Goal: Task Accomplishment & Management: Complete application form

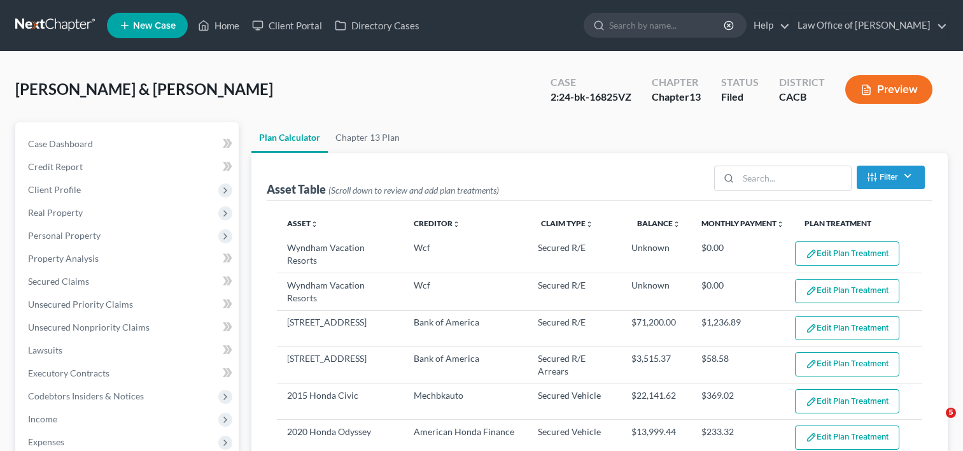
select select "59"
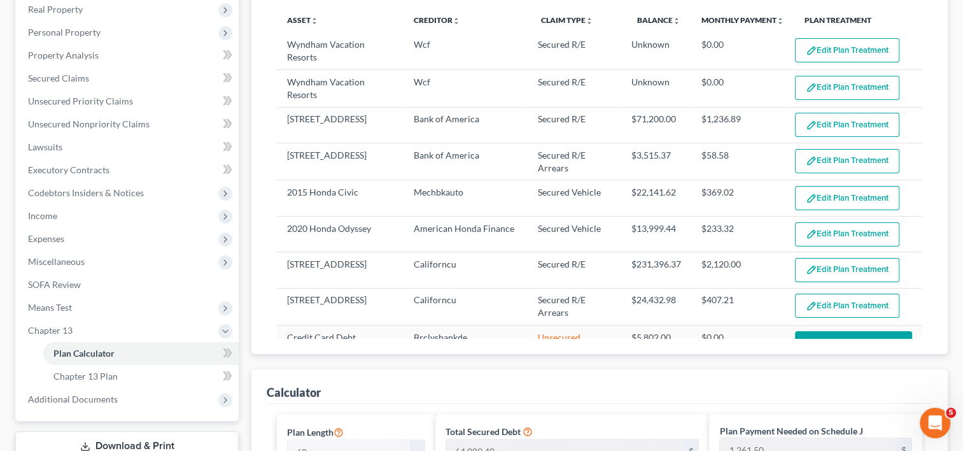
scroll to position [196, 0]
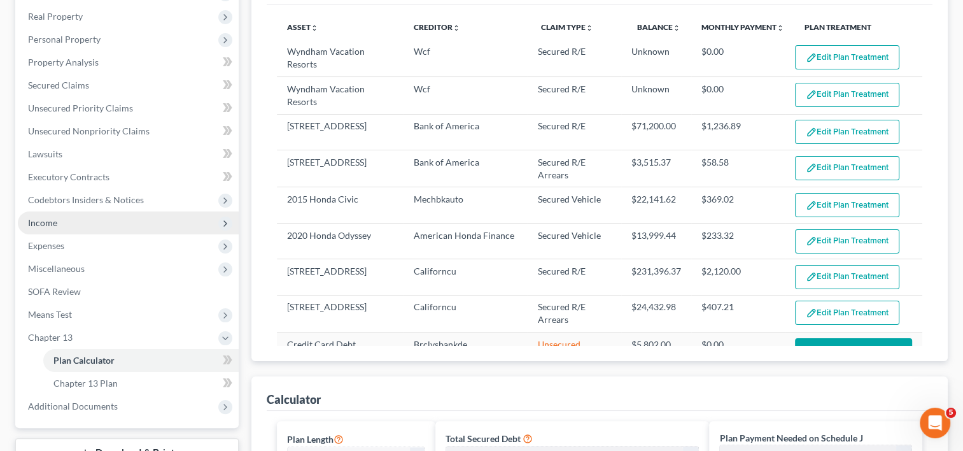
click at [48, 218] on span "Income" at bounding box center [42, 222] width 29 height 11
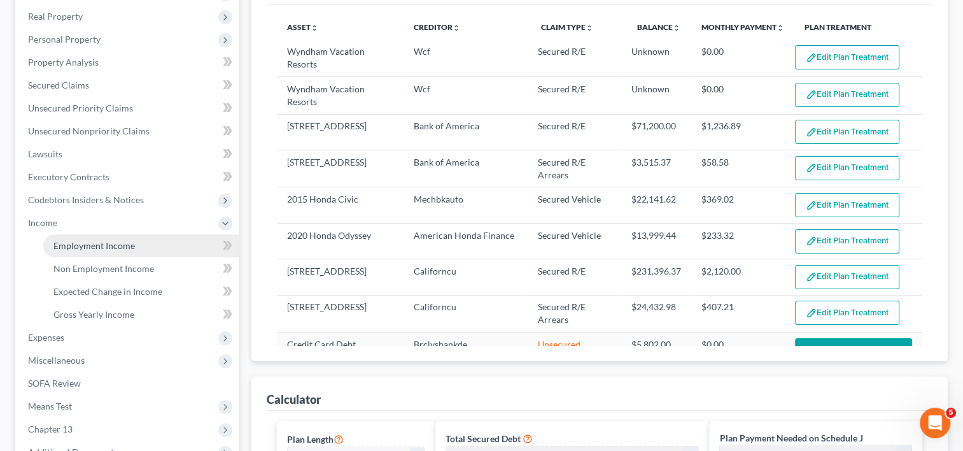
click at [94, 243] on span "Employment Income" at bounding box center [93, 245] width 81 height 11
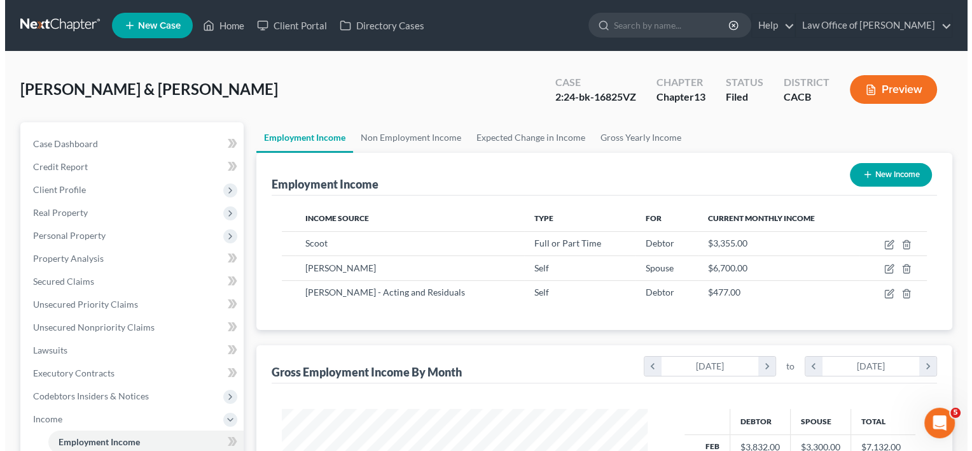
scroll to position [227, 391]
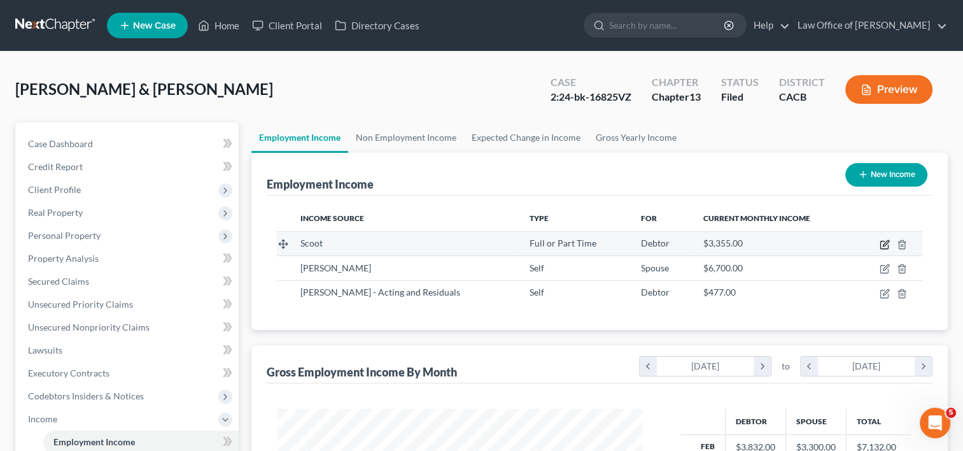
click at [886, 244] on icon "button" at bounding box center [886, 243] width 6 height 6
select select "0"
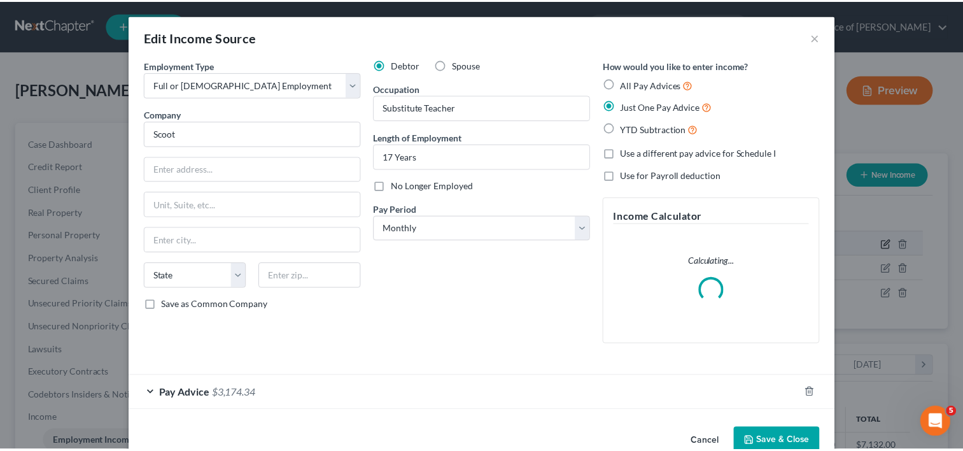
scroll to position [227, 395]
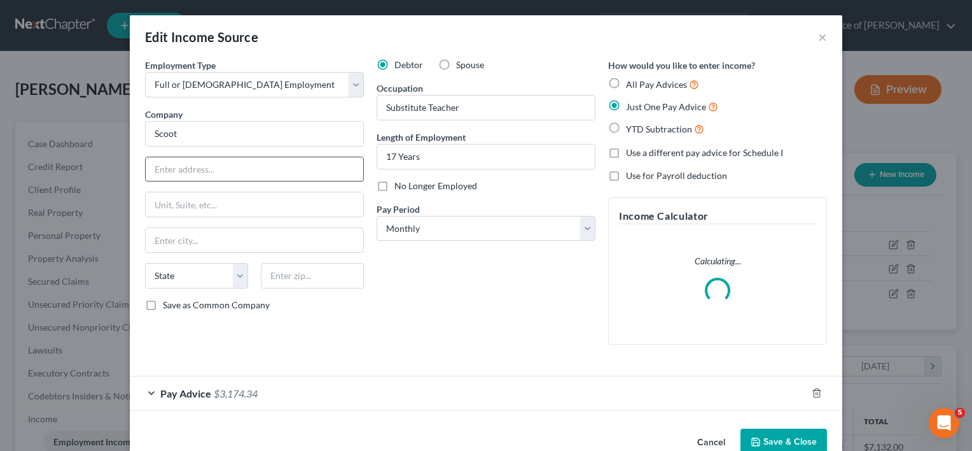
click at [189, 180] on input "text" at bounding box center [255, 169] width 218 height 24
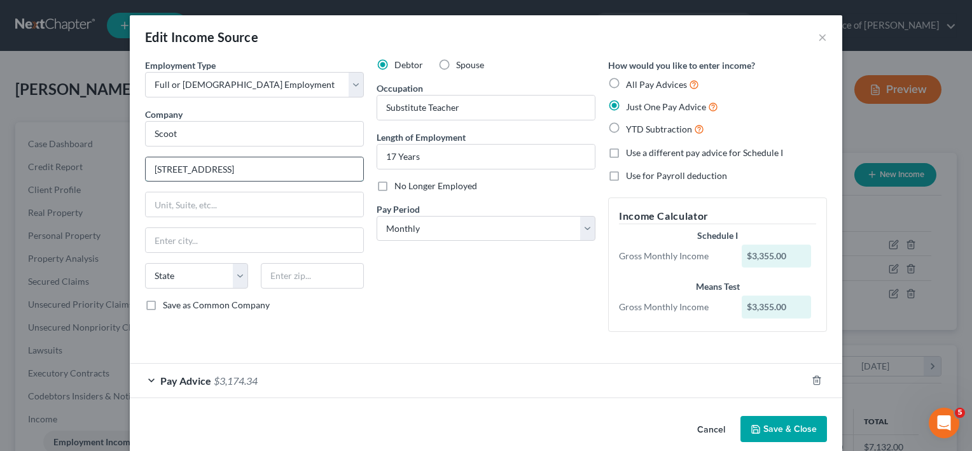
type input "5670 Wilshire Blvd."
type input "L"
type input "Los Angeles"
select select "4"
type input "90036"
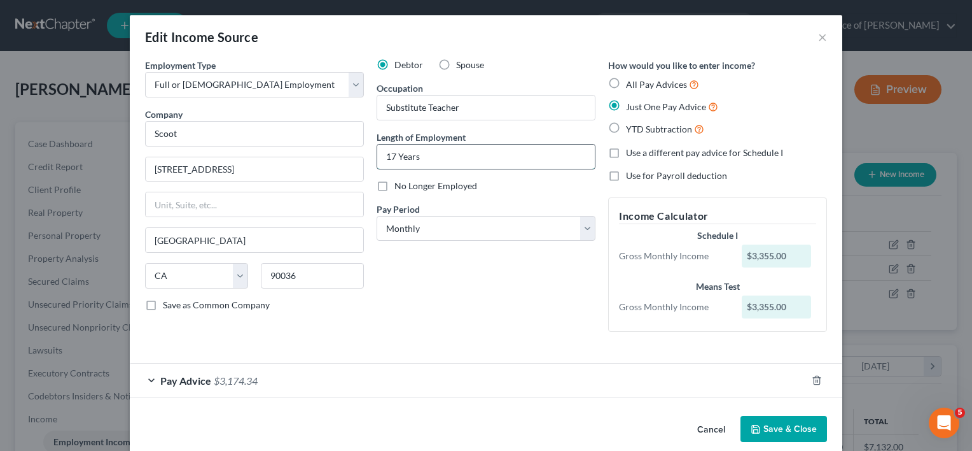
click at [391, 158] on input "17 Years" at bounding box center [486, 156] width 218 height 24
type input "18 Years"
click at [785, 433] on button "Save & Close" at bounding box center [784, 429] width 87 height 27
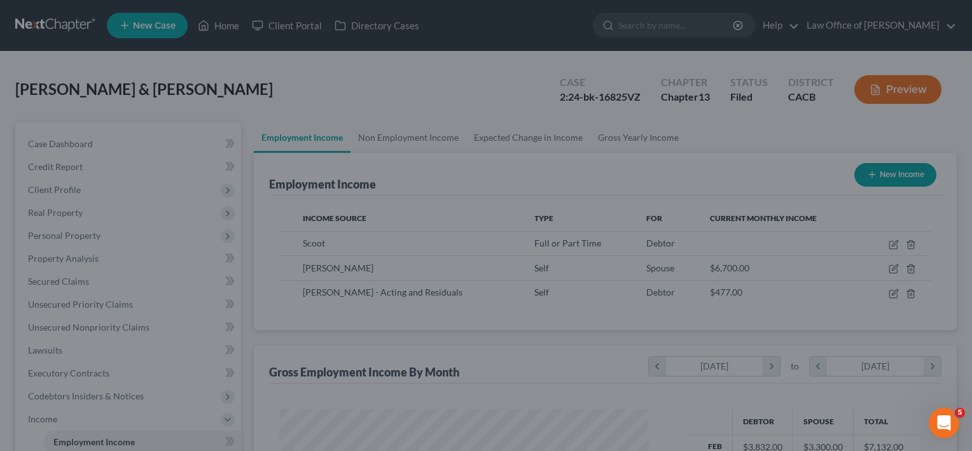
scroll to position [636078, 635914]
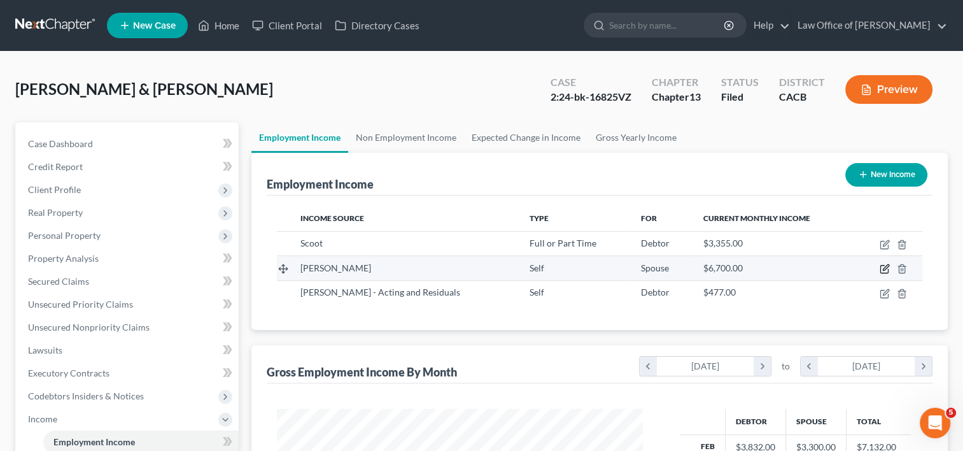
click at [885, 268] on icon "button" at bounding box center [886, 268] width 6 height 6
select select "1"
select select "4"
select select "0"
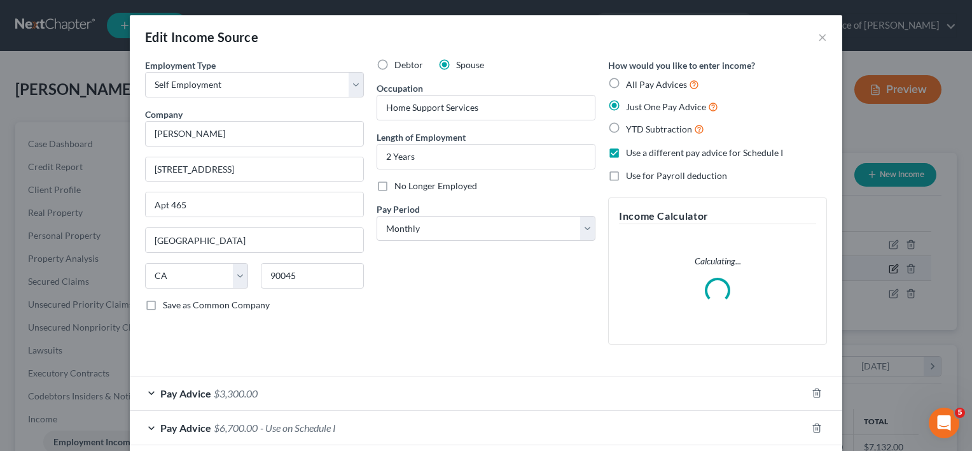
scroll to position [227, 395]
click at [480, 107] on input "Home Support Services" at bounding box center [486, 107] width 218 height 24
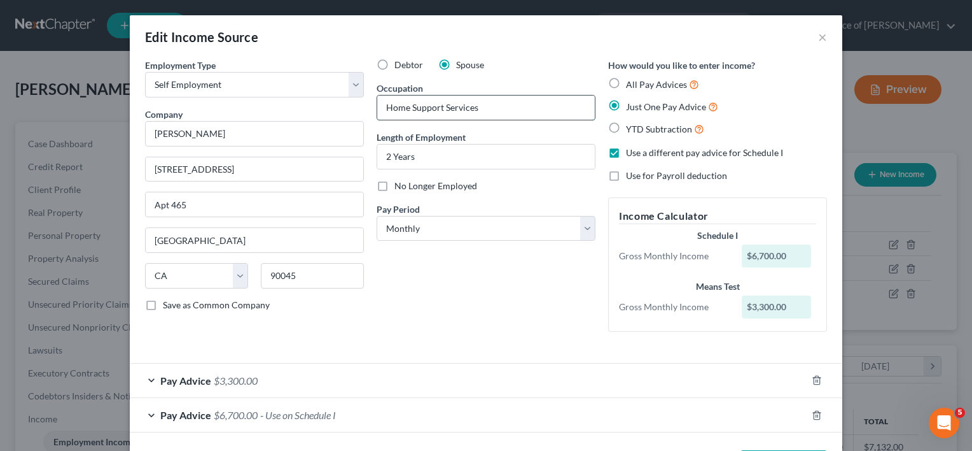
click at [381, 107] on input "Home Support Services" at bounding box center [486, 107] width 218 height 24
type input "Self - Home Support Services"
click at [542, 276] on div "Debtor Spouse Occupation Self - Home Support Services Length of Employment 2 Ye…" at bounding box center [486, 200] width 232 height 283
click at [482, 241] on div "Debtor Spouse Occupation Self - Home Support Services Length of Employment 2 Ye…" at bounding box center [486, 200] width 232 height 283
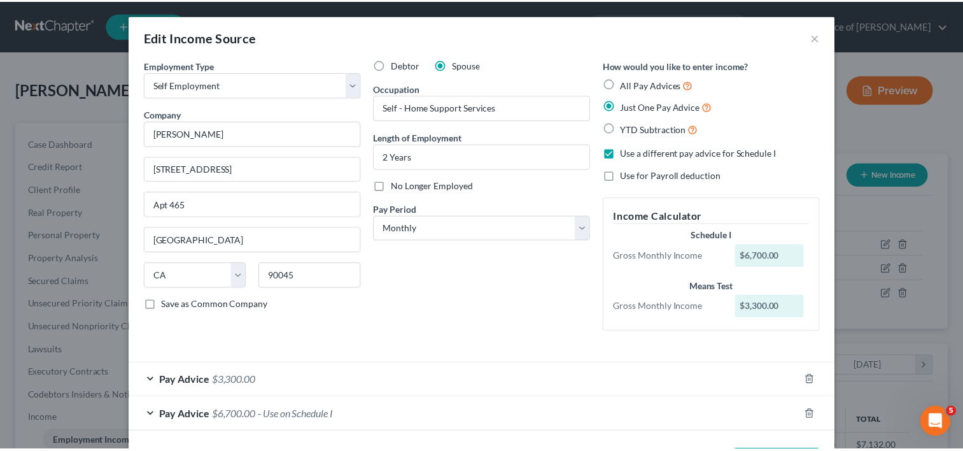
scroll to position [51, 0]
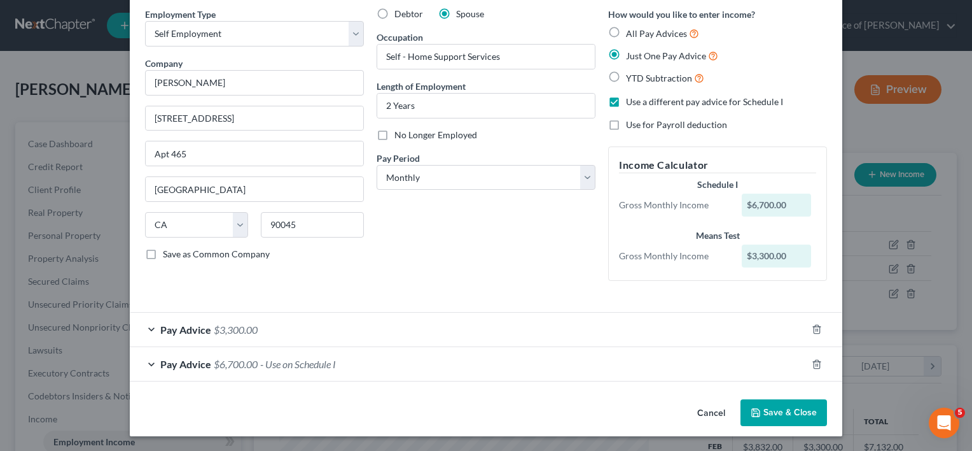
click at [776, 417] on button "Save & Close" at bounding box center [784, 412] width 87 height 27
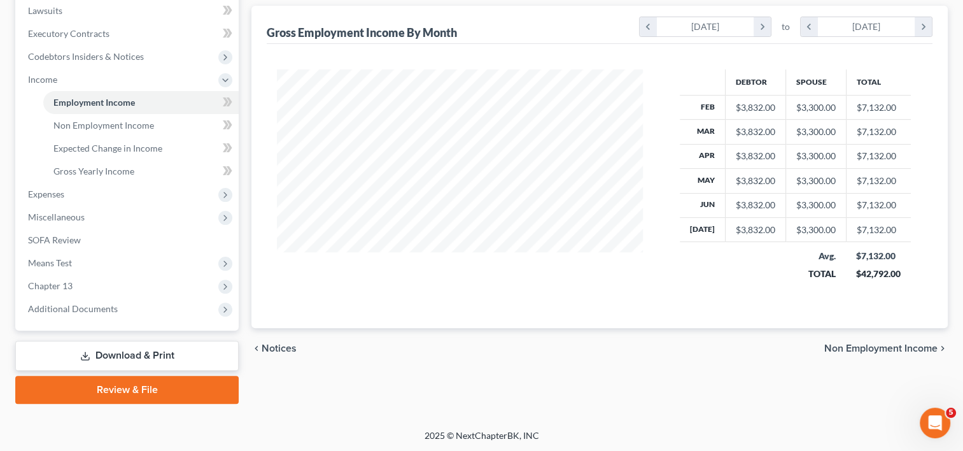
scroll to position [257, 0]
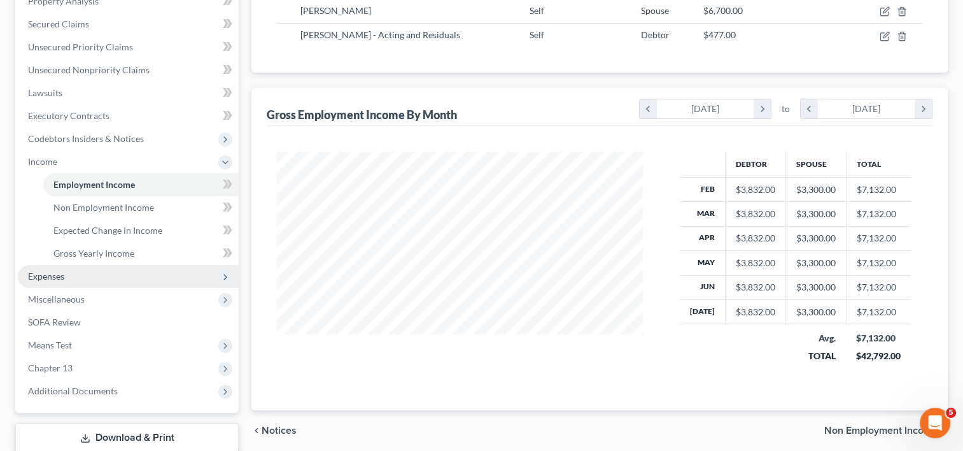
click at [53, 281] on span "Expenses" at bounding box center [128, 276] width 221 height 23
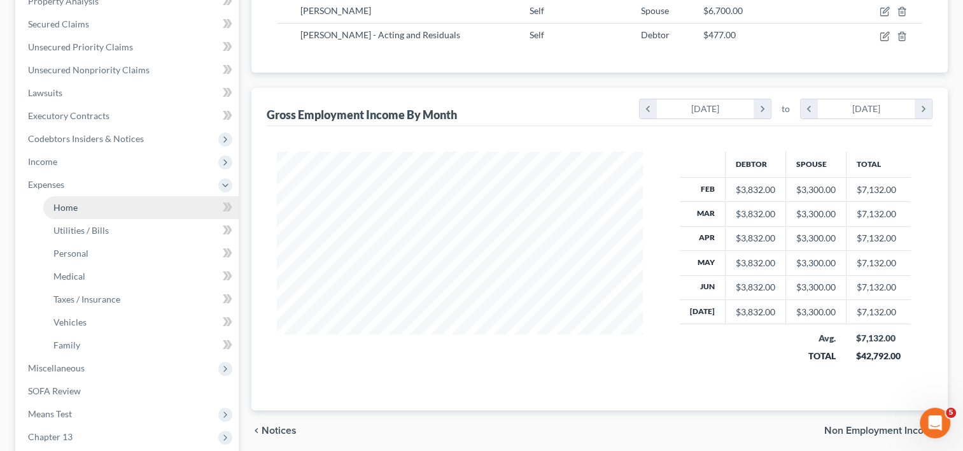
click at [84, 209] on link "Home" at bounding box center [140, 207] width 195 height 23
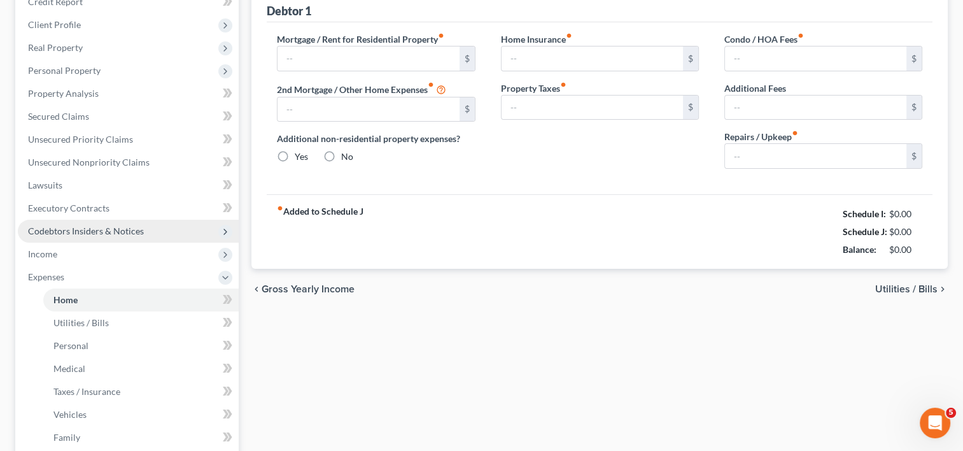
type input "2,008.21"
type input "1,236.89"
radio input "true"
type input "0.00"
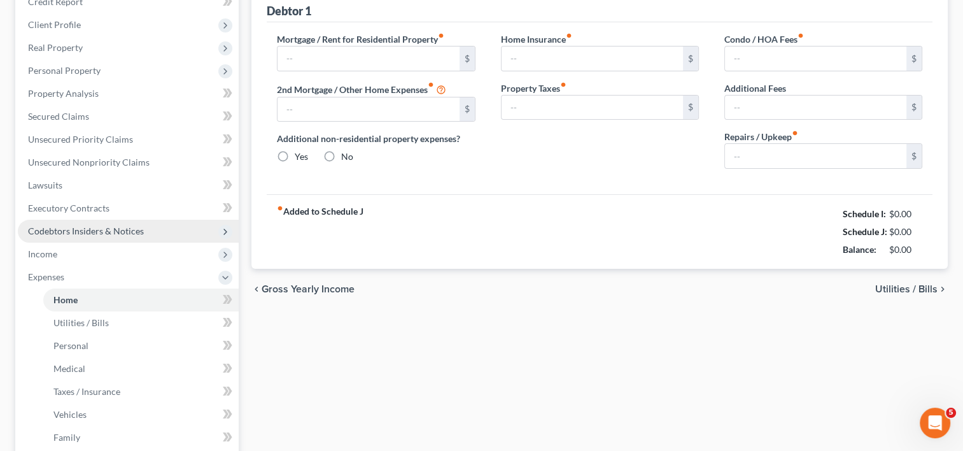
type input "0.00"
type input "50.00"
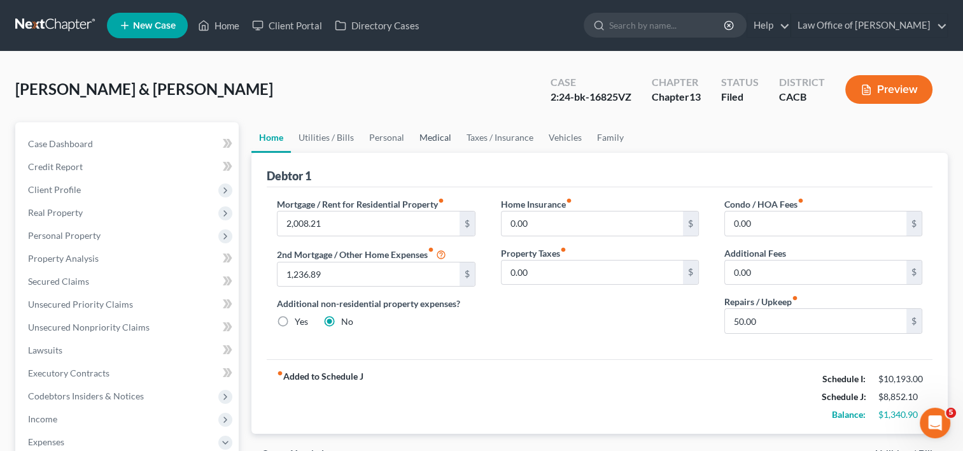
click at [418, 139] on link "Medical" at bounding box center [435, 137] width 47 height 31
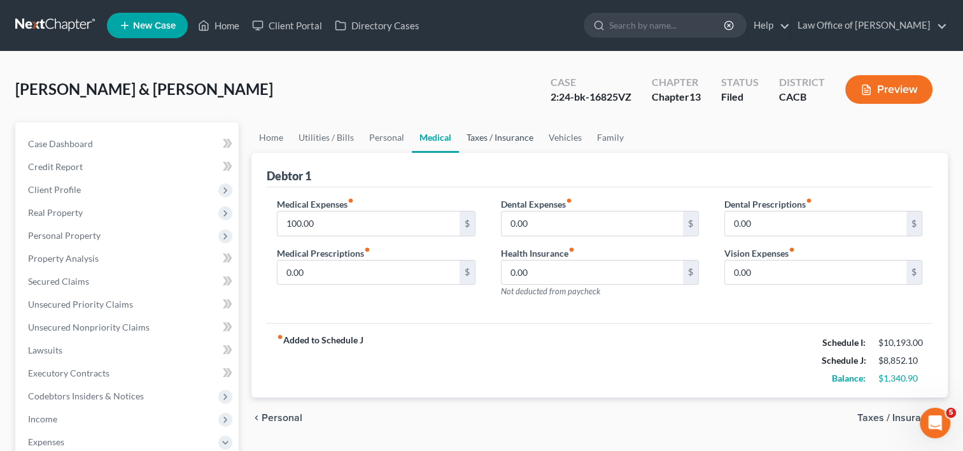
click at [484, 138] on link "Taxes / Insurance" at bounding box center [500, 137] width 82 height 31
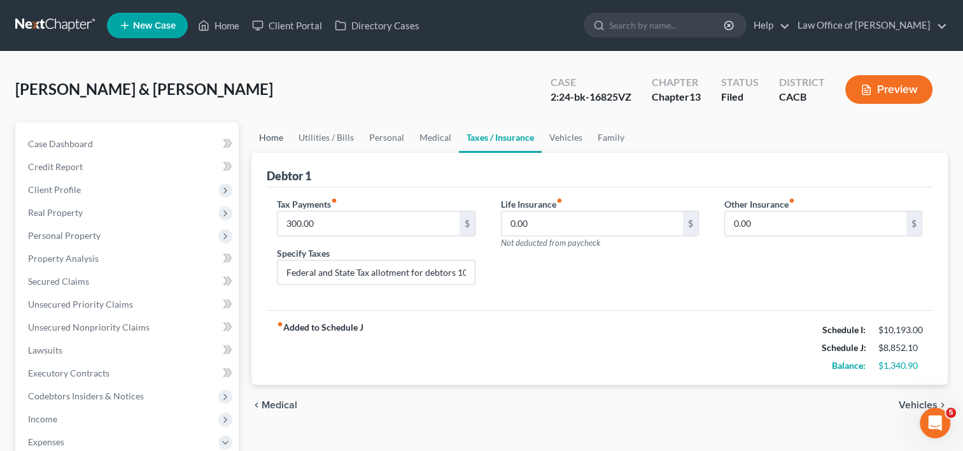
click at [262, 135] on link "Home" at bounding box center [270, 137] width 39 height 31
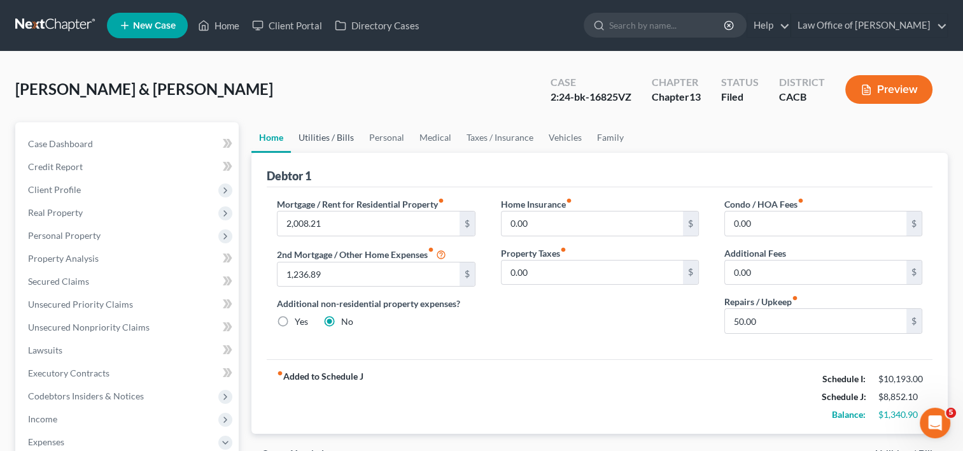
click at [331, 138] on link "Utilities / Bills" at bounding box center [326, 137] width 71 height 31
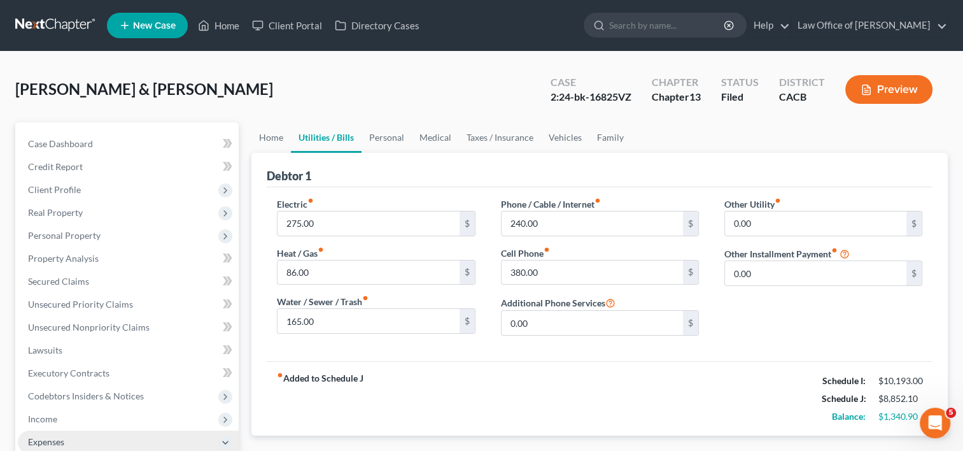
click at [48, 444] on span "Expenses" at bounding box center [46, 441] width 36 height 11
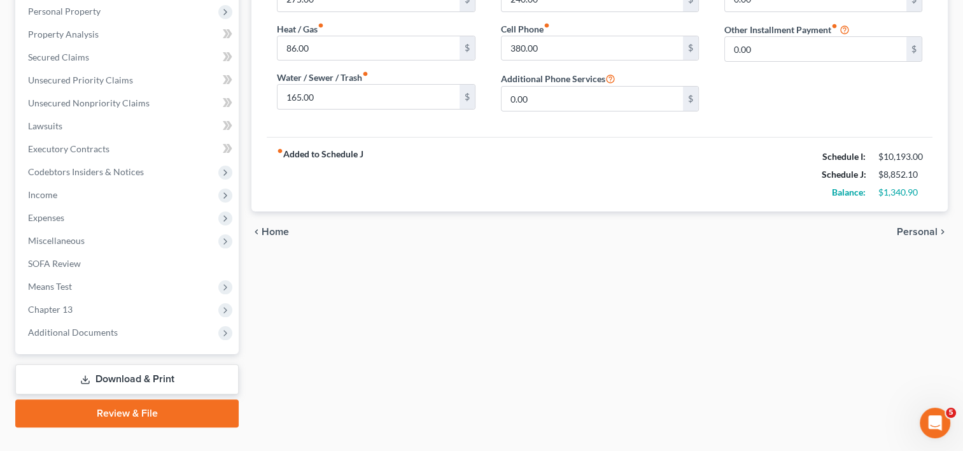
scroll to position [225, 0]
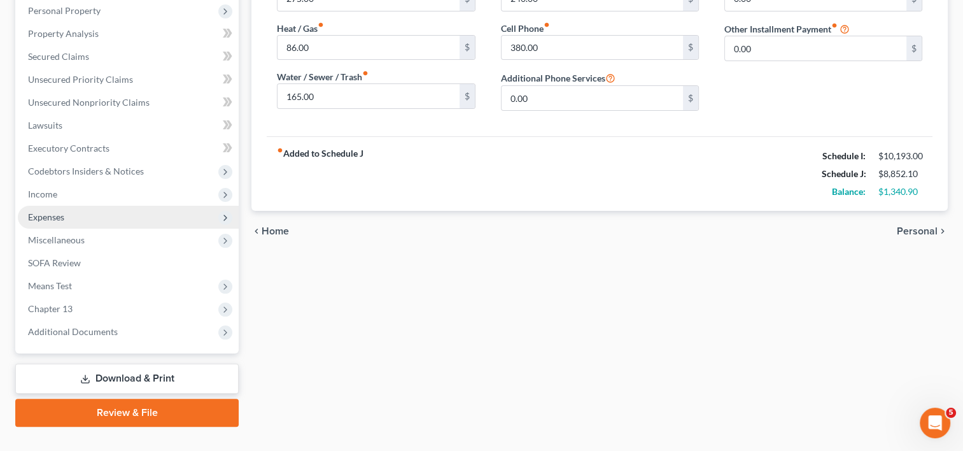
click at [41, 220] on span "Expenses" at bounding box center [46, 216] width 36 height 11
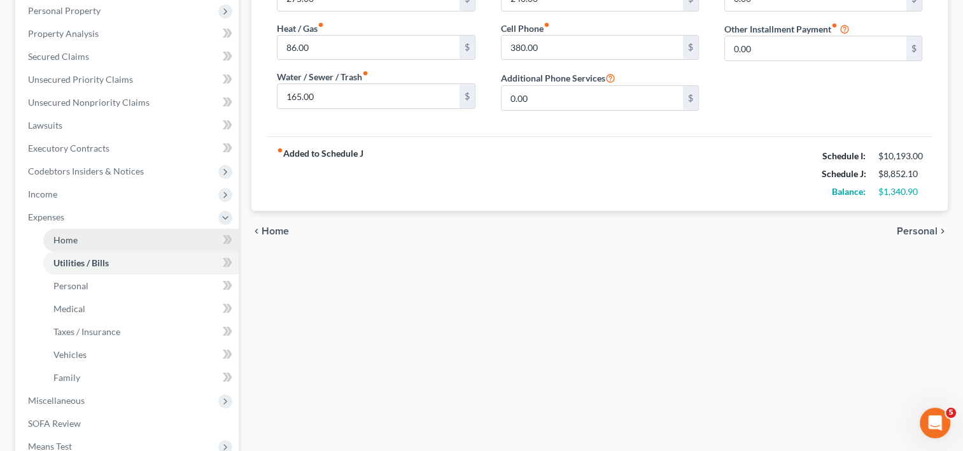
click at [71, 244] on span "Home" at bounding box center [65, 239] width 24 height 11
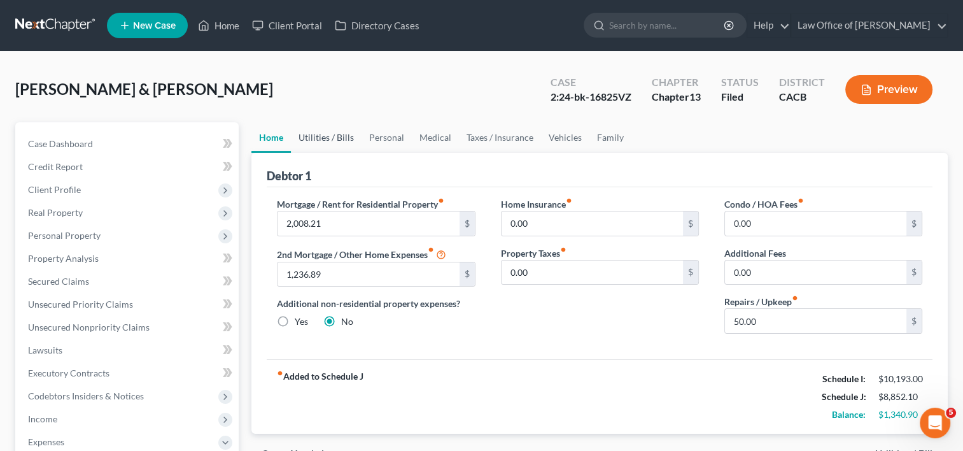
click at [318, 134] on link "Utilities / Bills" at bounding box center [326, 137] width 71 height 31
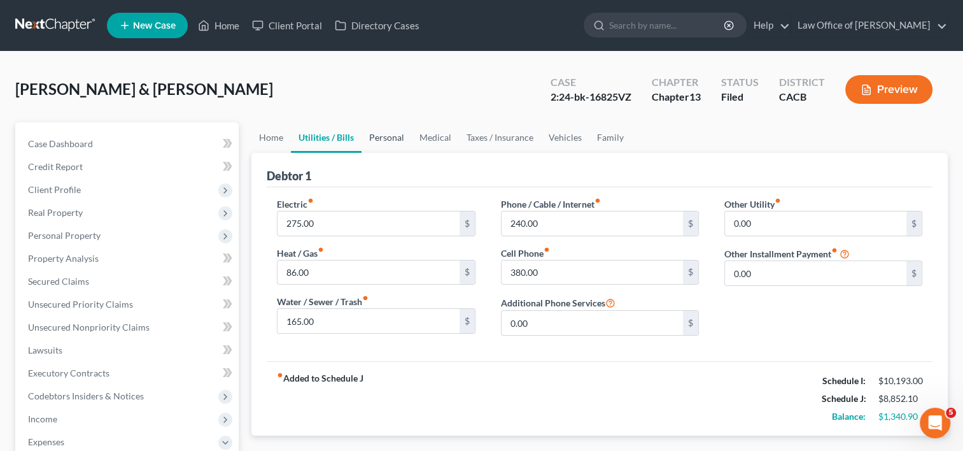
click at [378, 129] on link "Personal" at bounding box center [386, 137] width 50 height 31
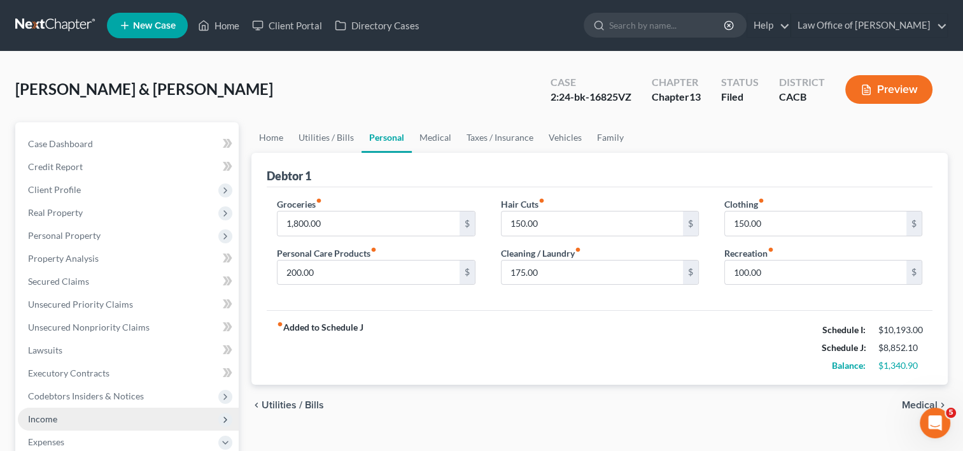
click at [37, 413] on span "Income" at bounding box center [42, 418] width 29 height 11
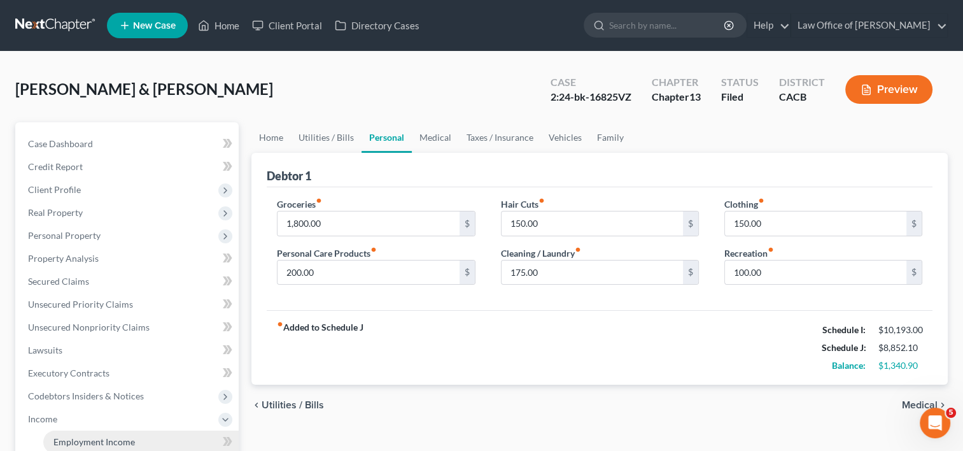
click at [75, 442] on span "Employment Income" at bounding box center [93, 441] width 81 height 11
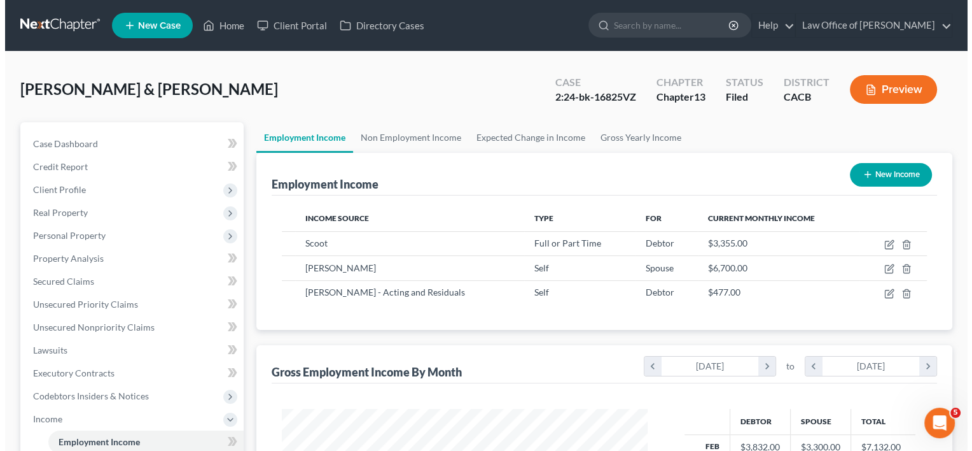
scroll to position [227, 391]
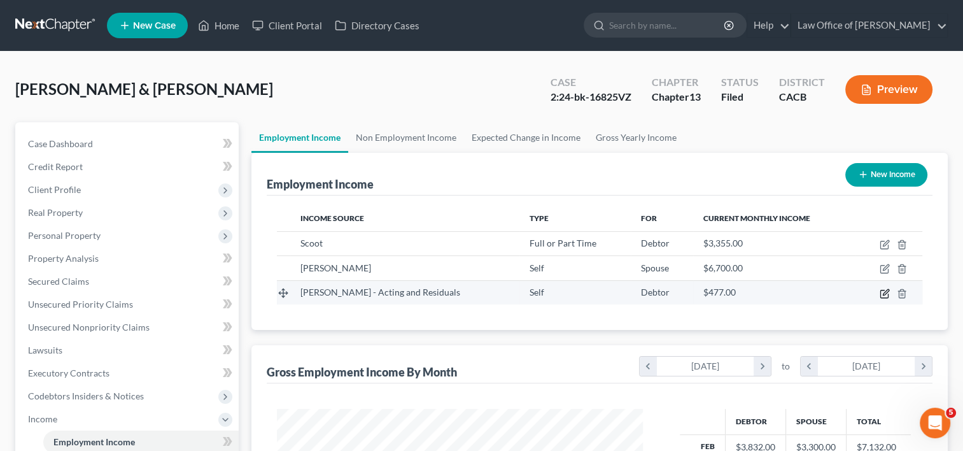
click at [881, 290] on icon "button" at bounding box center [884, 293] width 10 height 10
select select "1"
select select "0"
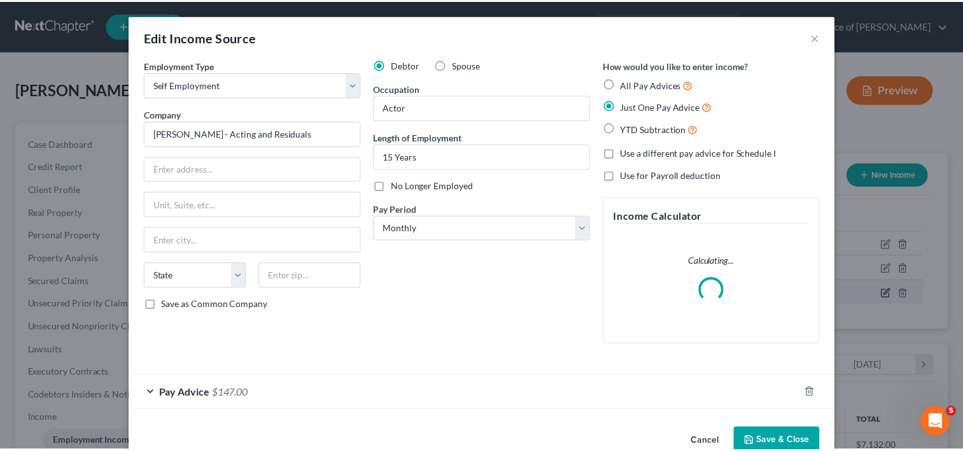
scroll to position [227, 395]
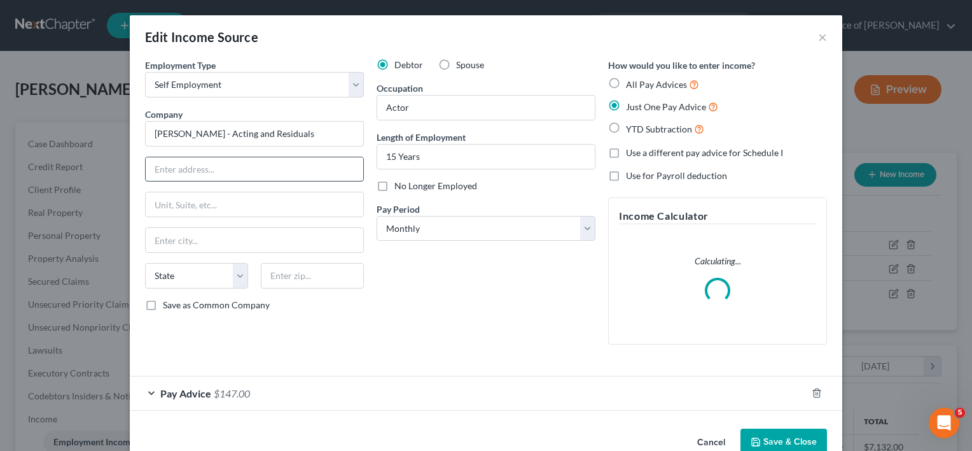
click at [227, 165] on input "text" at bounding box center [255, 169] width 218 height 24
click at [147, 134] on input "[PERSON_NAME] - Acting and Residuals" at bounding box center [254, 133] width 219 height 25
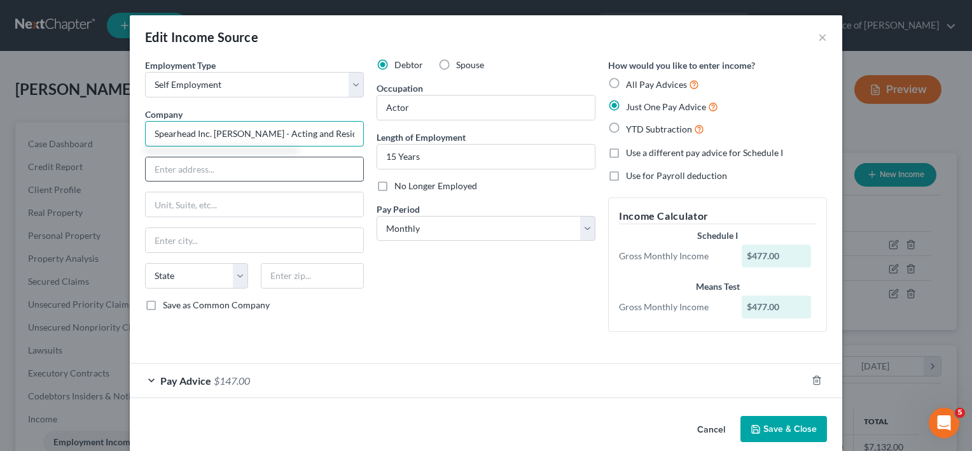
type input "Spearhead Inc. Aaron Spears - Acting and Residuals"
click at [163, 170] on input "text" at bounding box center [255, 169] width 218 height 24
type input "17"
click at [769, 416] on button "Save & Close" at bounding box center [784, 429] width 87 height 27
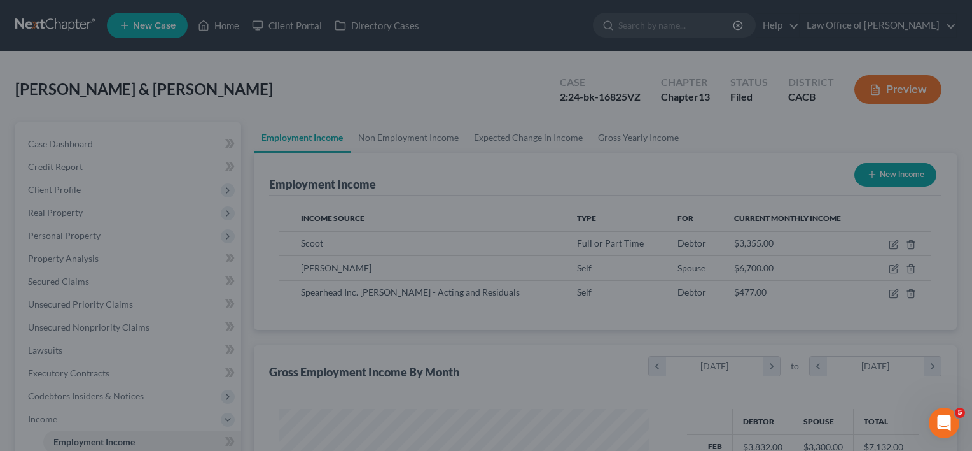
scroll to position [636078, 635914]
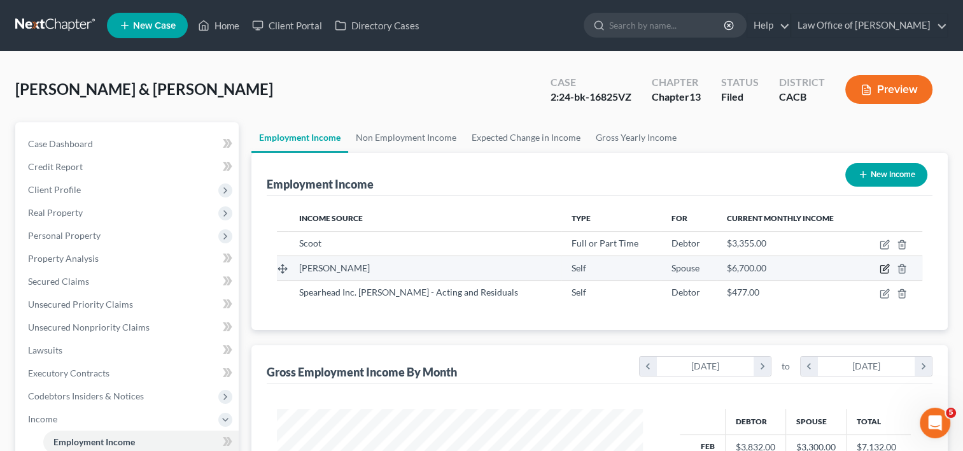
click at [884, 270] on icon "button" at bounding box center [884, 268] width 10 height 10
select select "1"
select select "4"
select select "0"
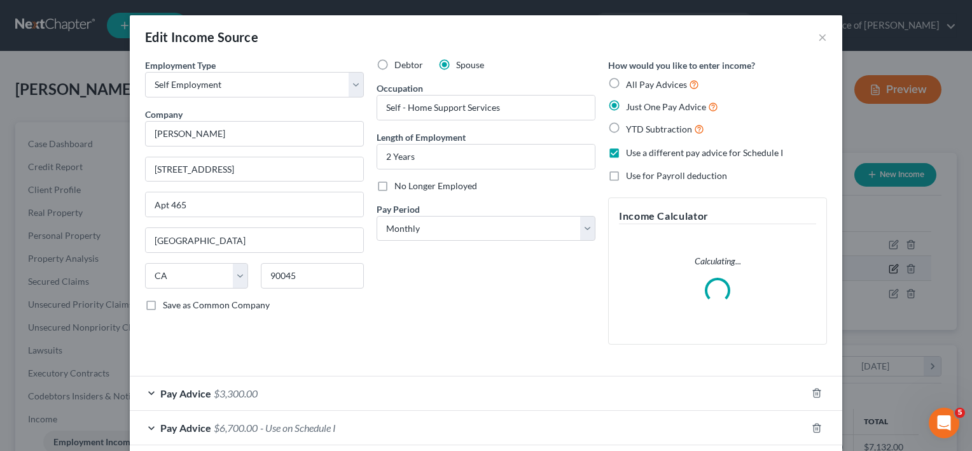
scroll to position [227, 395]
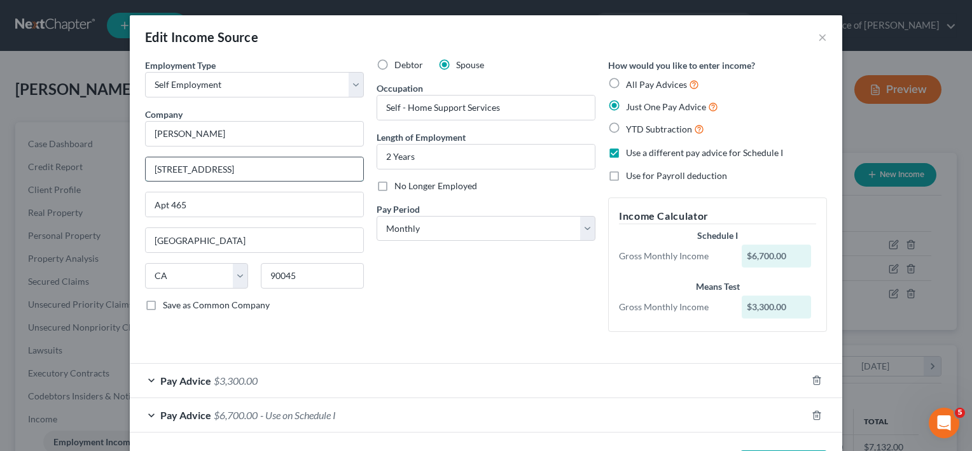
click at [236, 171] on input "6709 La Tijera Blvd" at bounding box center [255, 169] width 218 height 24
drag, startPoint x: 230, startPoint y: 168, endPoint x: 116, endPoint y: 174, distance: 114.7
click at [116, 174] on div "Edit Income Source × Employment Type * Select Full or Part Time Employment Self…" at bounding box center [486, 225] width 972 height 451
click at [554, 321] on div "Debtor Spouse Occupation Self - Home Support Services Length of Employment 2 Ye…" at bounding box center [486, 200] width 232 height 283
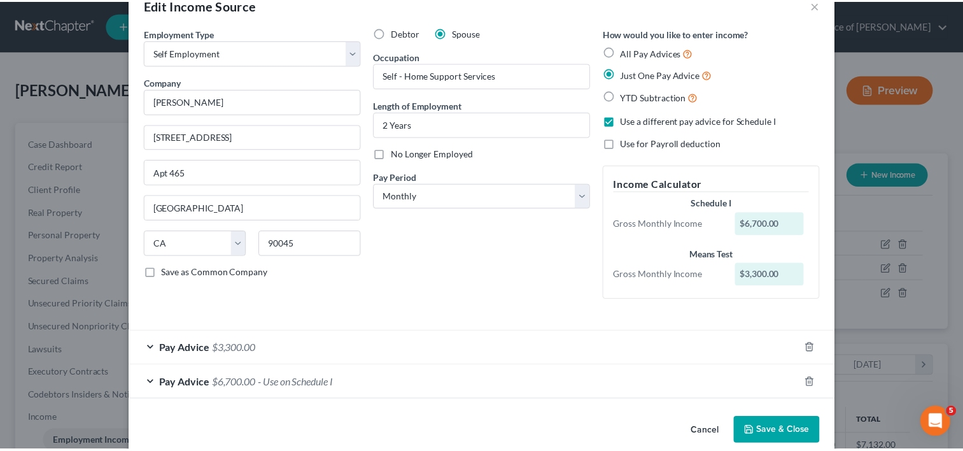
scroll to position [51, 0]
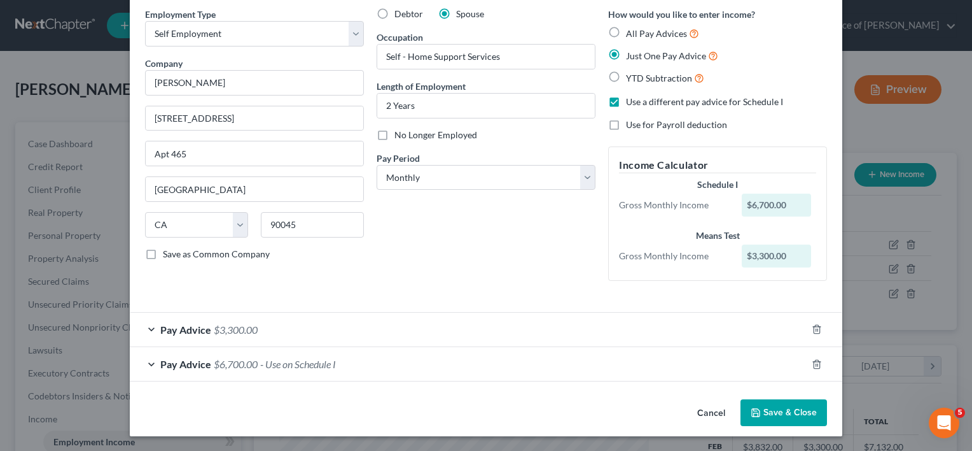
click at [771, 412] on button "Save & Close" at bounding box center [784, 412] width 87 height 27
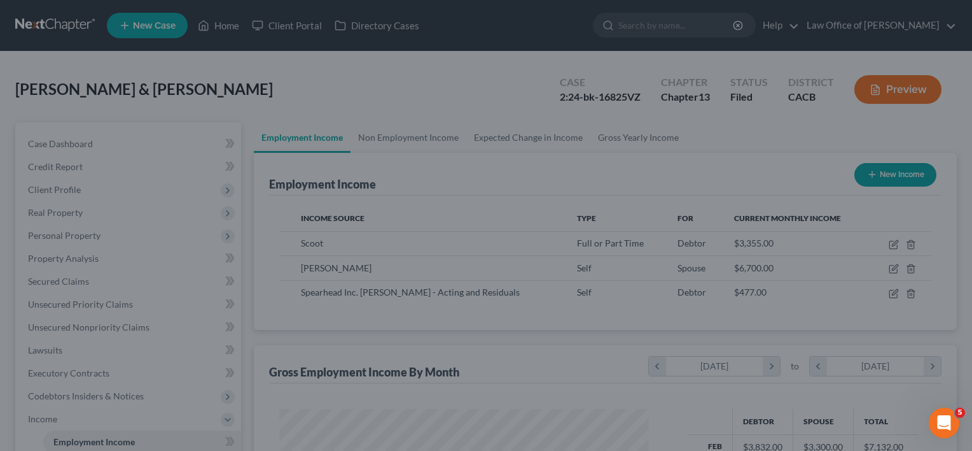
scroll to position [636078, 635914]
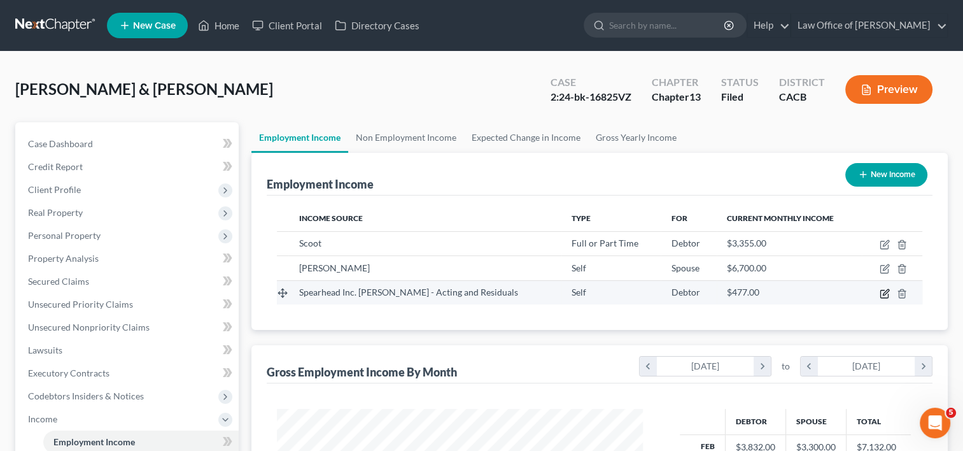
click at [881, 293] on icon "button" at bounding box center [884, 294] width 8 height 8
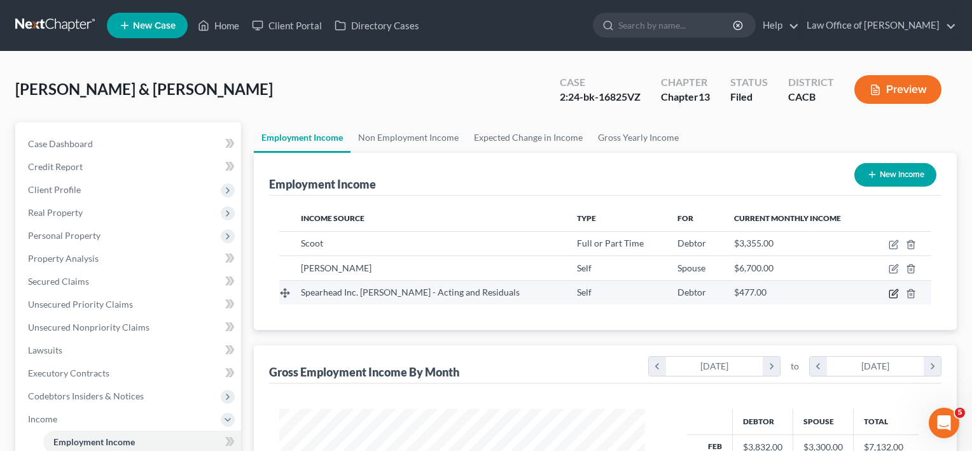
select select "1"
select select "0"
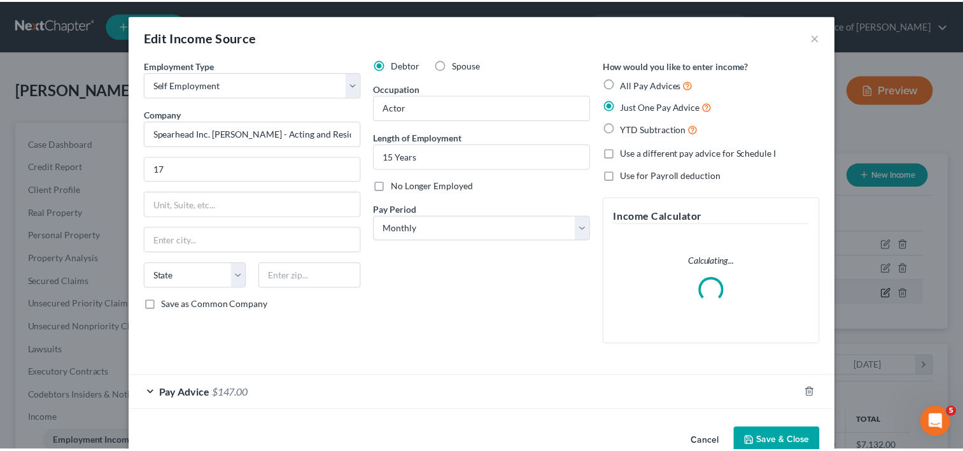
scroll to position [227, 395]
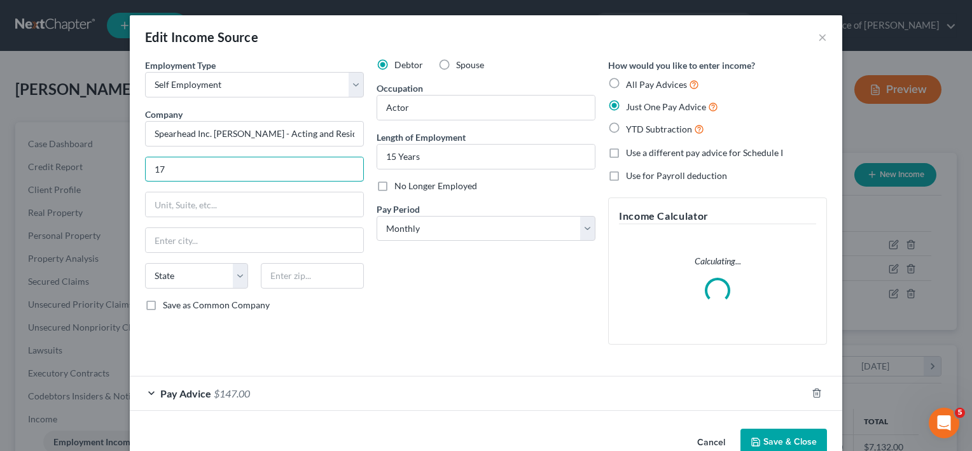
drag, startPoint x: 181, startPoint y: 169, endPoint x: 113, endPoint y: 169, distance: 68.1
click at [113, 169] on div "Edit Income Source × Employment Type * Select Full or Part Time Employment Self…" at bounding box center [486, 225] width 972 height 451
paste input "6709 La Tijera Blvd"
type input "6709 La Tijera Blvd"
click at [151, 206] on input "text" at bounding box center [255, 204] width 218 height 24
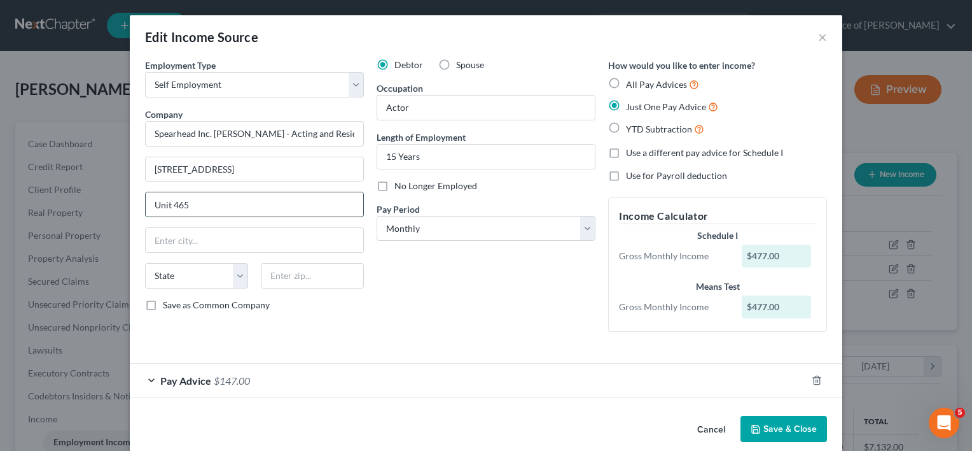
type input "Unit 465"
type input "Los Angeles"
select select "4"
click at [786, 430] on button "Save & Close" at bounding box center [784, 429] width 87 height 27
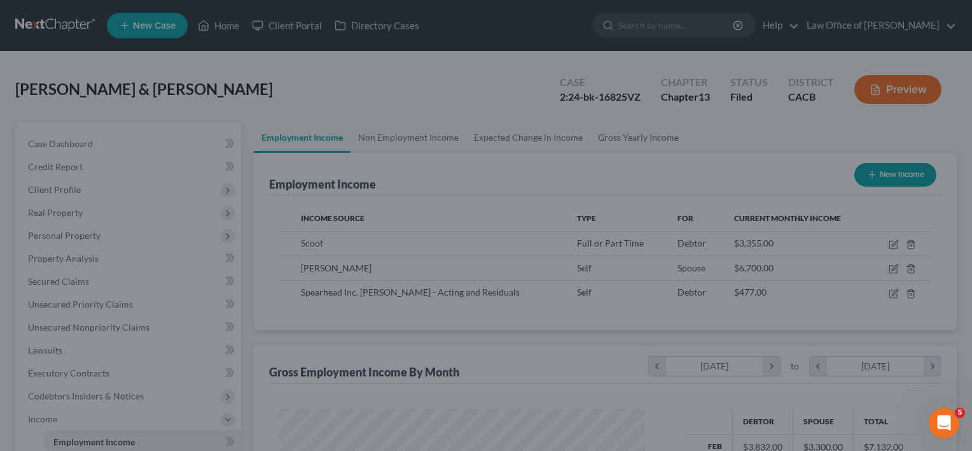
scroll to position [636078, 635914]
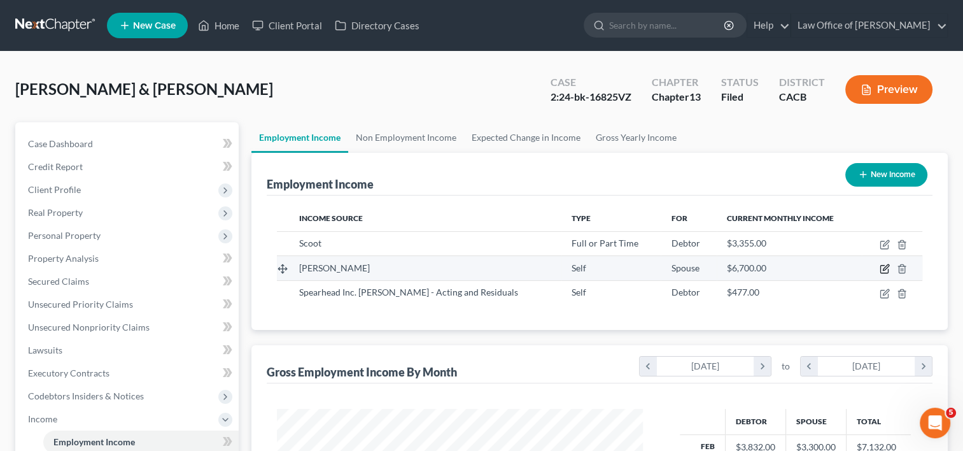
click at [888, 270] on icon "button" at bounding box center [884, 269] width 8 height 8
select select "1"
select select "4"
select select "0"
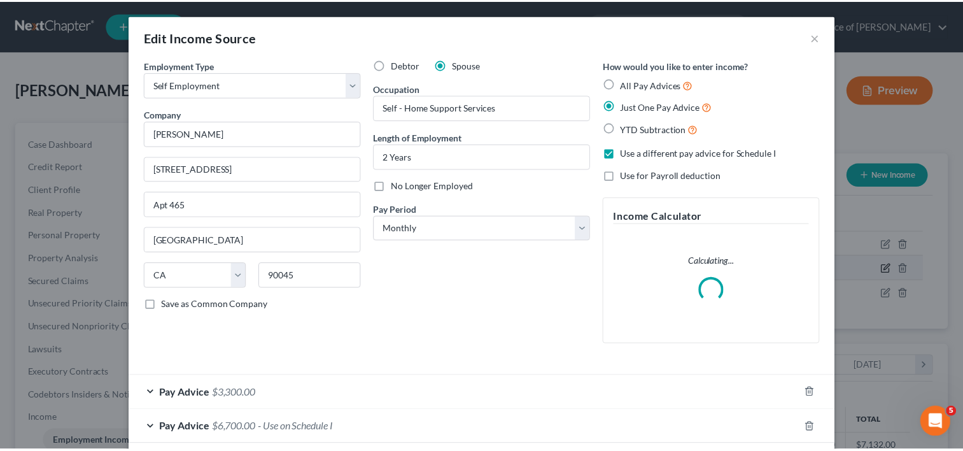
scroll to position [227, 395]
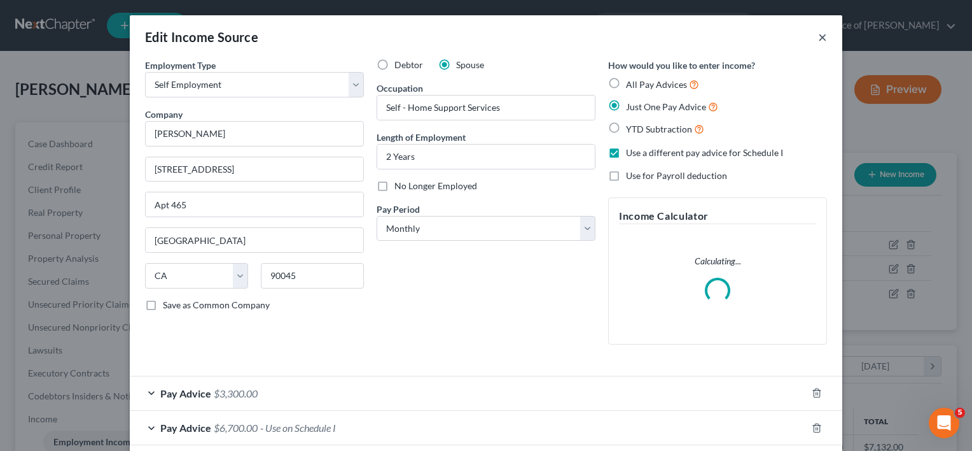
click at [818, 38] on button "×" at bounding box center [822, 36] width 9 height 15
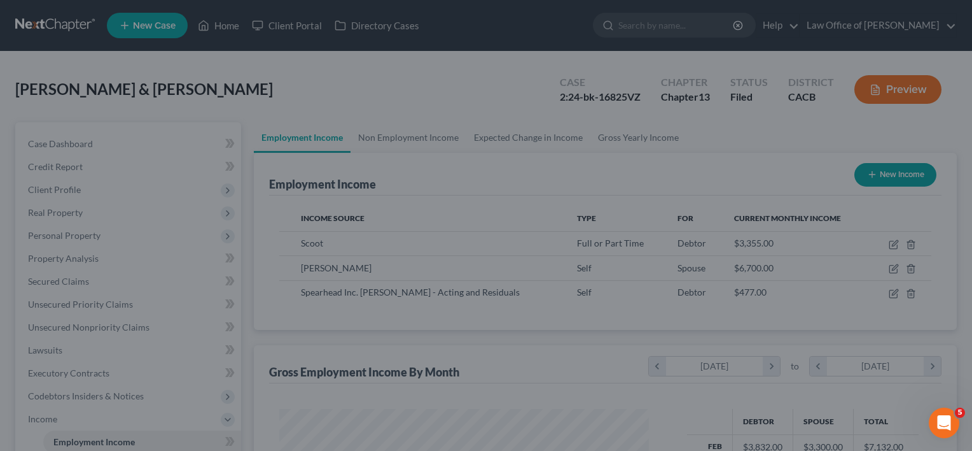
scroll to position [636078, 635914]
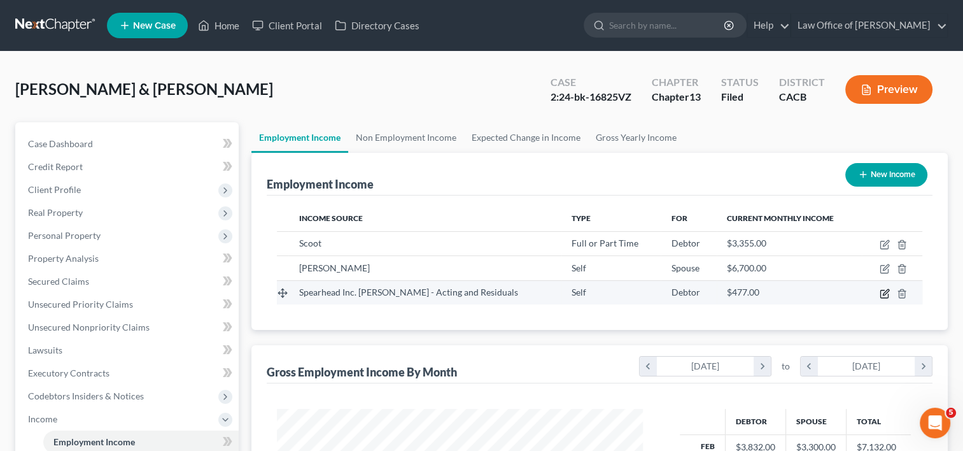
click at [883, 292] on icon "button" at bounding box center [886, 292] width 6 height 6
select select "1"
select select "4"
select select "0"
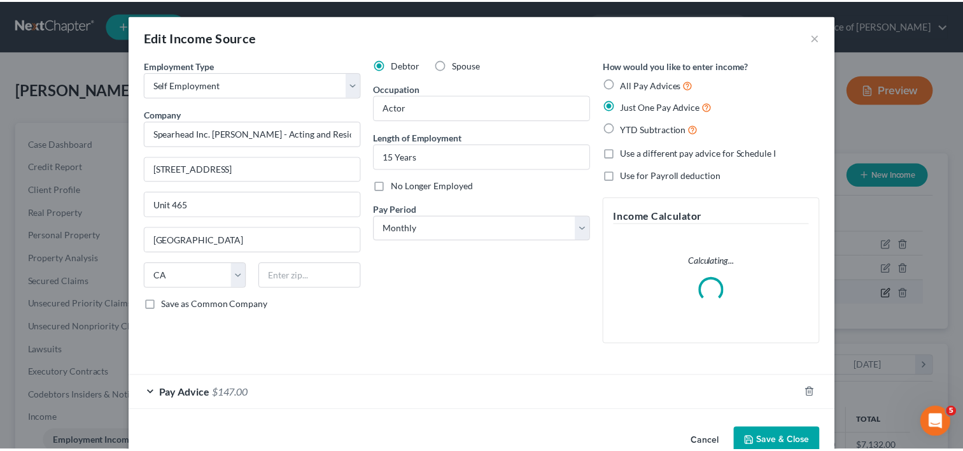
scroll to position [227, 395]
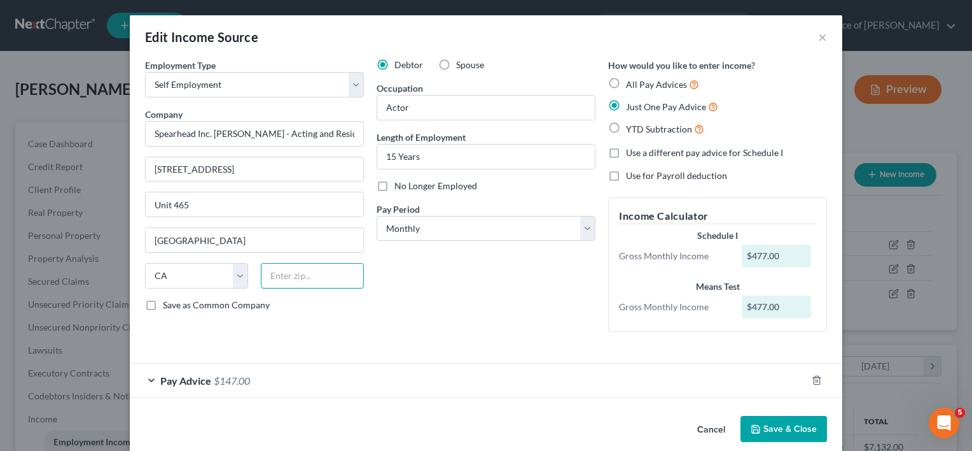
click at [283, 279] on input "text" at bounding box center [312, 275] width 103 height 25
type input "90045"
click at [791, 426] on button "Save & Close" at bounding box center [784, 429] width 87 height 27
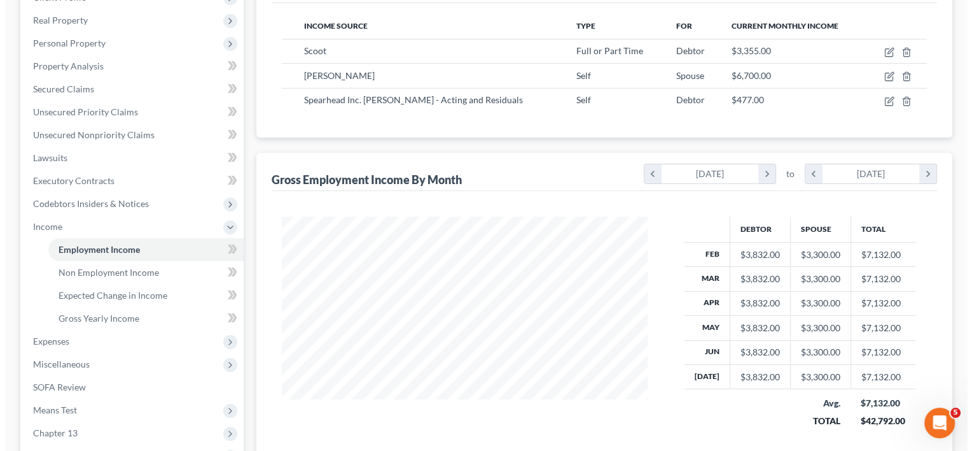
scroll to position [193, 0]
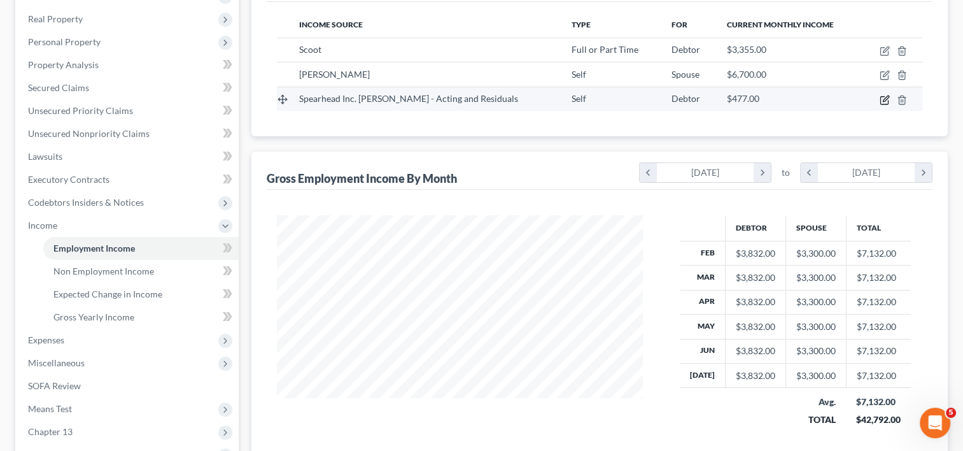
click at [882, 97] on icon "button" at bounding box center [884, 100] width 10 height 10
select select "1"
select select "4"
select select "0"
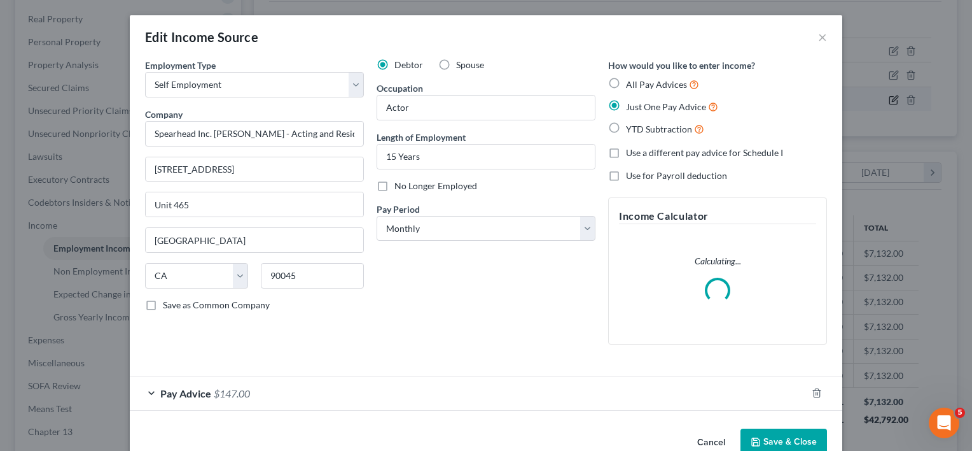
scroll to position [227, 395]
click at [222, 398] on div "Pay Advice $147.00" at bounding box center [468, 393] width 677 height 34
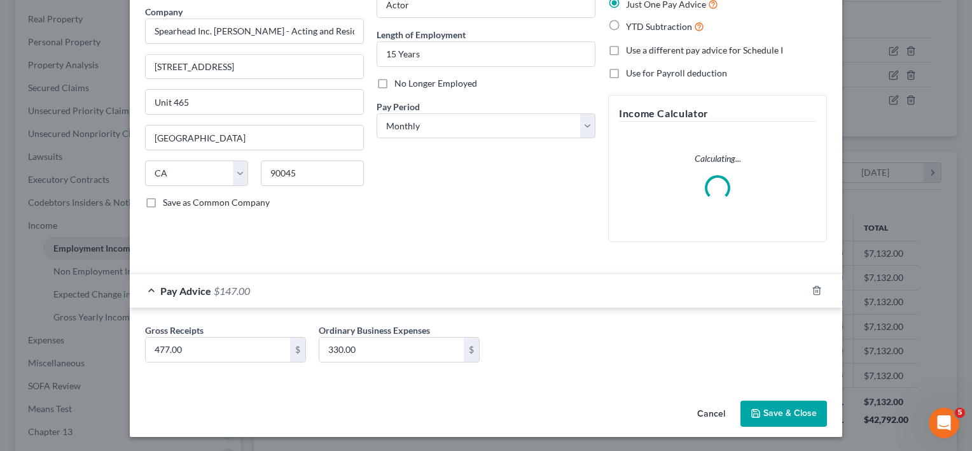
scroll to position [90, 0]
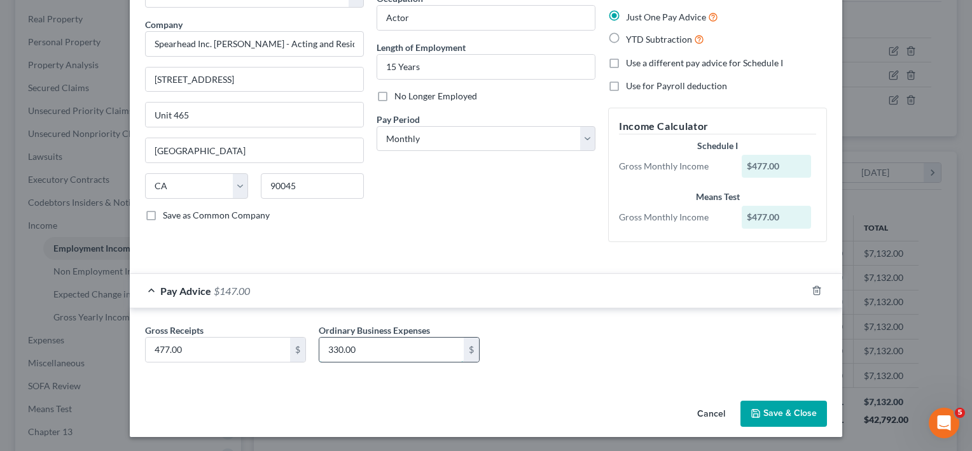
click at [380, 342] on input "330.00" at bounding box center [391, 349] width 144 height 24
type input "477.00"
click at [626, 64] on label "Use a different pay advice for Schedule I" at bounding box center [704, 63] width 157 height 13
click at [631, 64] on input "Use a different pay advice for Schedule I" at bounding box center [635, 61] width 8 height 8
checkbox input "true"
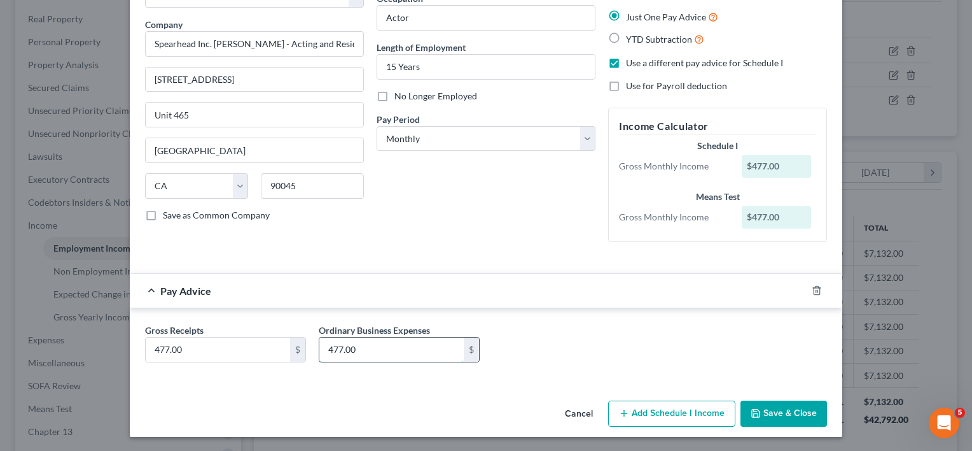
click at [361, 344] on input "477.00" at bounding box center [391, 349] width 144 height 24
click at [655, 405] on button "Add Schedule I Income" at bounding box center [671, 413] width 127 height 27
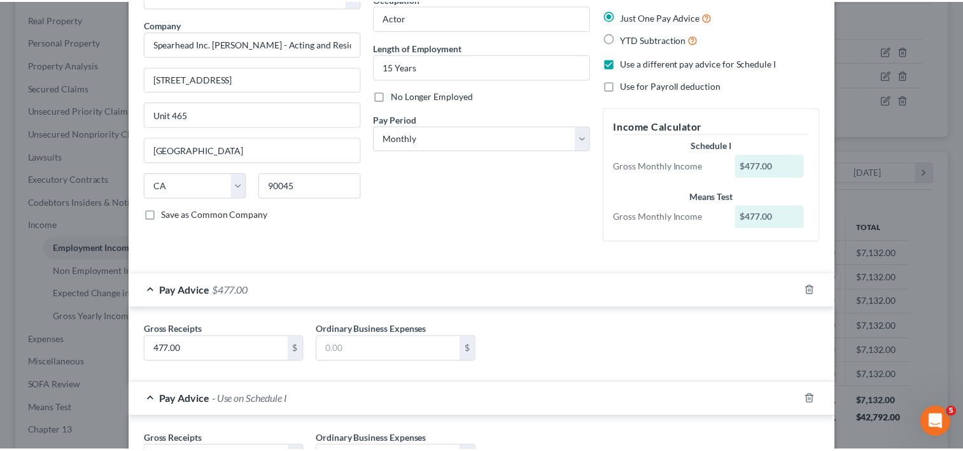
scroll to position [199, 0]
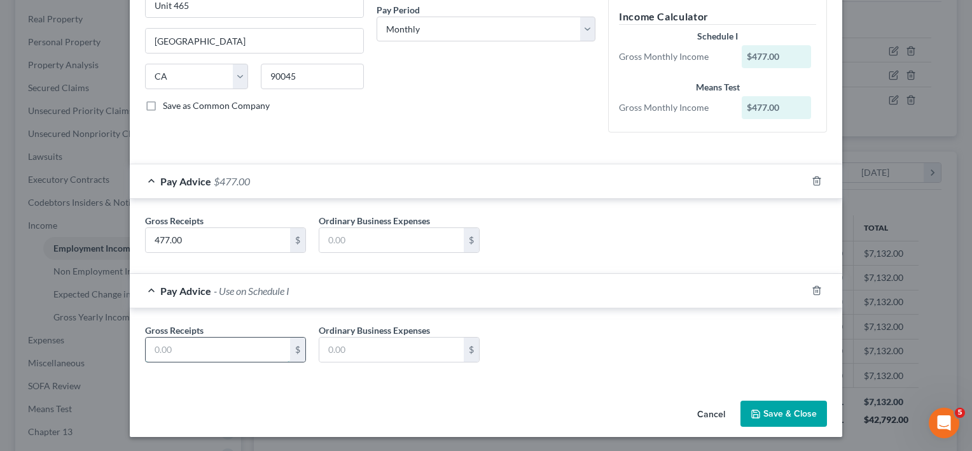
click at [216, 355] on input "text" at bounding box center [218, 349] width 144 height 24
type input "477.00"
click at [780, 415] on button "Save & Close" at bounding box center [784, 413] width 87 height 27
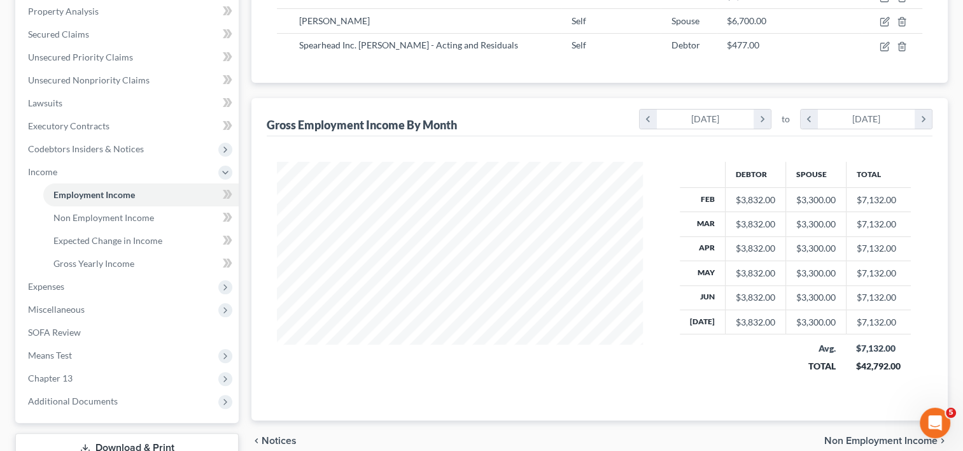
scroll to position [339, 0]
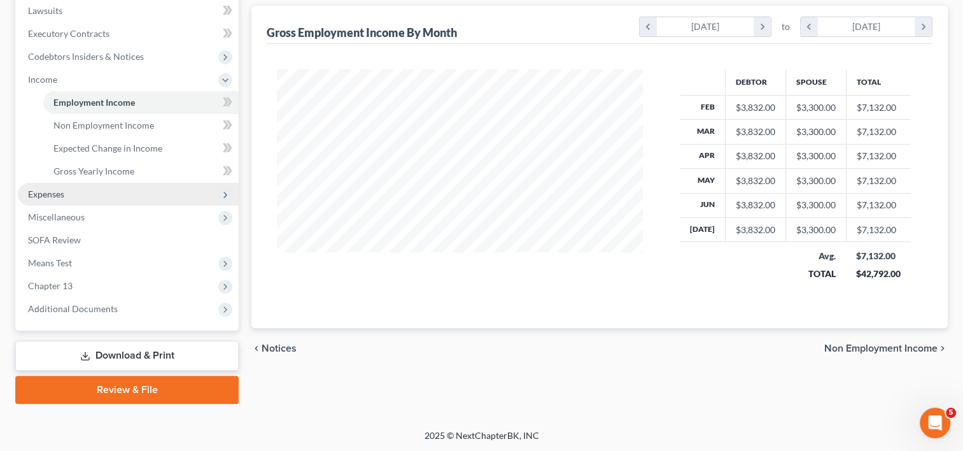
click at [78, 193] on span "Expenses" at bounding box center [128, 194] width 221 height 23
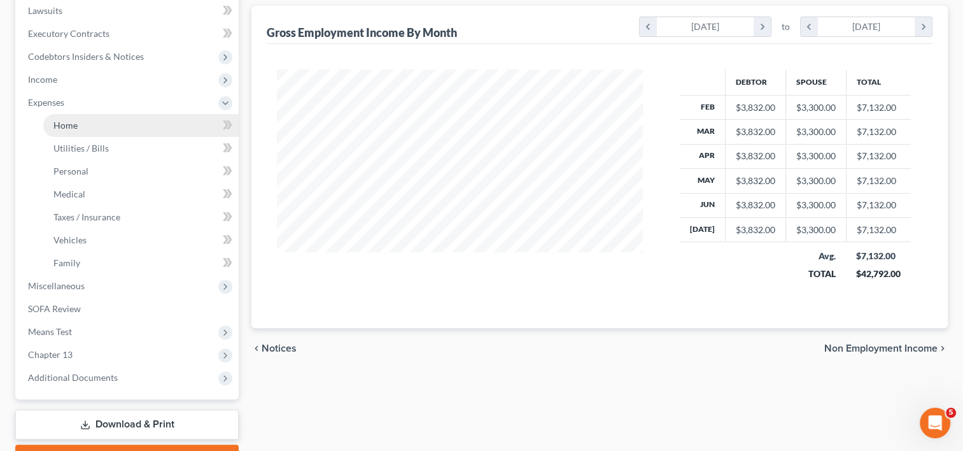
click at [71, 120] on span "Home" at bounding box center [65, 125] width 24 height 11
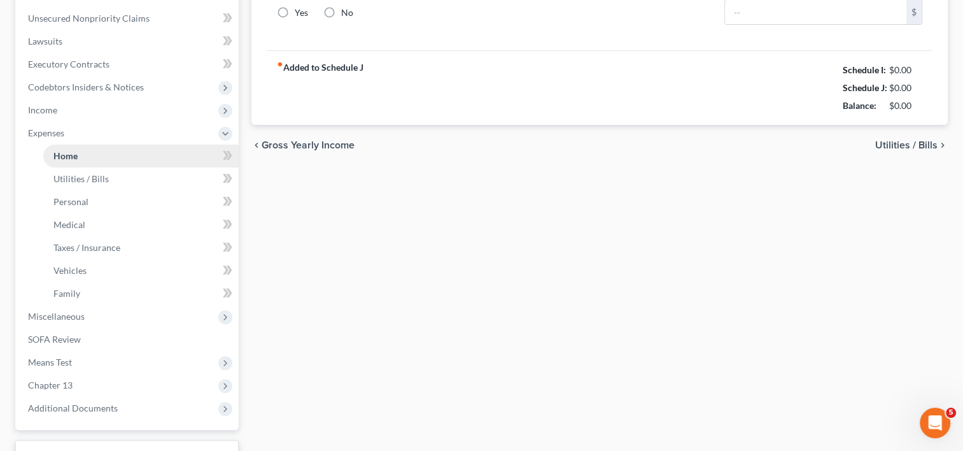
type input "2,008.21"
type input "1,236.89"
radio input "true"
type input "0.00"
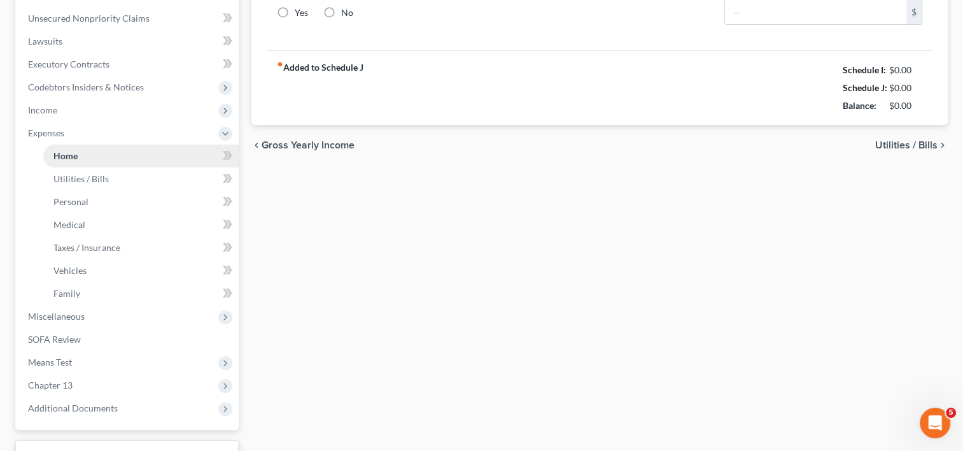
type input "0.00"
type input "50.00"
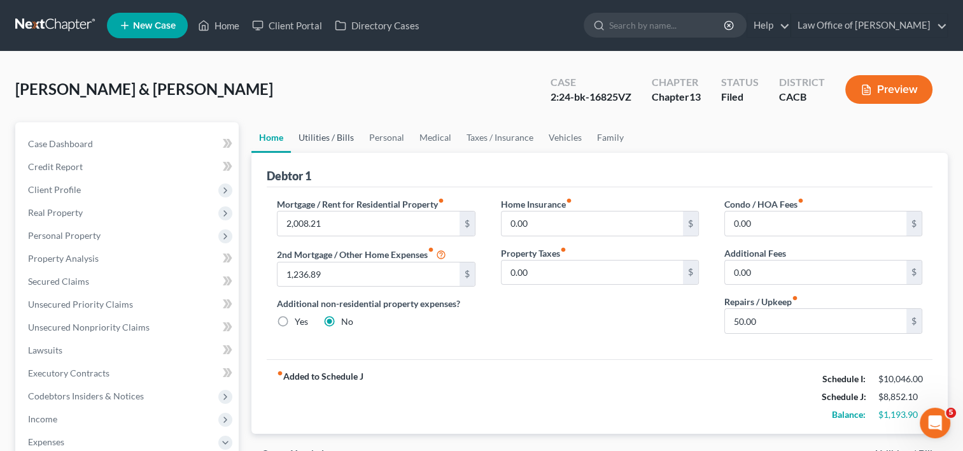
click at [318, 135] on link "Utilities / Bills" at bounding box center [326, 137] width 71 height 31
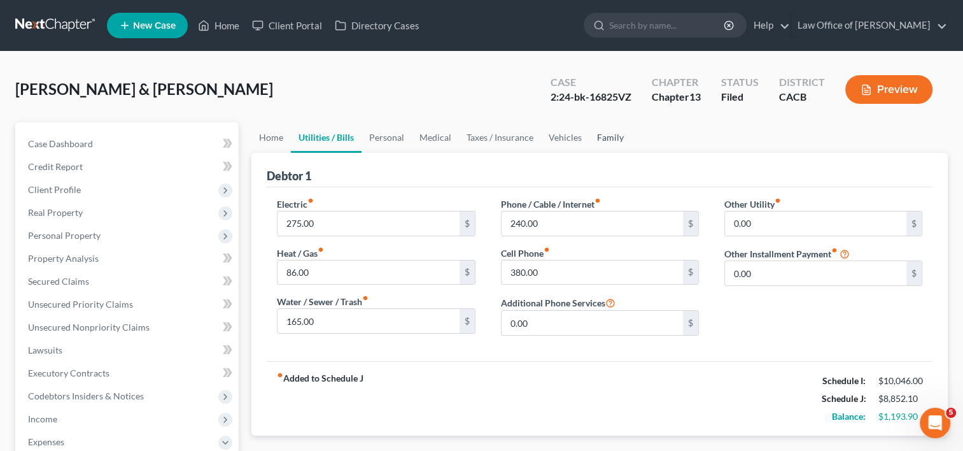
click at [601, 136] on link "Family" at bounding box center [610, 137] width 42 height 31
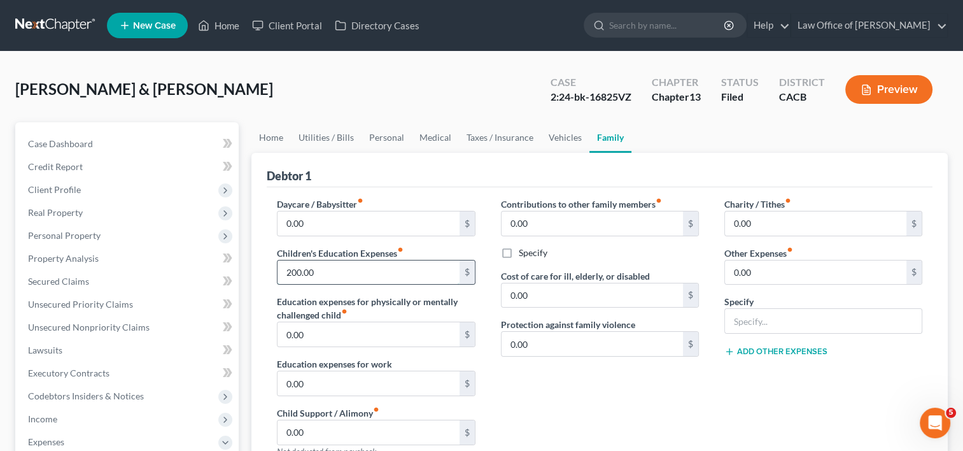
click at [339, 272] on input "200.00" at bounding box center [367, 272] width 181 height 24
type input "100.00"
click at [560, 132] on link "Vehicles" at bounding box center [565, 137] width 48 height 31
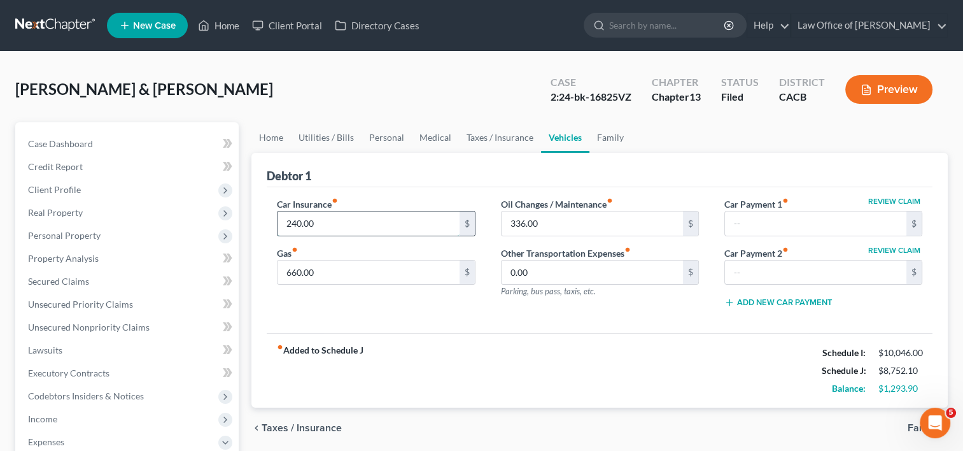
click at [360, 227] on input "240.00" at bounding box center [367, 223] width 181 height 24
type input "2"
type input "193.00"
click at [494, 142] on link "Taxes / Insurance" at bounding box center [500, 137] width 82 height 31
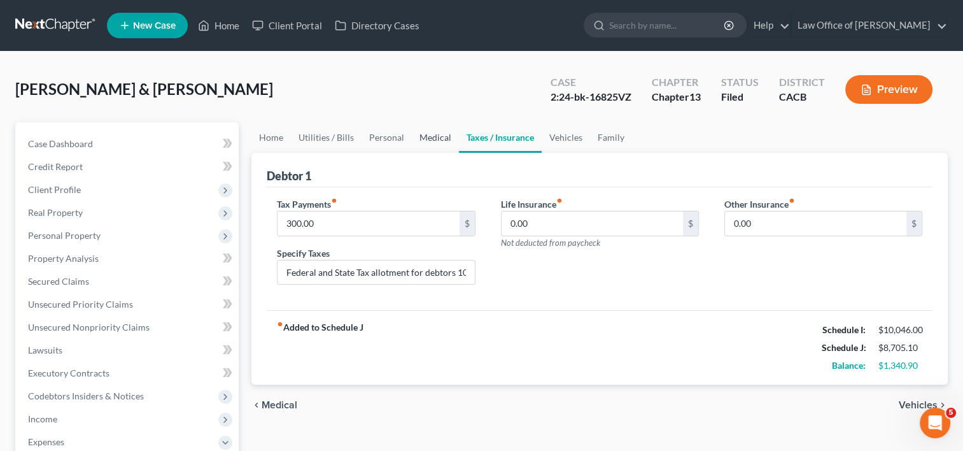
click at [433, 139] on link "Medical" at bounding box center [435, 137] width 47 height 31
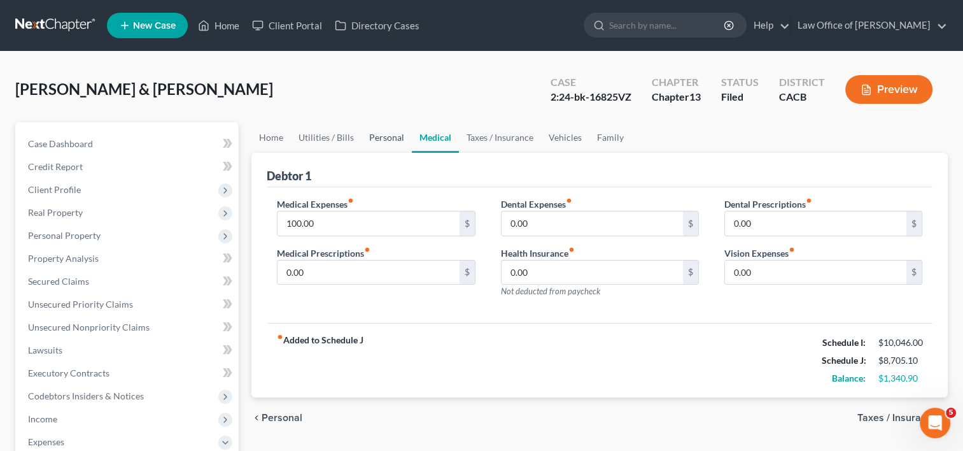
click at [386, 142] on link "Personal" at bounding box center [386, 137] width 50 height 31
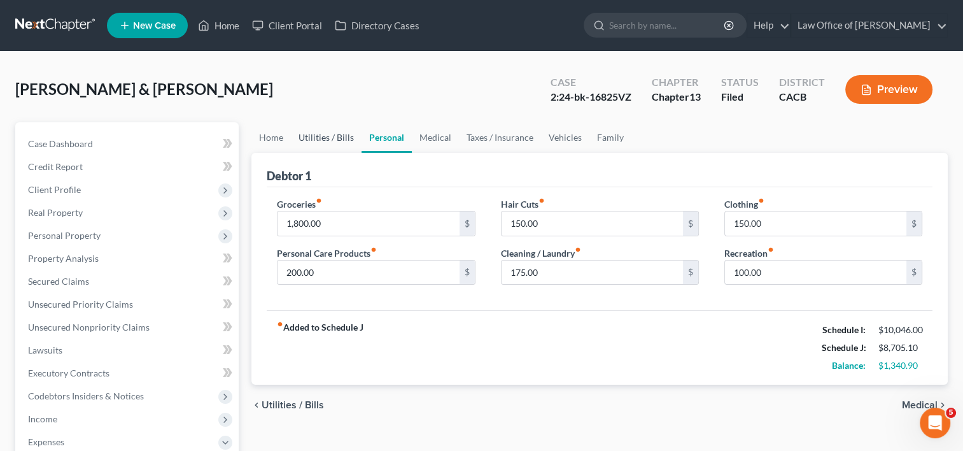
click at [322, 142] on link "Utilities / Bills" at bounding box center [326, 137] width 71 height 31
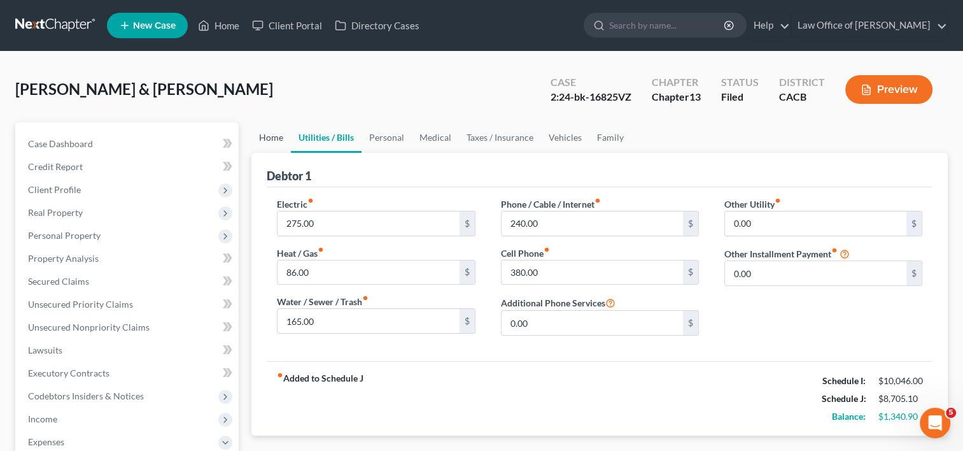
click at [285, 137] on link "Home" at bounding box center [270, 137] width 39 height 31
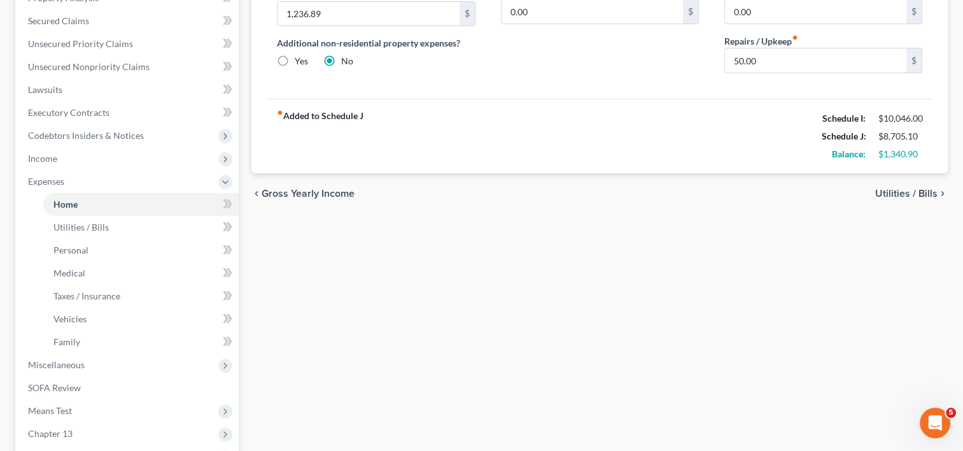
scroll to position [307, 0]
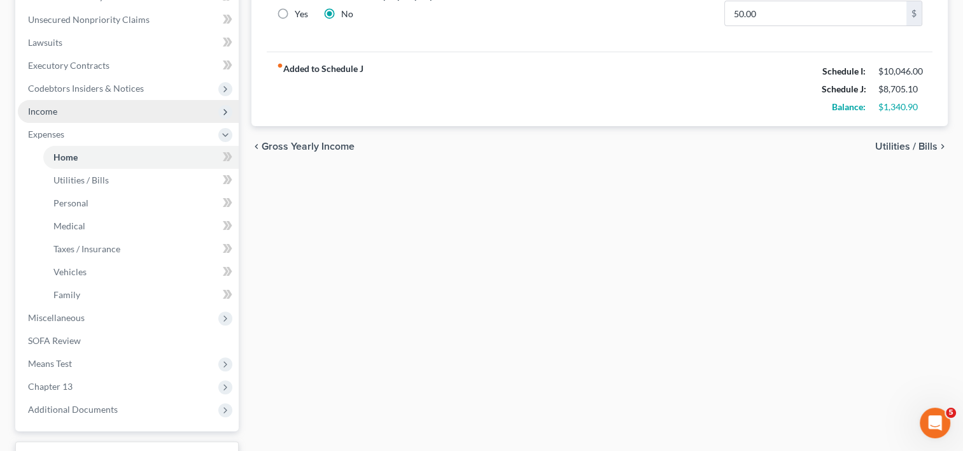
click at [74, 106] on span "Income" at bounding box center [128, 111] width 221 height 23
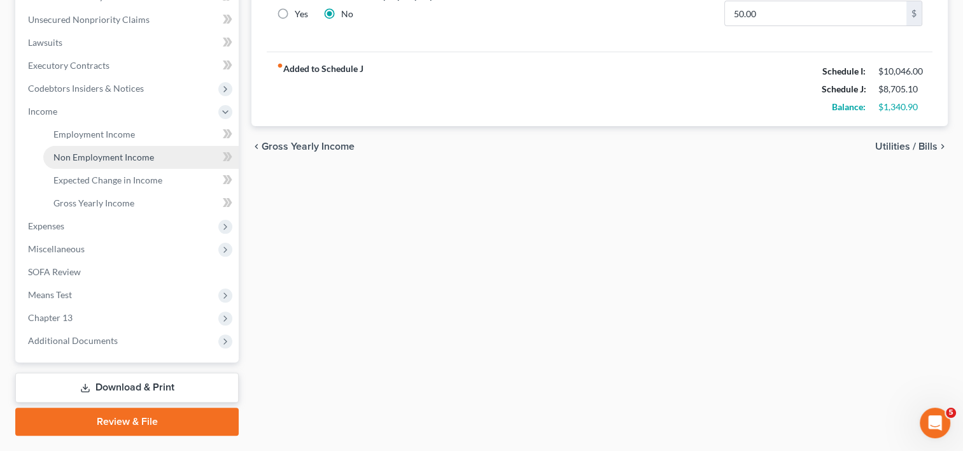
click at [86, 150] on link "Non Employment Income" at bounding box center [140, 157] width 195 height 23
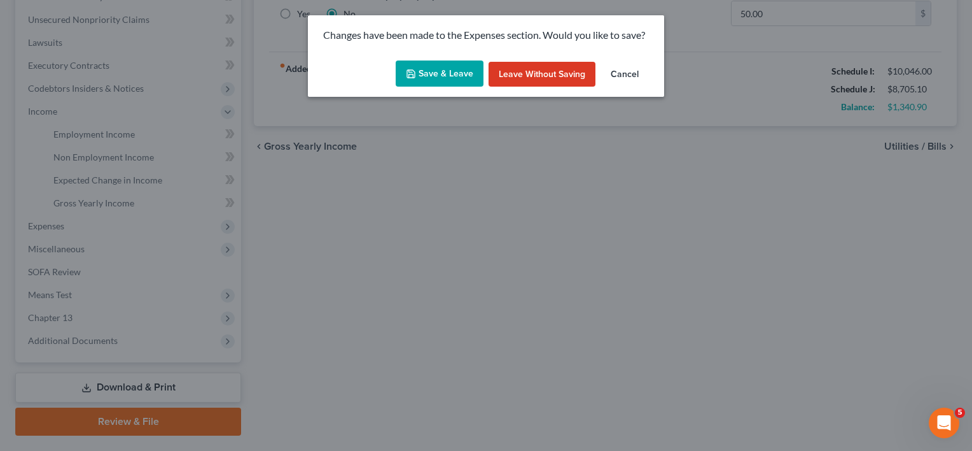
click at [452, 79] on button "Save & Leave" at bounding box center [440, 73] width 88 height 27
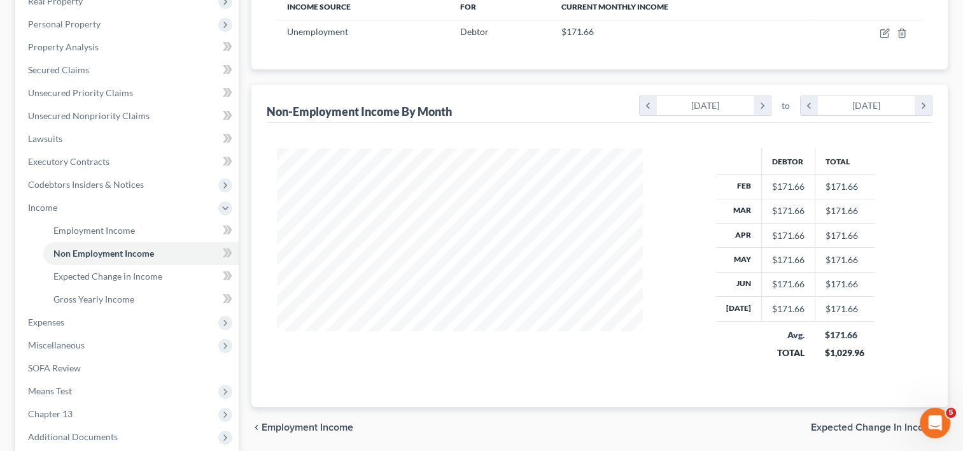
scroll to position [339, 0]
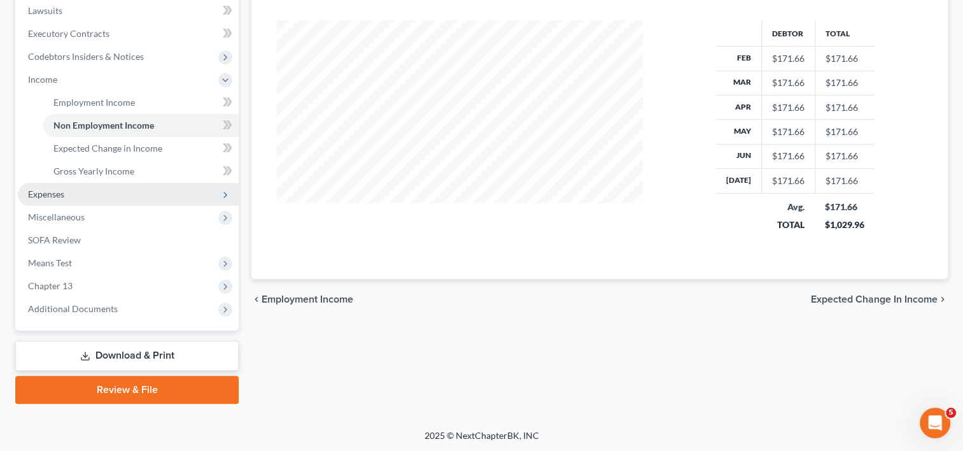
click at [59, 202] on span "Expenses" at bounding box center [128, 194] width 221 height 23
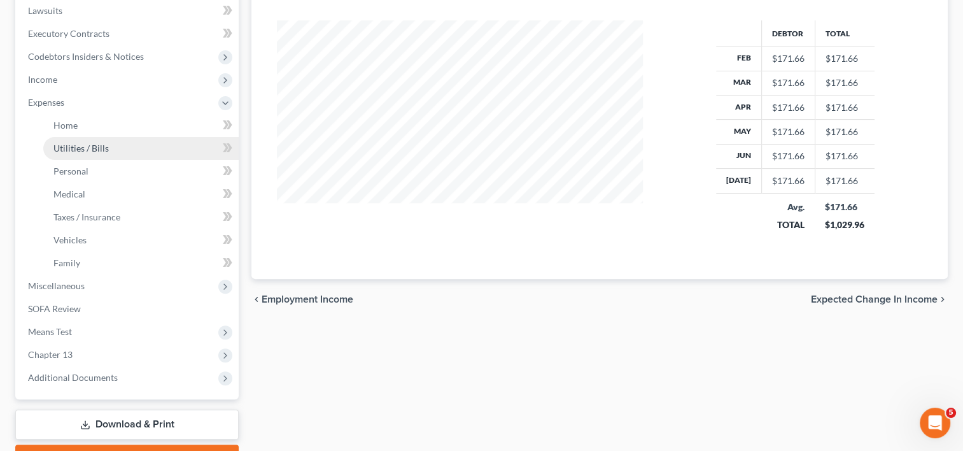
click at [82, 137] on link "Utilities / Bills" at bounding box center [140, 148] width 195 height 23
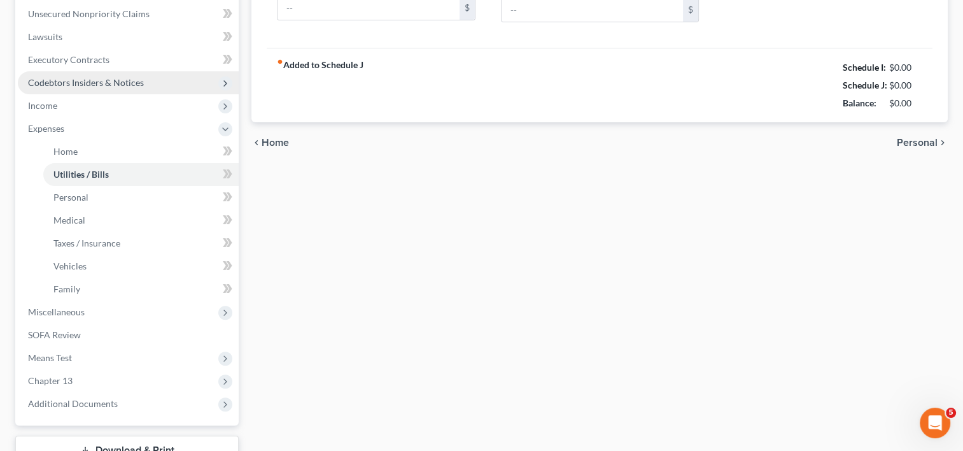
type input "275.00"
type input "86.00"
type input "165.00"
type input "240.00"
type input "380.00"
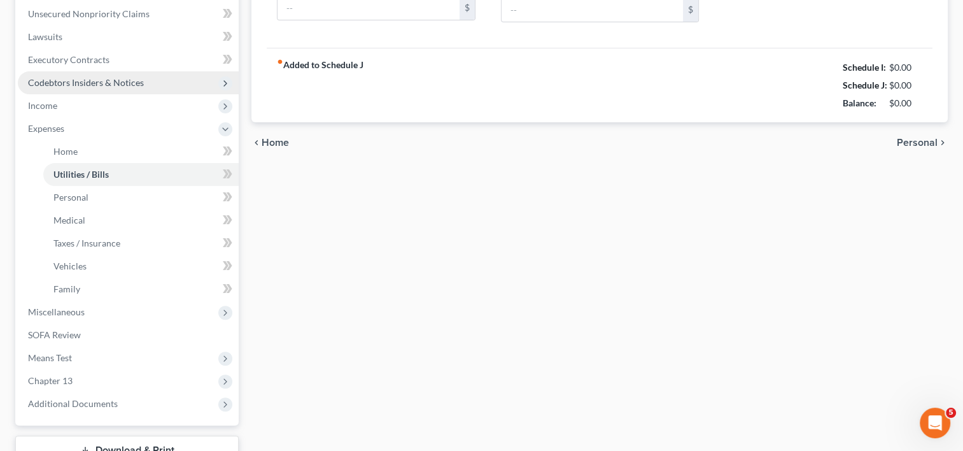
type input "0.00"
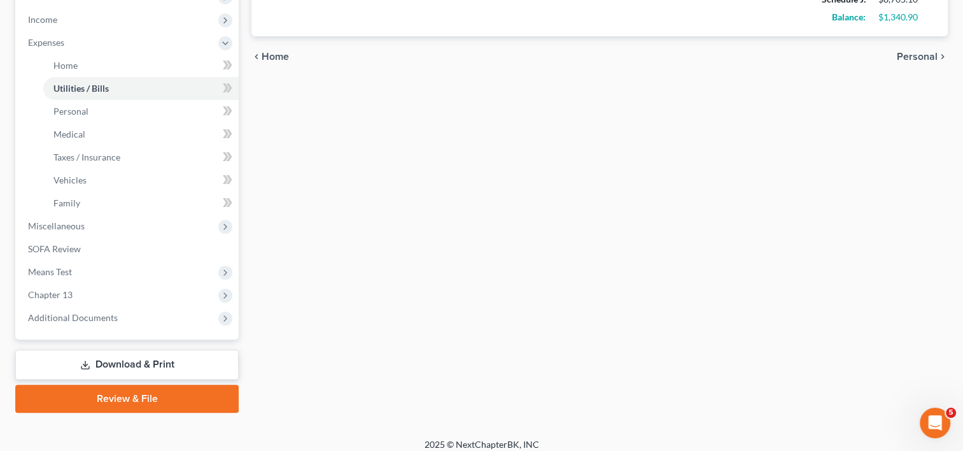
scroll to position [408, 0]
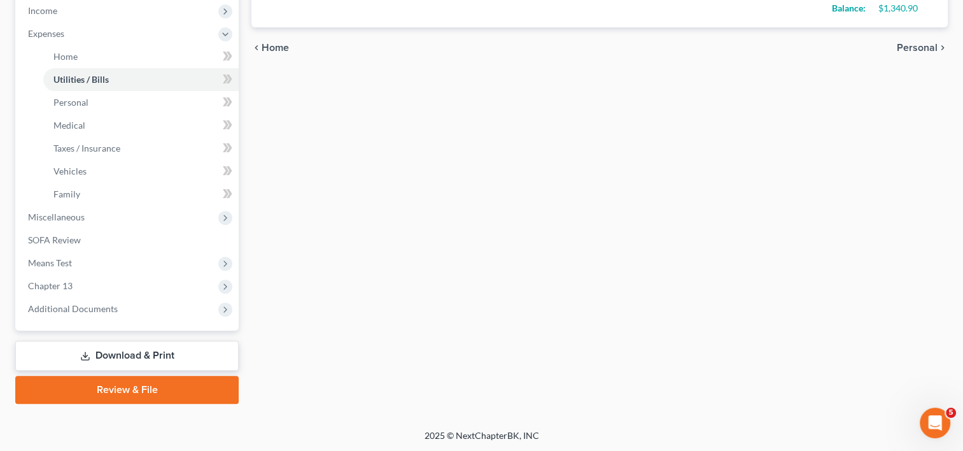
click at [172, 353] on link "Download & Print" at bounding box center [126, 355] width 223 height 30
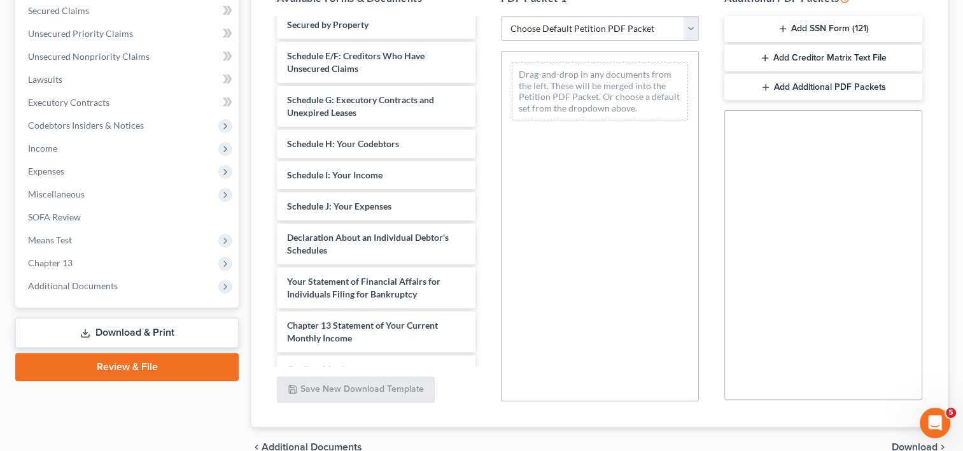
scroll to position [475, 0]
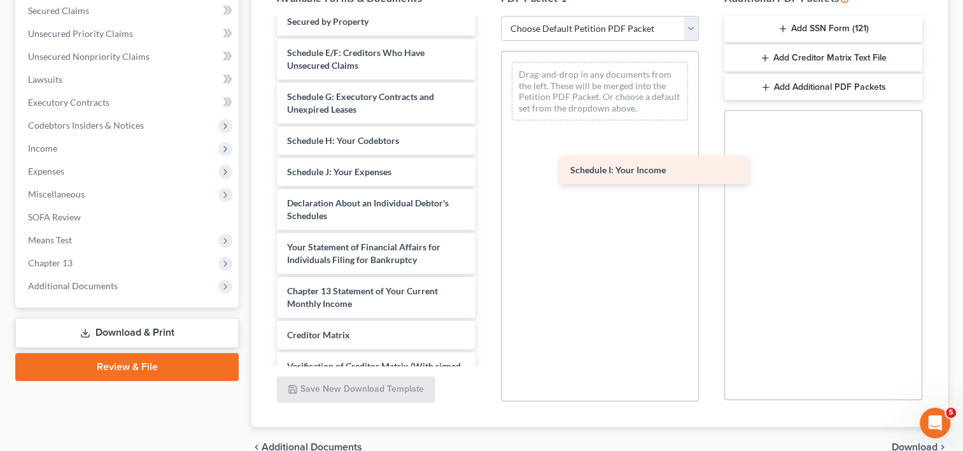
drag, startPoint x: 388, startPoint y: 196, endPoint x: 671, endPoint y: 171, distance: 284.3
click at [485, 171] on div "Schedule I: Your Income Petition Documents 2-pdf Chapter 13 Plan ([GEOGRAPHIC_D…" at bounding box center [376, 5] width 218 height 923
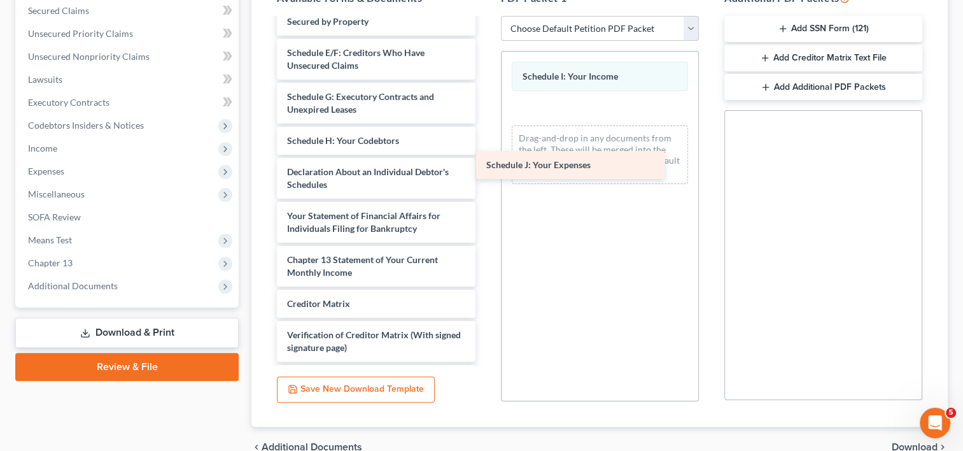
drag, startPoint x: 422, startPoint y: 193, endPoint x: 682, endPoint y: 162, distance: 262.1
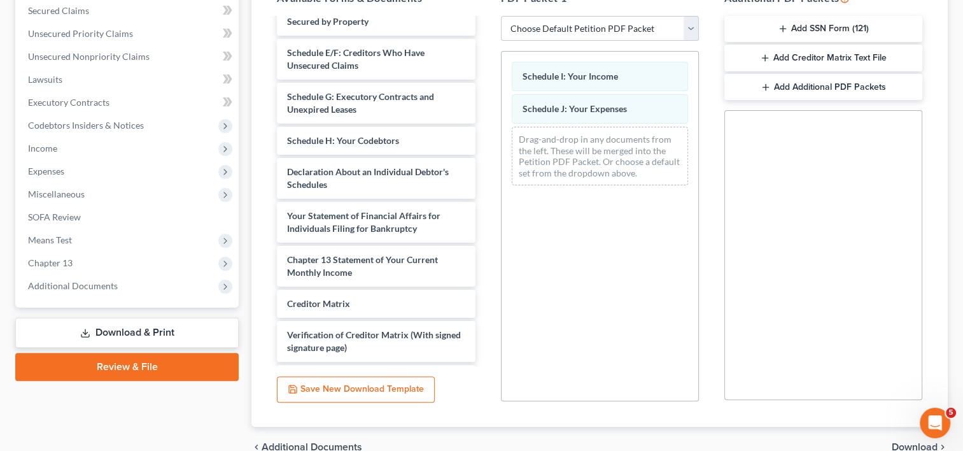
click at [907, 442] on span "Download" at bounding box center [914, 447] width 46 height 10
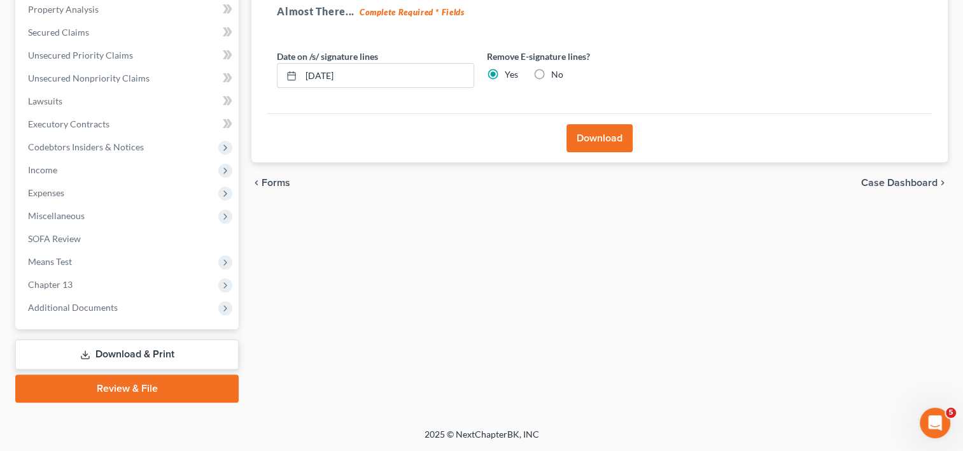
scroll to position [248, 0]
click at [598, 138] on button "Download" at bounding box center [599, 139] width 66 height 28
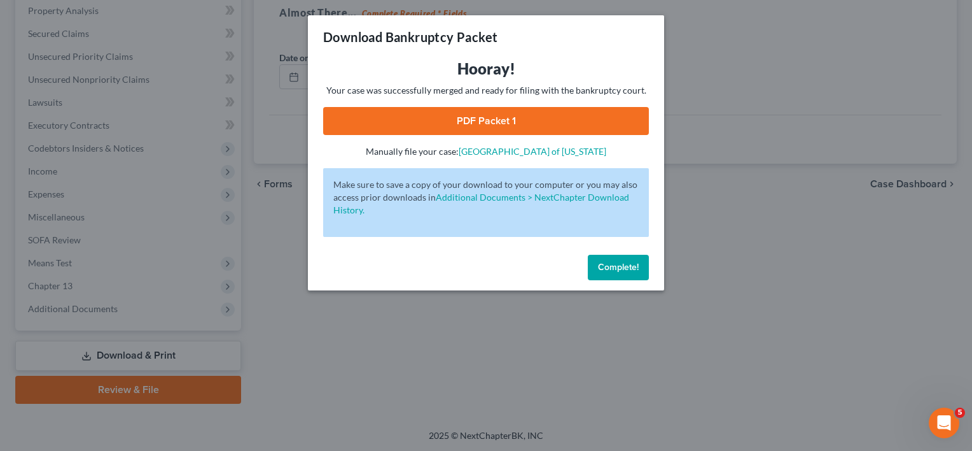
click at [520, 122] on link "PDF Packet 1" at bounding box center [486, 121] width 326 height 28
click at [630, 262] on span "Complete!" at bounding box center [618, 267] width 41 height 11
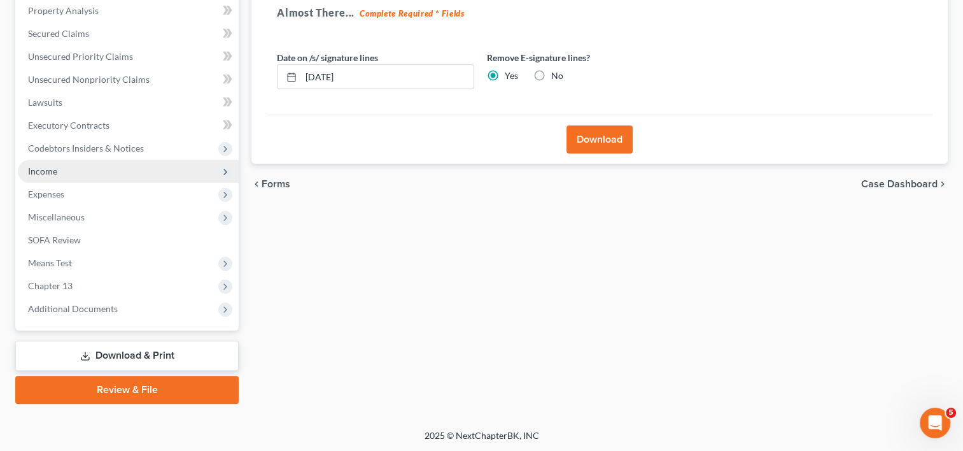
click at [59, 167] on span "Income" at bounding box center [128, 171] width 221 height 23
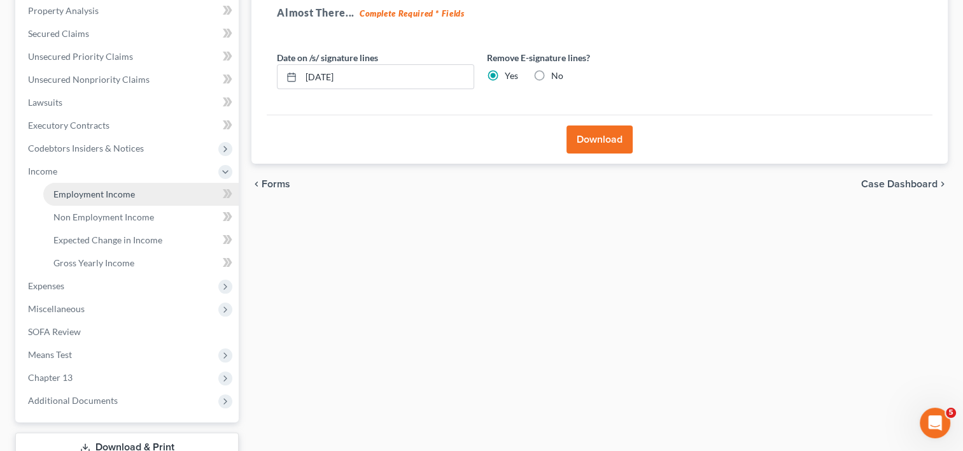
click at [88, 195] on span "Employment Income" at bounding box center [93, 193] width 81 height 11
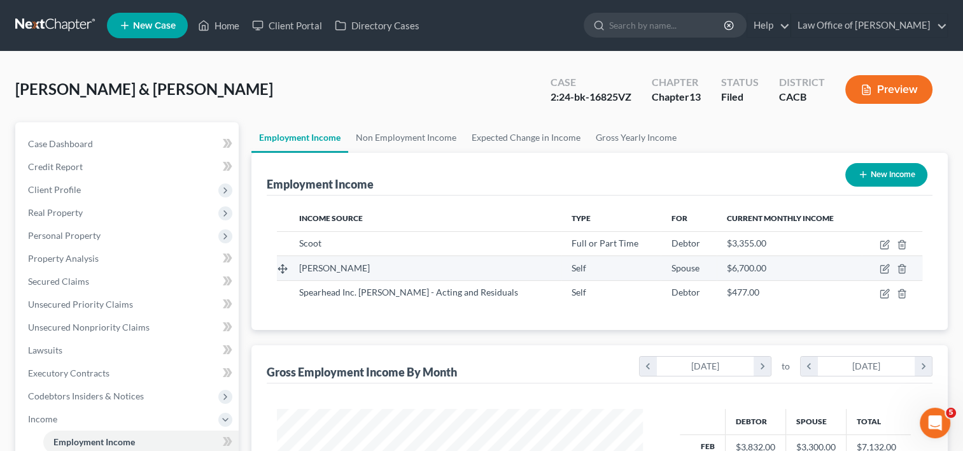
scroll to position [227, 391]
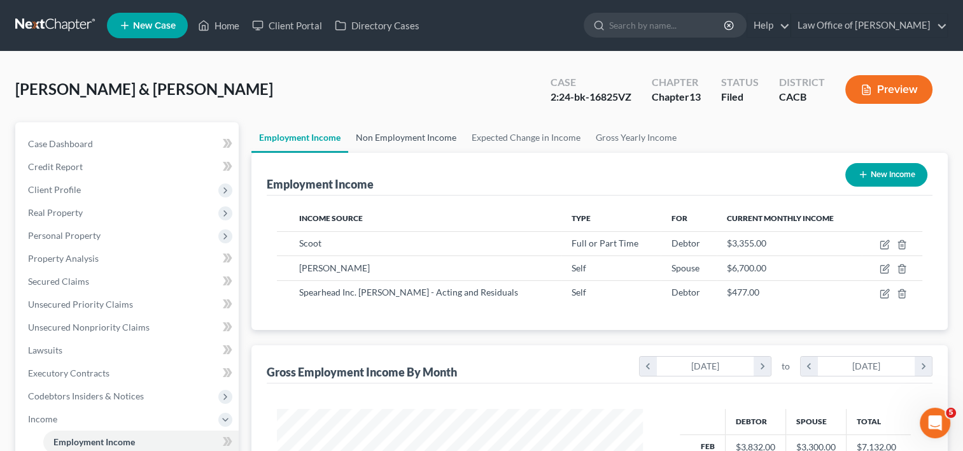
click at [382, 140] on link "Non Employment Income" at bounding box center [406, 137] width 116 height 31
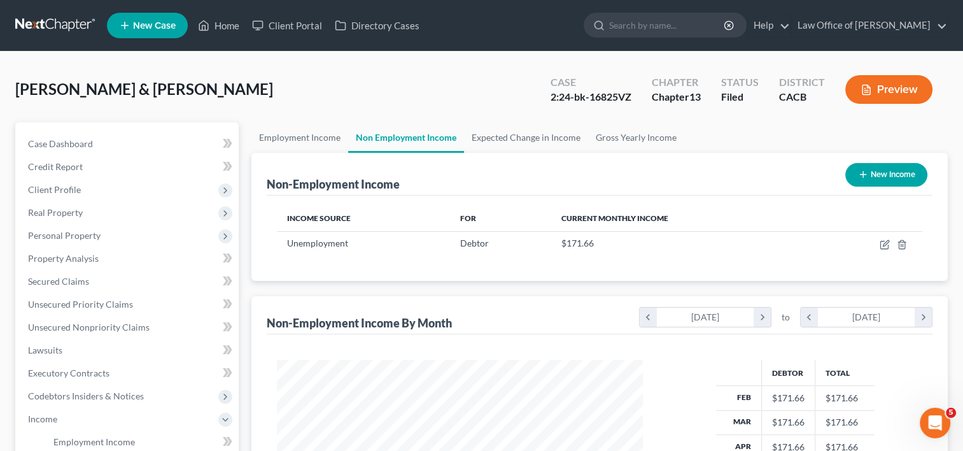
scroll to position [227, 391]
click at [507, 138] on link "Expected Change in Income" at bounding box center [526, 137] width 124 height 31
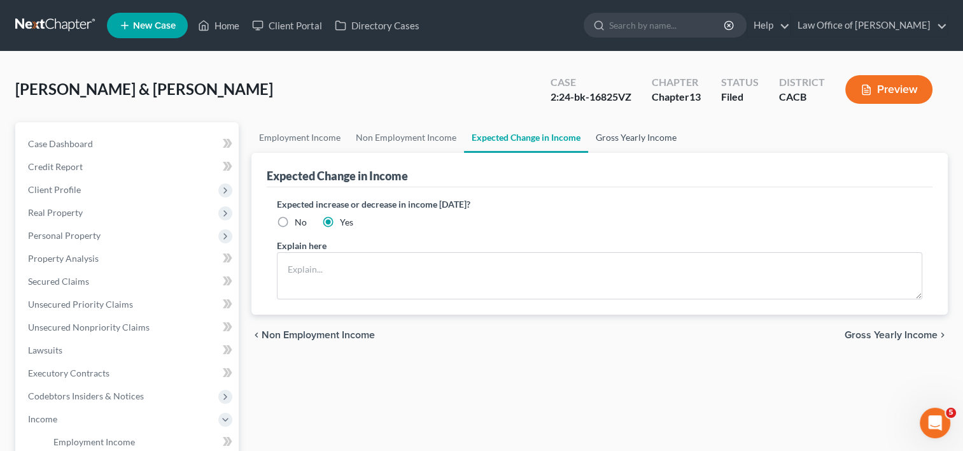
click at [606, 127] on link "Gross Yearly Income" at bounding box center [636, 137] width 96 height 31
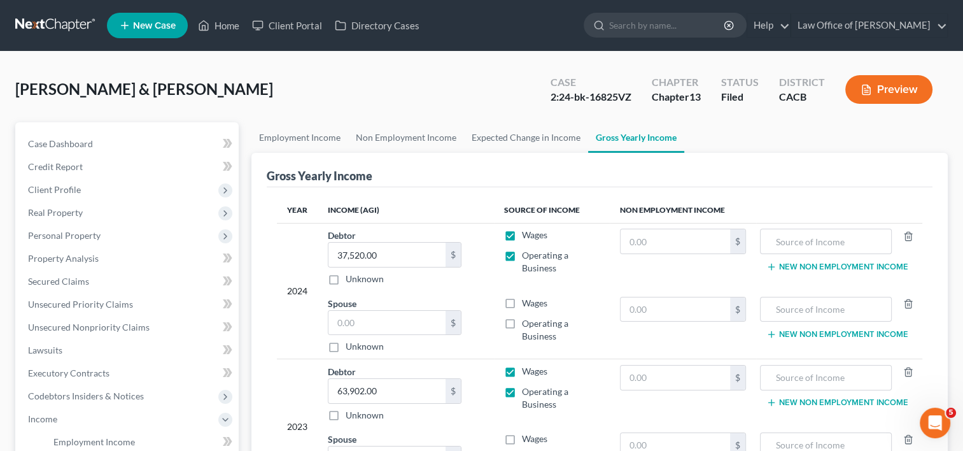
scroll to position [339, 0]
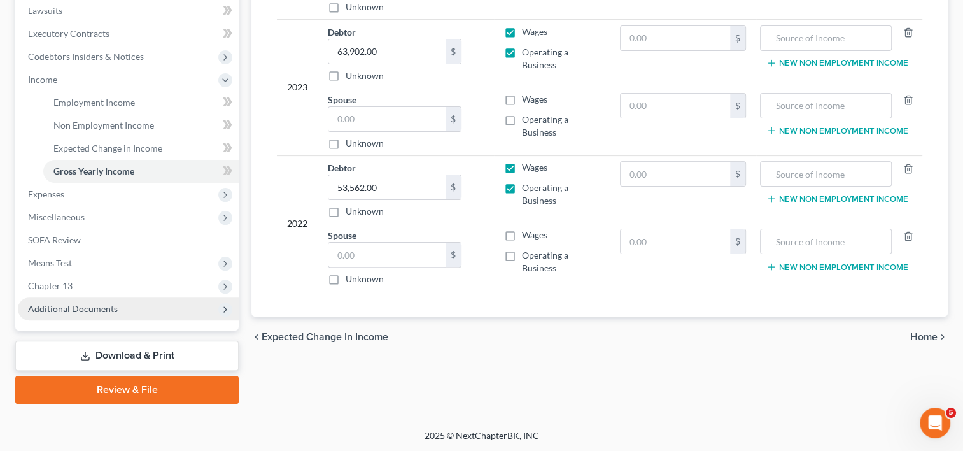
click at [48, 303] on span "Additional Documents" at bounding box center [73, 308] width 90 height 11
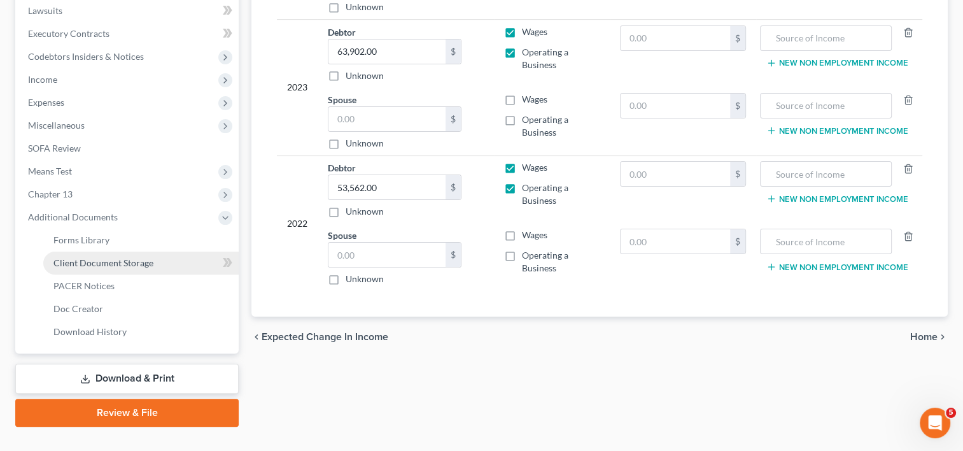
click at [97, 258] on span "Client Document Storage" at bounding box center [103, 262] width 100 height 11
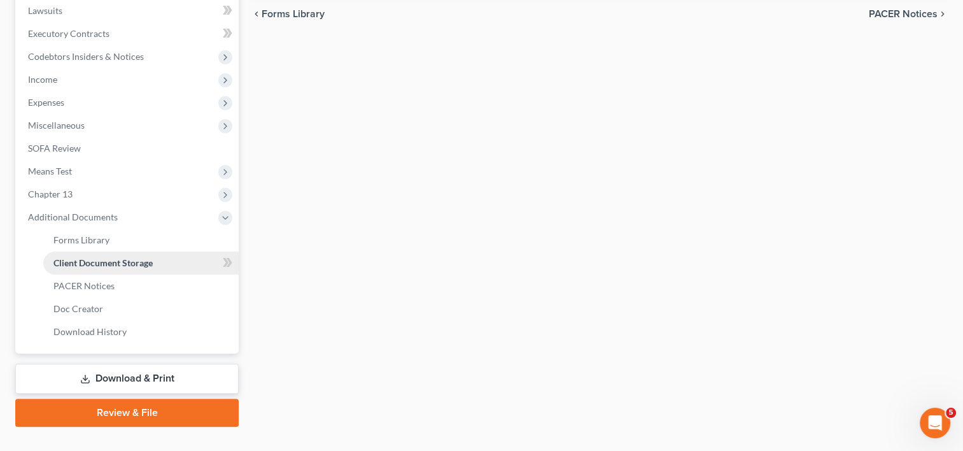
scroll to position [234, 0]
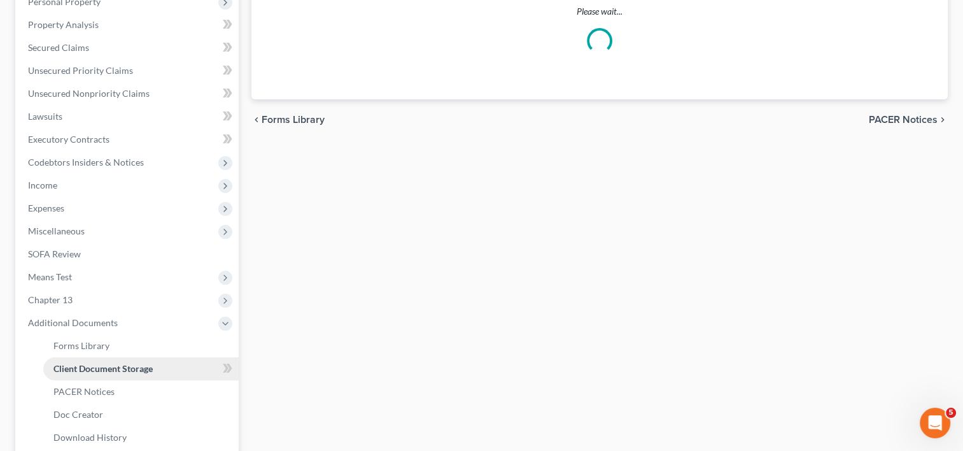
select select "60"
select select "59"
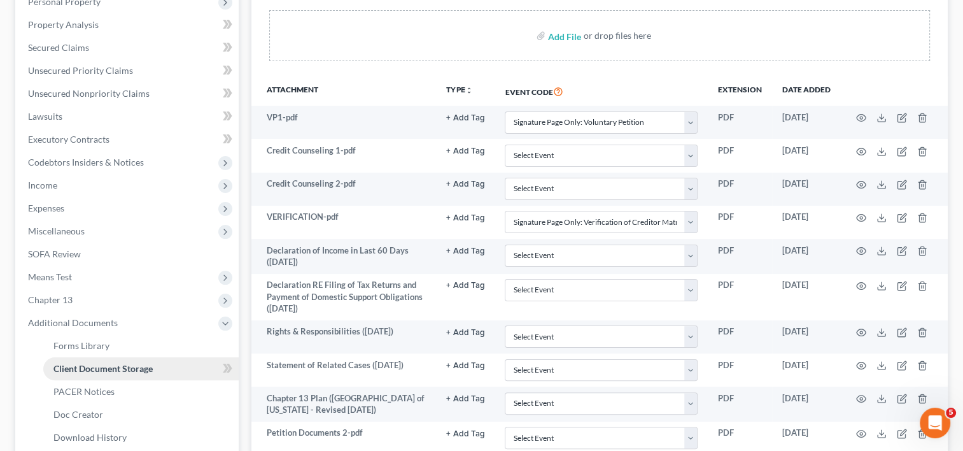
scroll to position [0, 0]
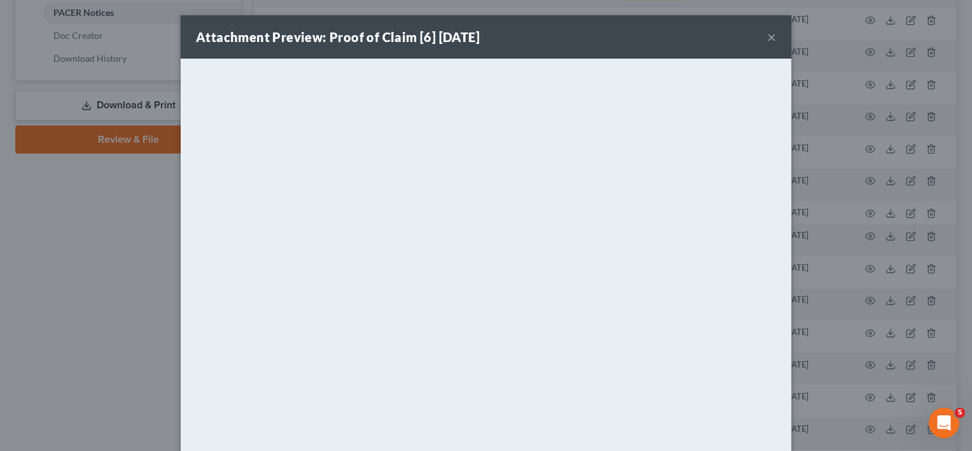
click at [767, 36] on button "×" at bounding box center [771, 36] width 9 height 15
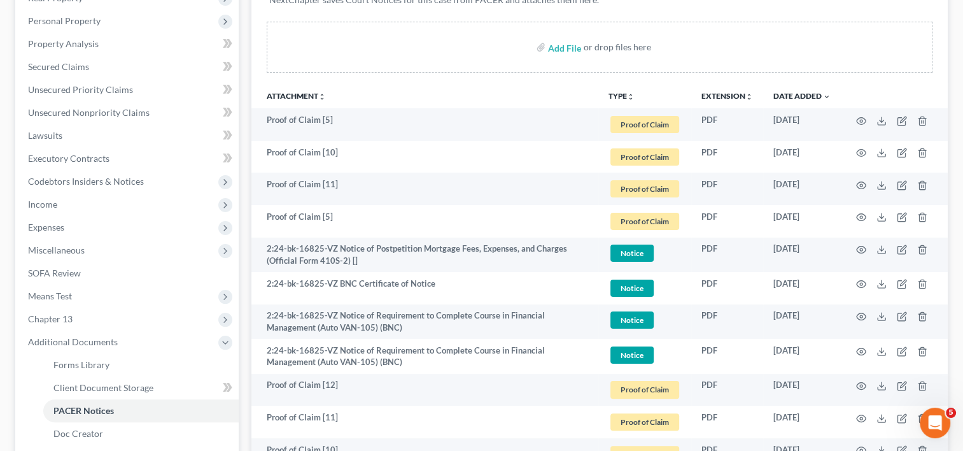
scroll to position [216, 0]
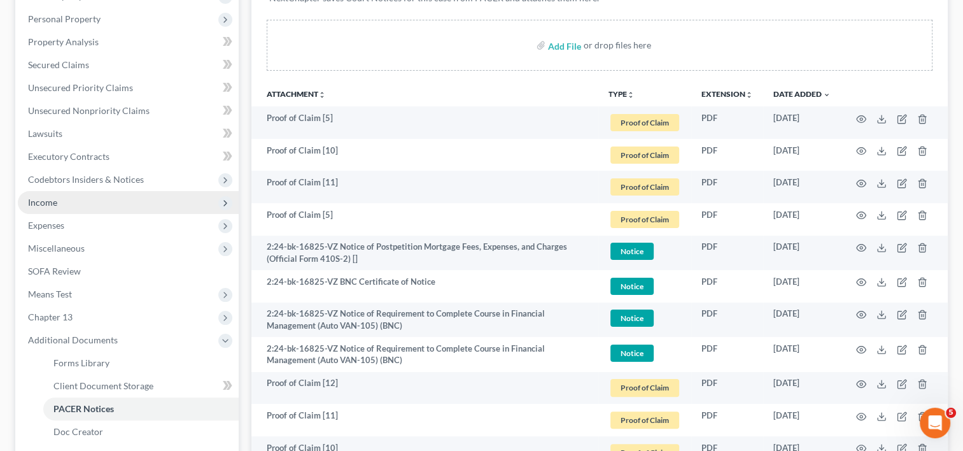
click at [50, 200] on span "Income" at bounding box center [42, 202] width 29 height 11
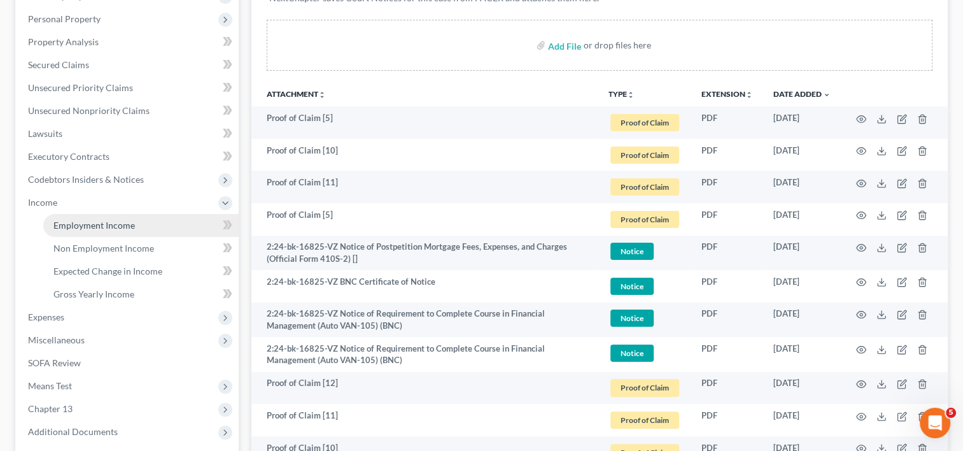
click at [88, 225] on span "Employment Income" at bounding box center [93, 225] width 81 height 11
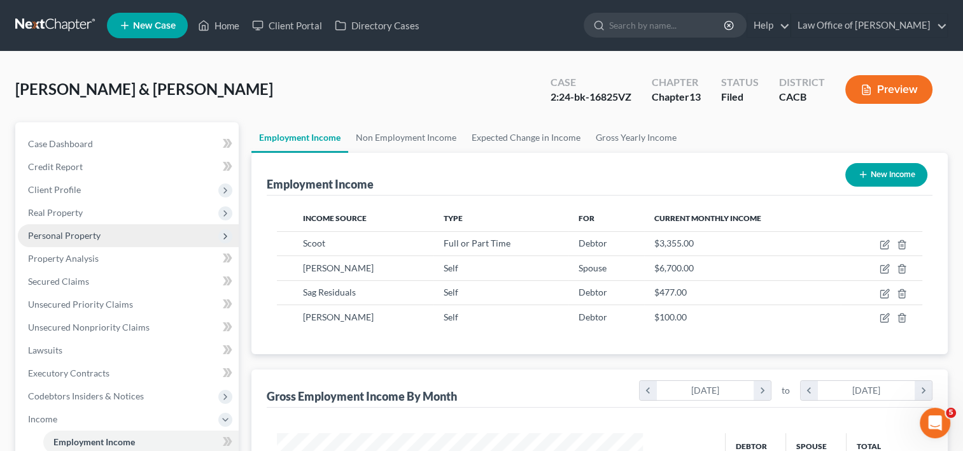
scroll to position [227, 391]
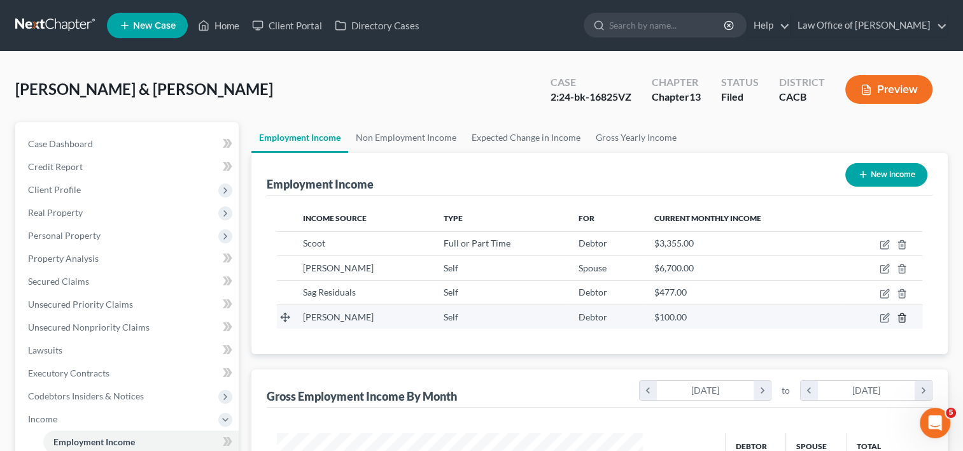
click at [902, 318] on line "button" at bounding box center [902, 318] width 0 height 3
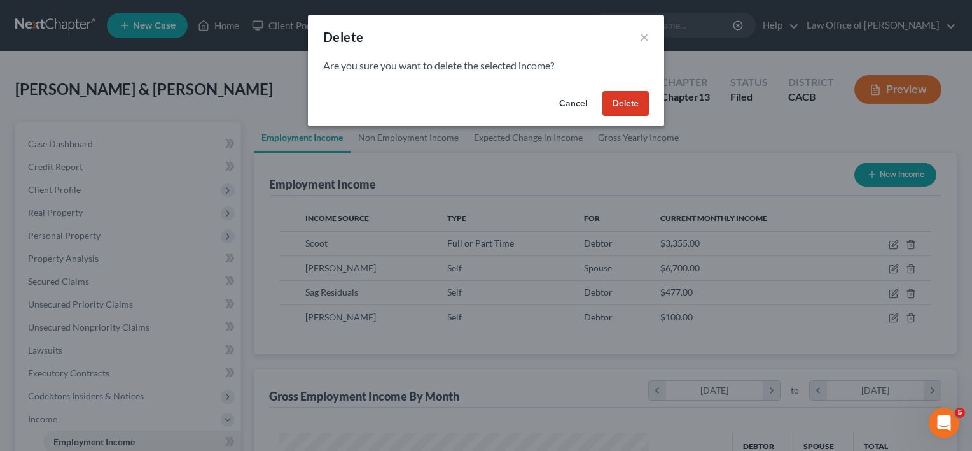
click at [615, 97] on button "Delete" at bounding box center [626, 103] width 46 height 25
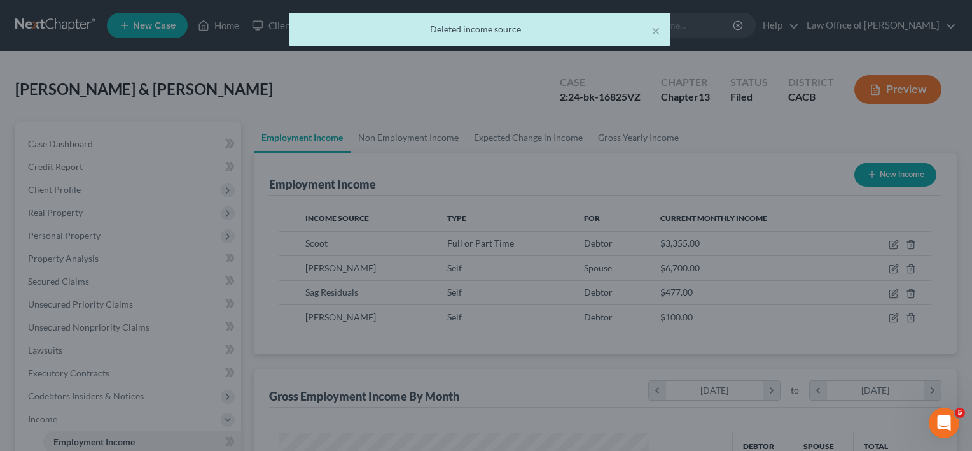
scroll to position [636078, 635914]
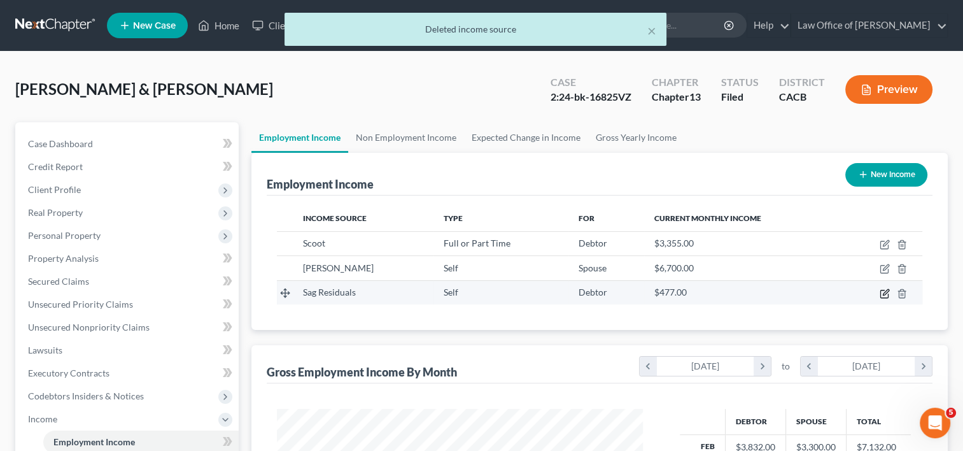
click at [885, 293] on icon "button" at bounding box center [884, 293] width 10 height 10
select select "1"
select select "0"
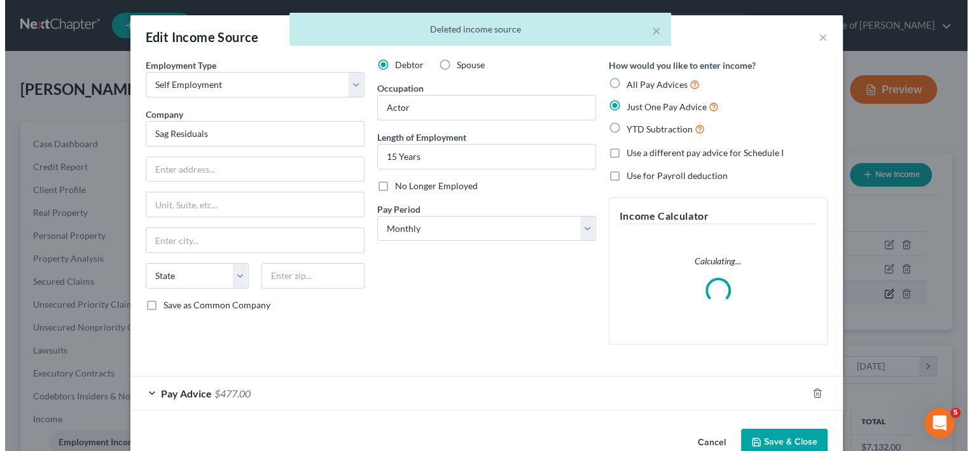
scroll to position [227, 395]
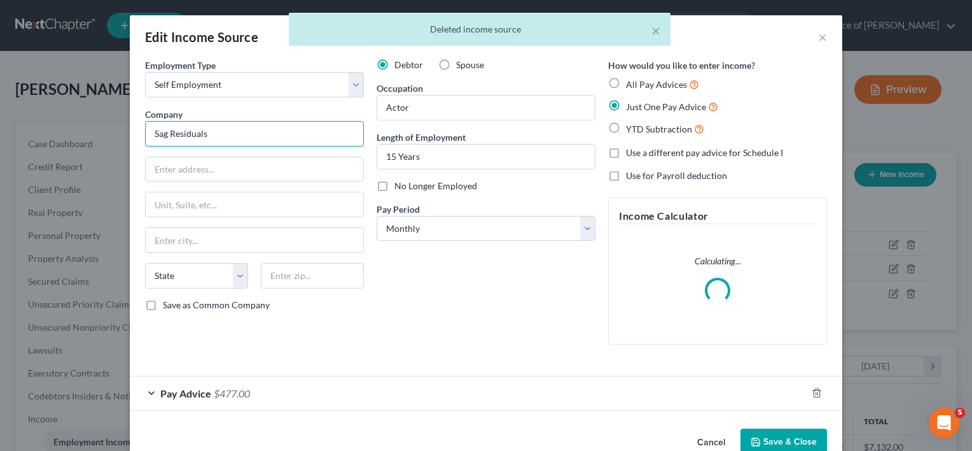
click at [219, 130] on input "Sag Residuals" at bounding box center [254, 133] width 219 height 25
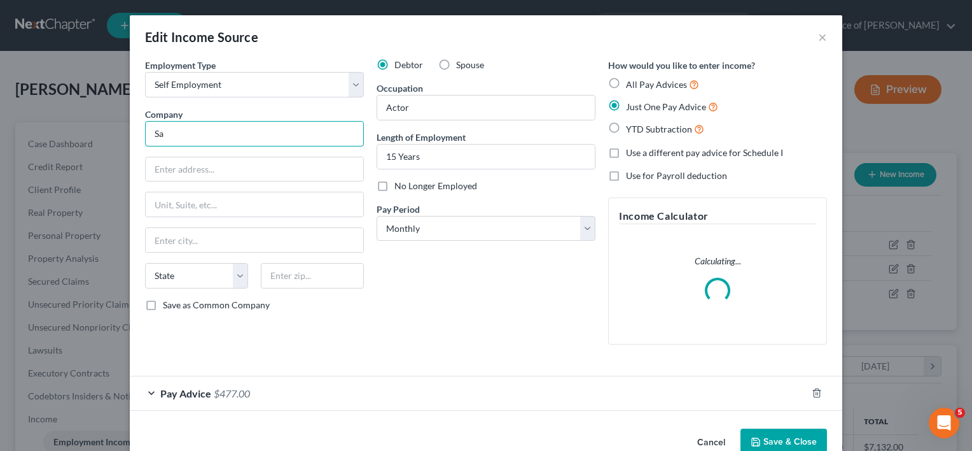
type input "S"
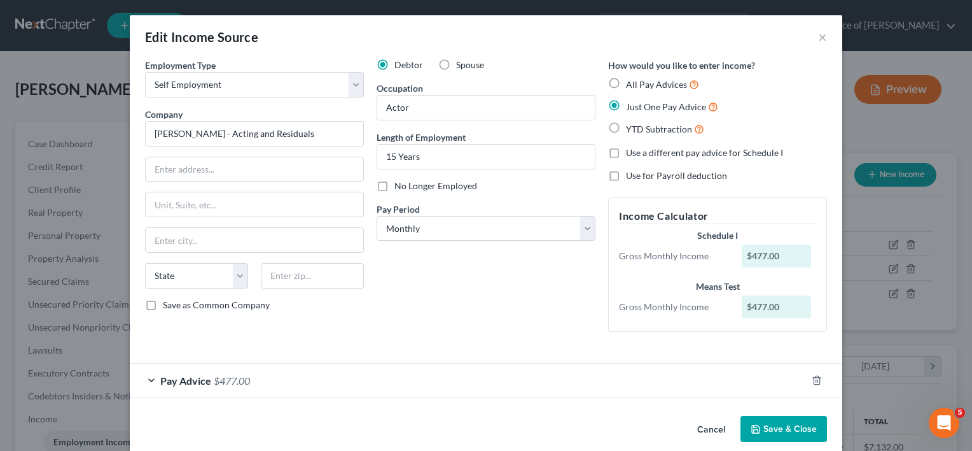
click at [185, 375] on span "Pay Advice" at bounding box center [185, 380] width 51 height 12
type input "[PERSON_NAME] - Acting and Residuals"
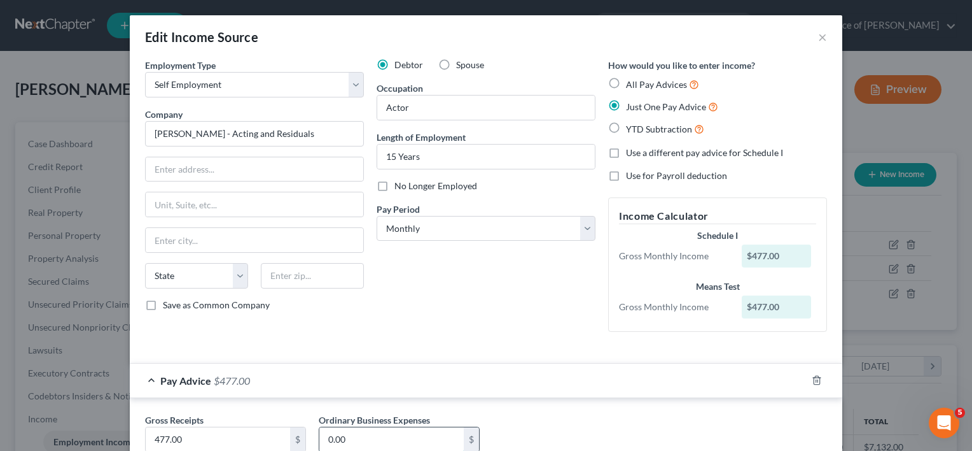
click at [371, 438] on input "0.00" at bounding box center [391, 439] width 144 height 24
type input "2"
type input "300.00"
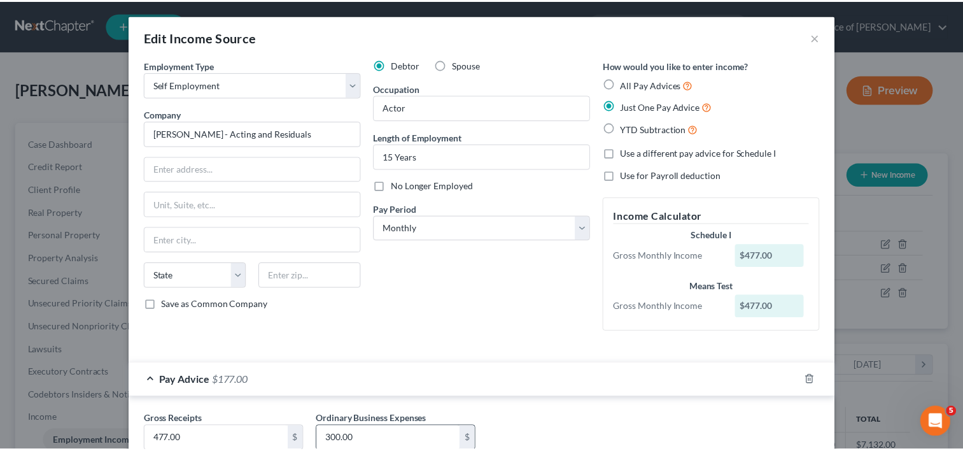
scroll to position [90, 0]
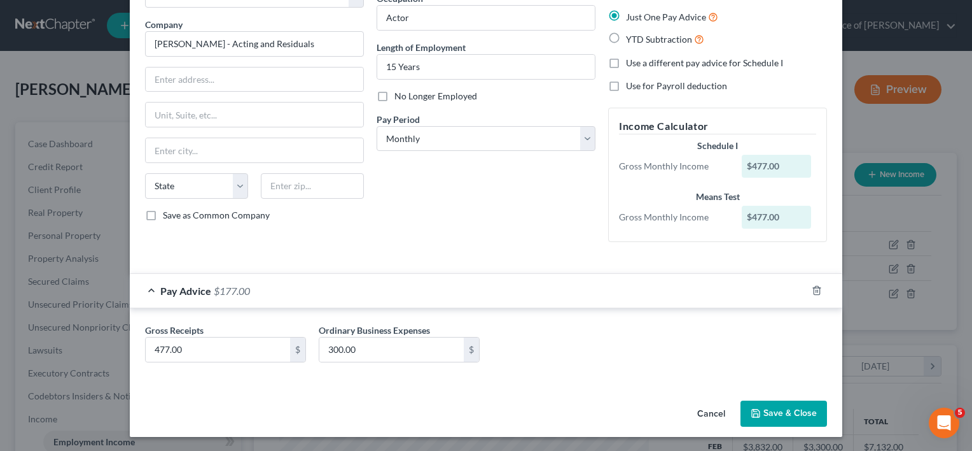
click at [776, 413] on button "Save & Close" at bounding box center [784, 413] width 87 height 27
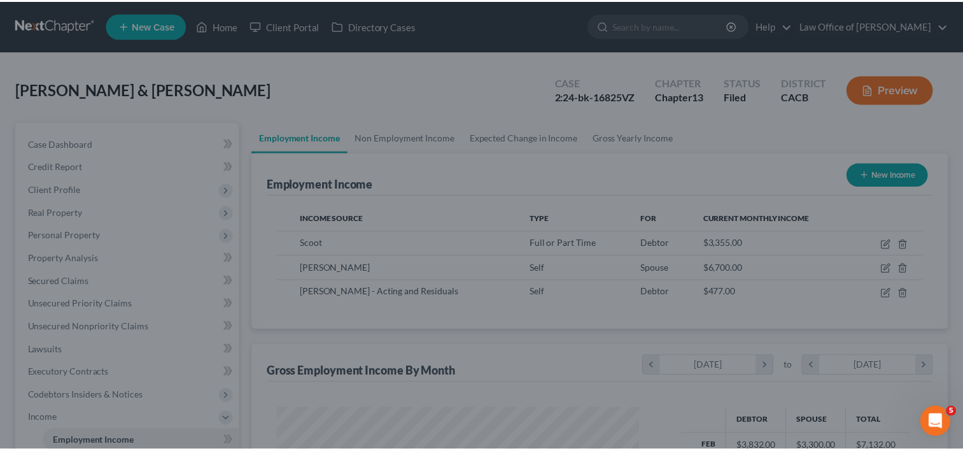
scroll to position [636078, 635914]
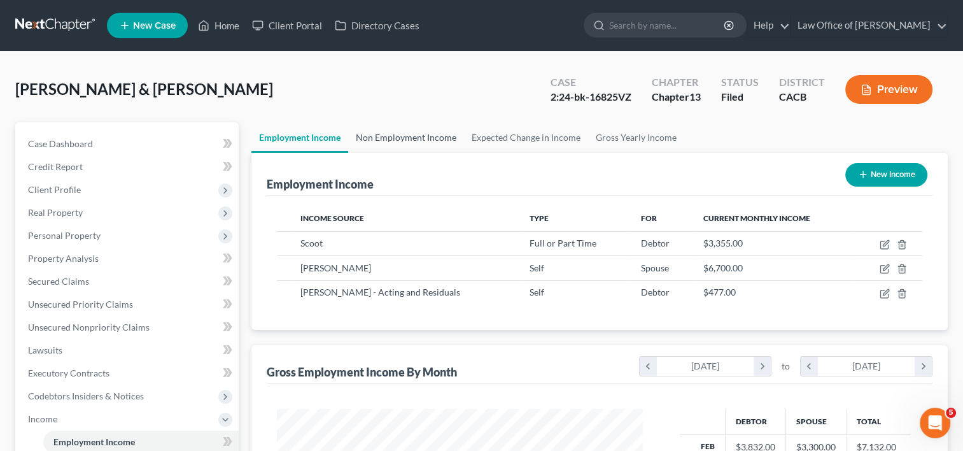
click at [408, 137] on link "Non Employment Income" at bounding box center [406, 137] width 116 height 31
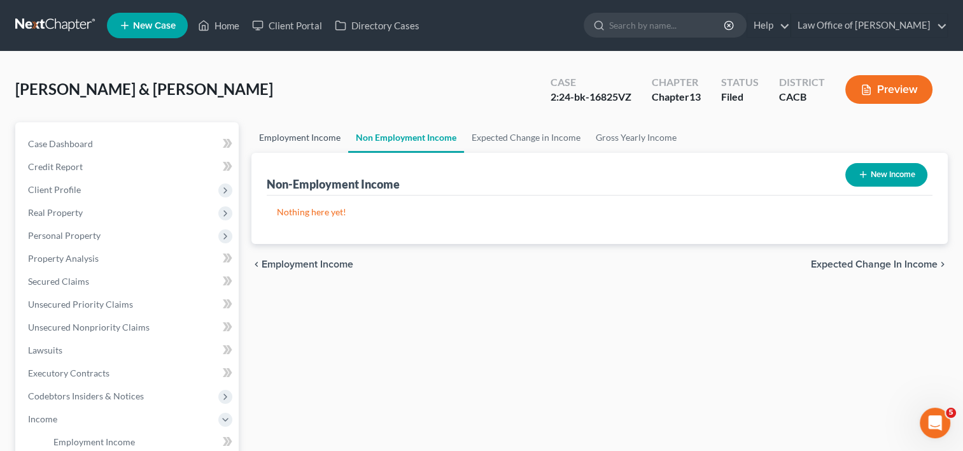
click at [305, 137] on link "Employment Income" at bounding box center [299, 137] width 97 height 31
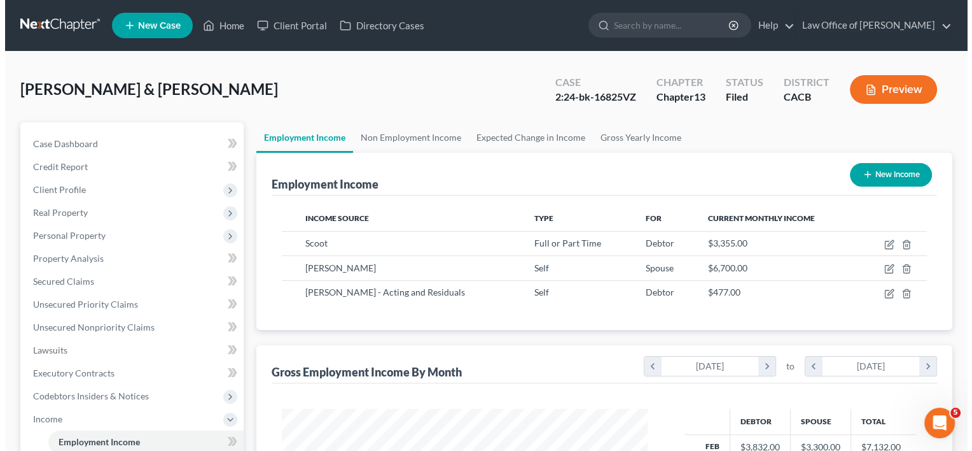
scroll to position [227, 391]
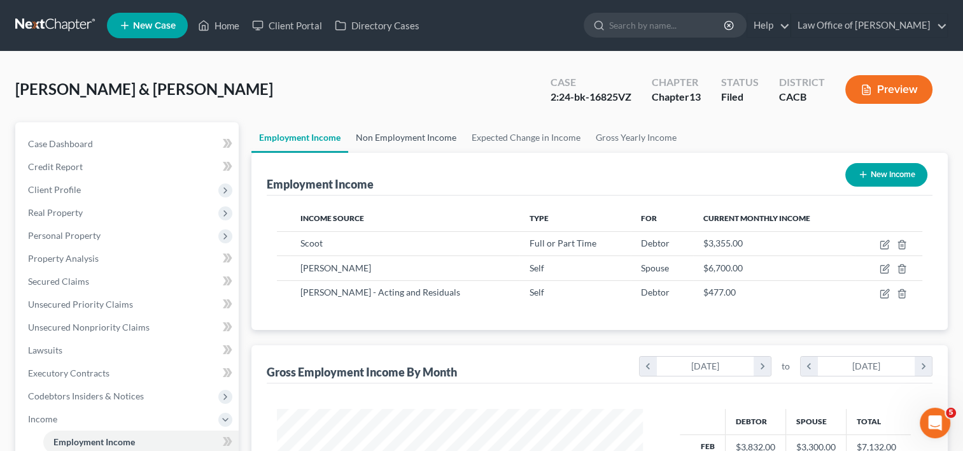
click at [416, 137] on link "Non Employment Income" at bounding box center [406, 137] width 116 height 31
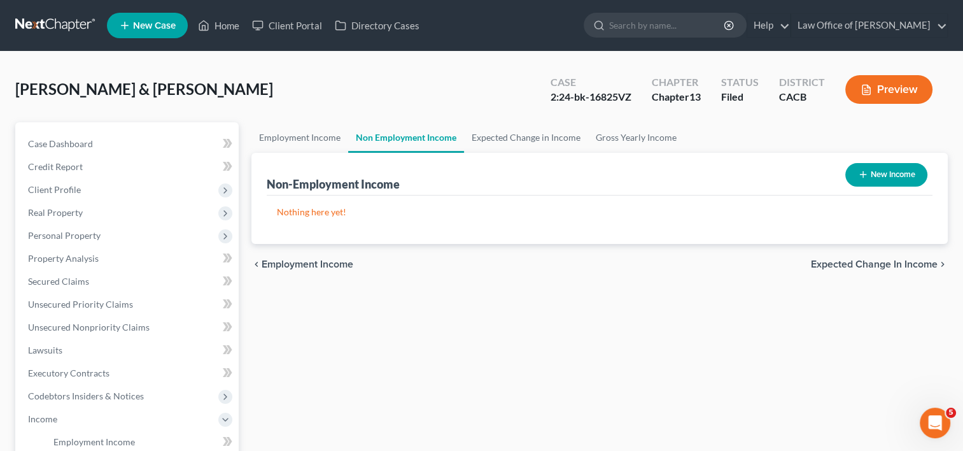
click at [884, 176] on button "New Income" at bounding box center [886, 175] width 82 height 24
select select "0"
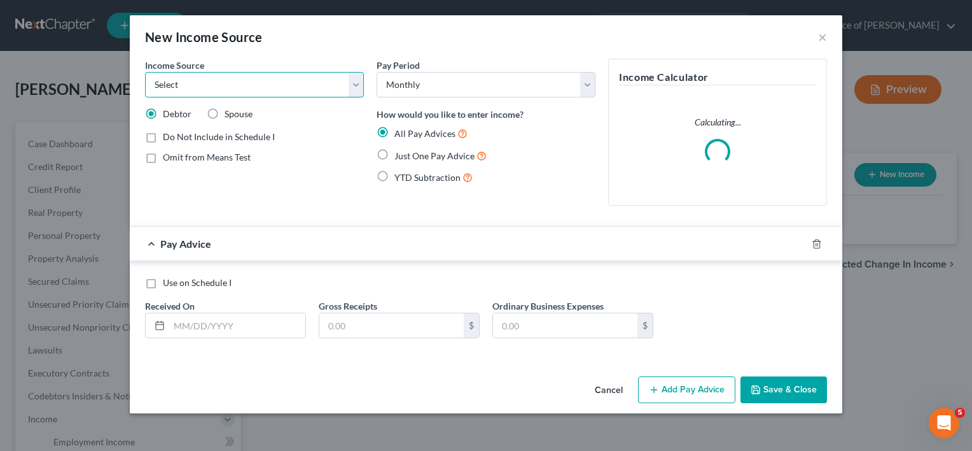
click at [219, 85] on select "Select Unemployment Disability (from employer) Pension Retirement Social Securi…" at bounding box center [254, 84] width 219 height 25
select select "0"
click at [145, 72] on select "Select Unemployment Disability (from employer) Pension Retirement Social Securi…" at bounding box center [254, 84] width 219 height 25
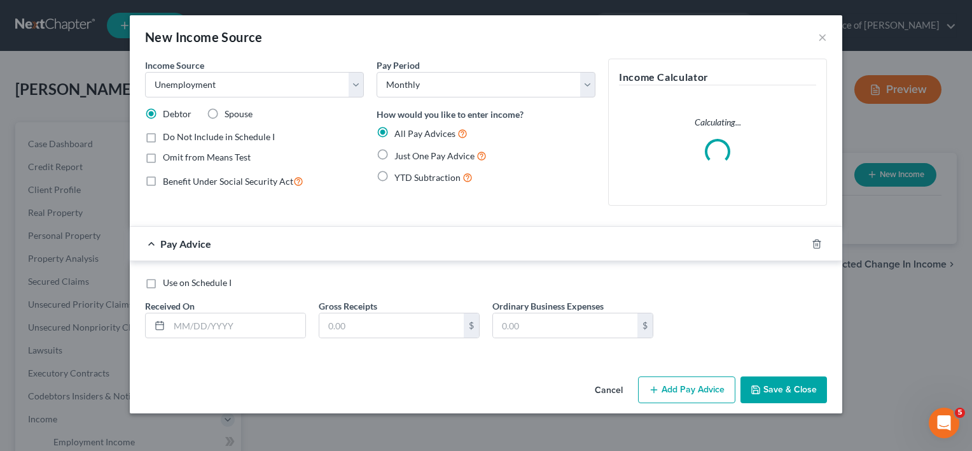
click at [395, 153] on label "Just One Pay Advice" at bounding box center [441, 155] width 92 height 15
click at [400, 153] on input "Just One Pay Advice" at bounding box center [404, 152] width 8 height 8
radio input "true"
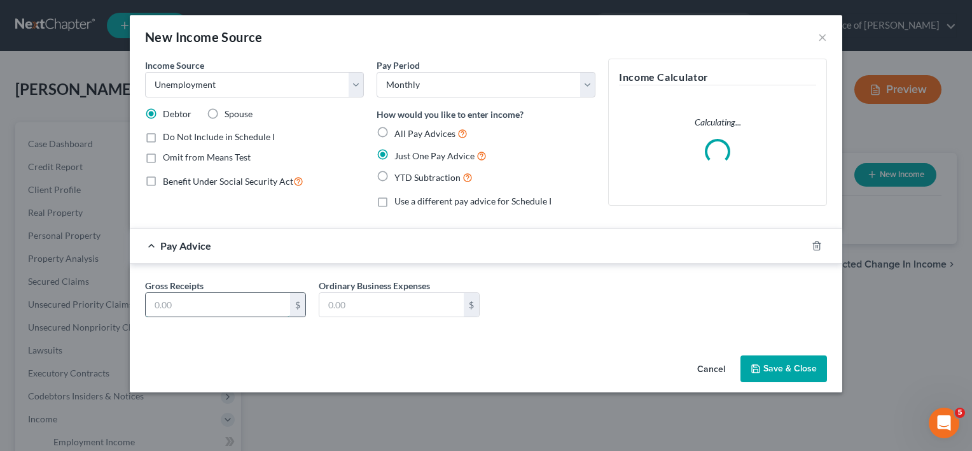
click at [186, 306] on input "text" at bounding box center [218, 305] width 144 height 24
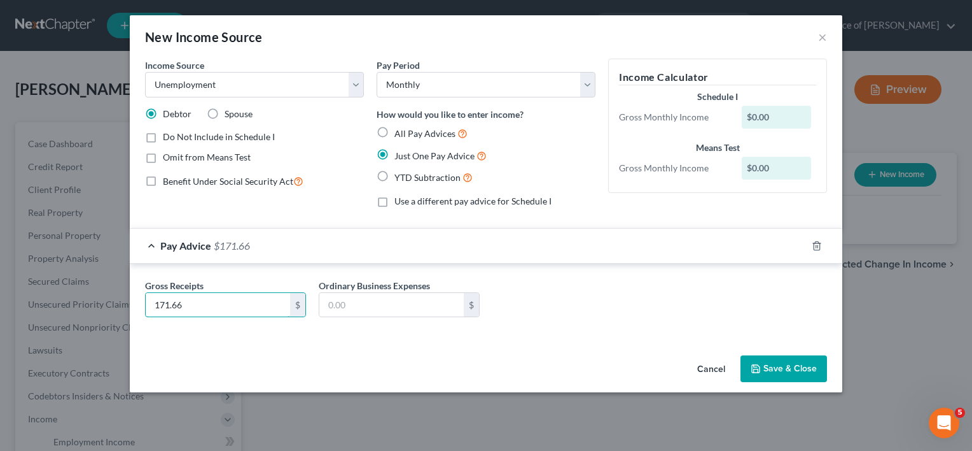
type input "171.66"
click at [786, 378] on button "Save & Close" at bounding box center [784, 368] width 87 height 27
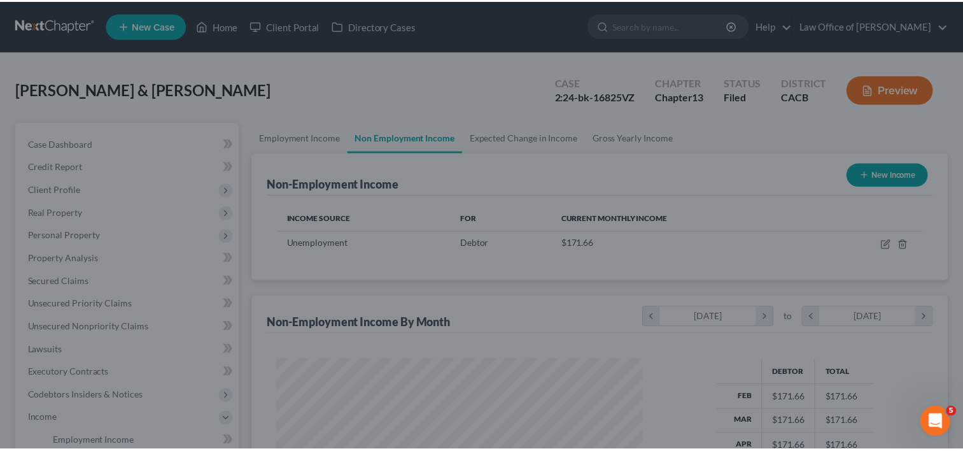
scroll to position [227, 391]
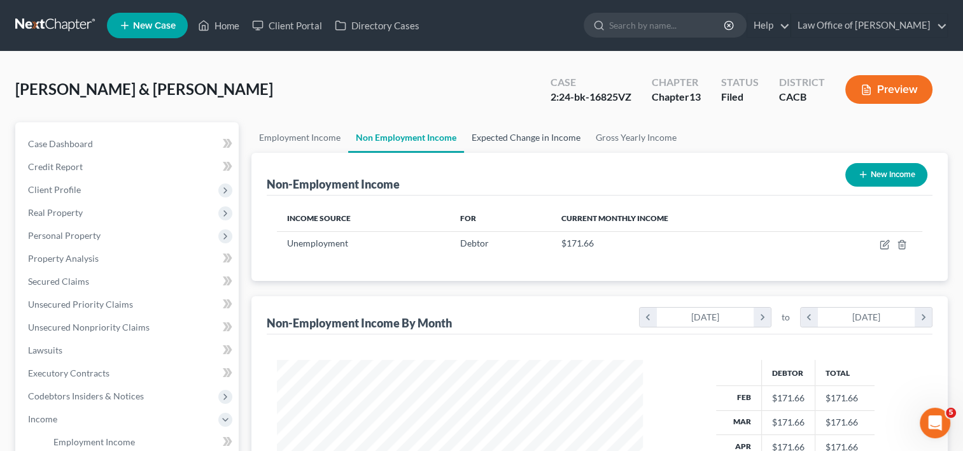
click at [526, 132] on link "Expected Change in Income" at bounding box center [526, 137] width 124 height 31
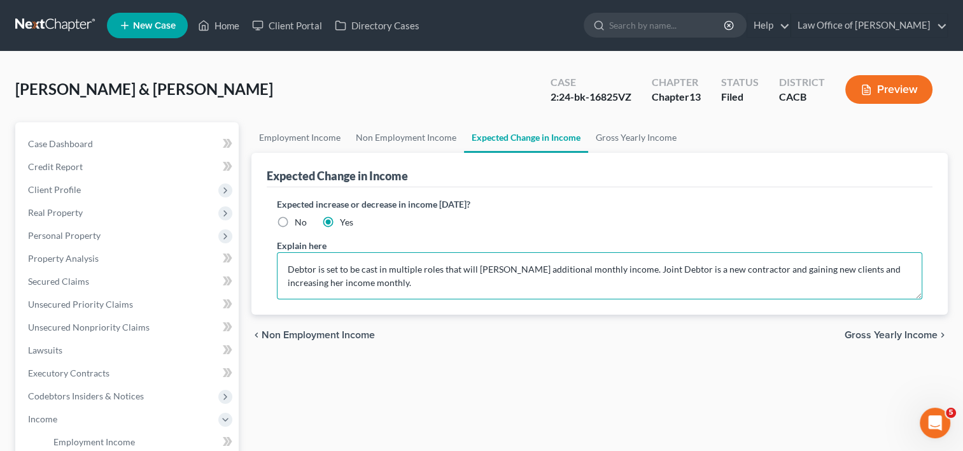
drag, startPoint x: 378, startPoint y: 283, endPoint x: 288, endPoint y: 262, distance: 92.9
click at [288, 262] on textarea "Debtor is set to be cast in multiple roles that will [PERSON_NAME] additional m…" at bounding box center [599, 275] width 645 height 47
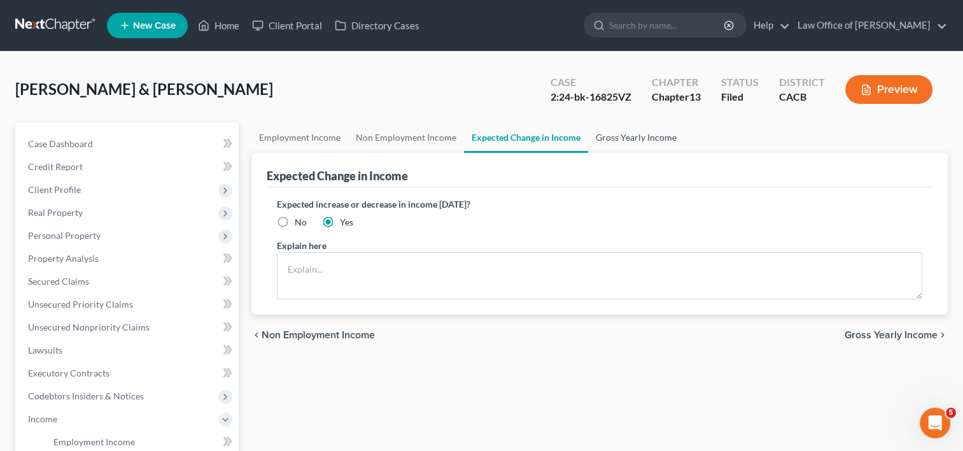
click at [626, 135] on link "Gross Yearly Income" at bounding box center [636, 137] width 96 height 31
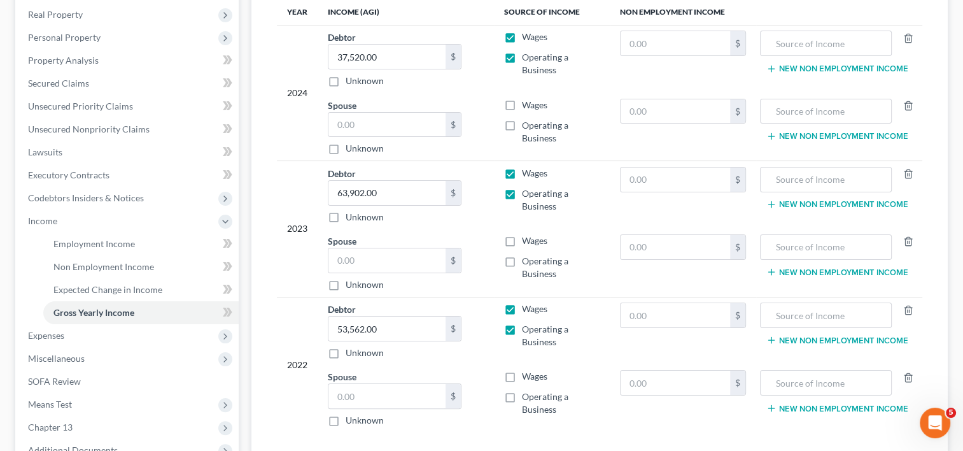
scroll to position [339, 0]
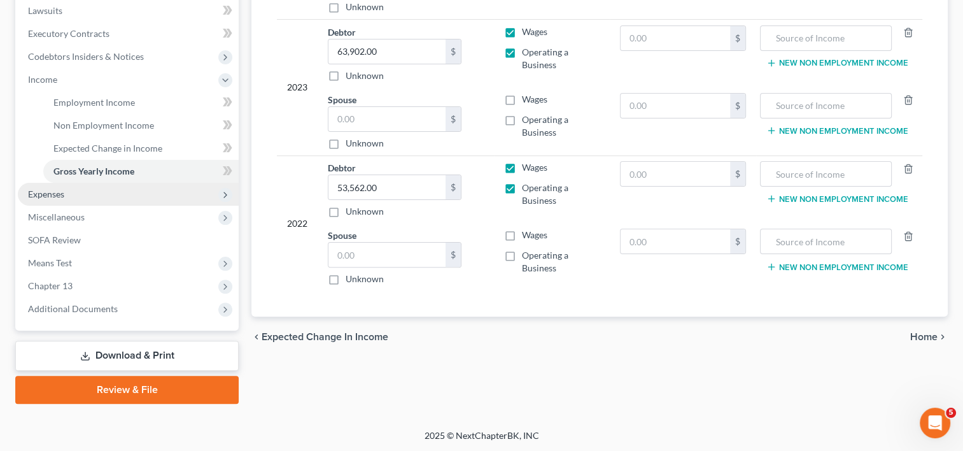
click at [69, 195] on span "Expenses" at bounding box center [128, 194] width 221 height 23
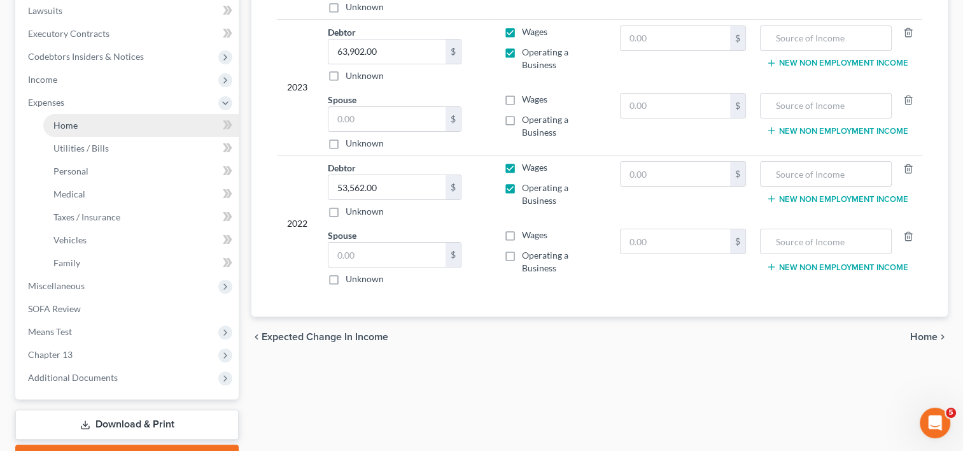
click at [72, 130] on link "Home" at bounding box center [140, 125] width 195 height 23
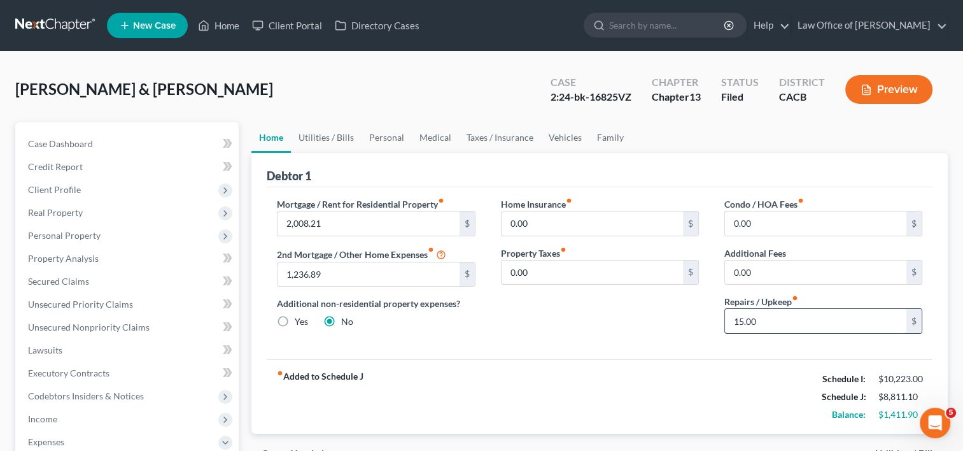
click at [765, 319] on input "15.00" at bounding box center [815, 321] width 181 height 24
type input "50.00"
click at [322, 135] on link "Utilities / Bills" at bounding box center [326, 137] width 71 height 31
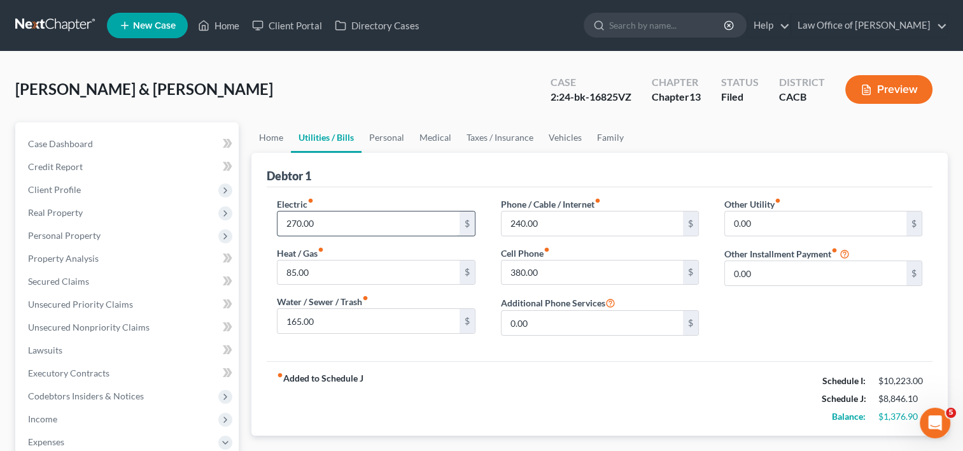
click at [316, 219] on input "270.00" at bounding box center [367, 223] width 181 height 24
type input "275.00"
click at [379, 140] on link "Personal" at bounding box center [386, 137] width 50 height 31
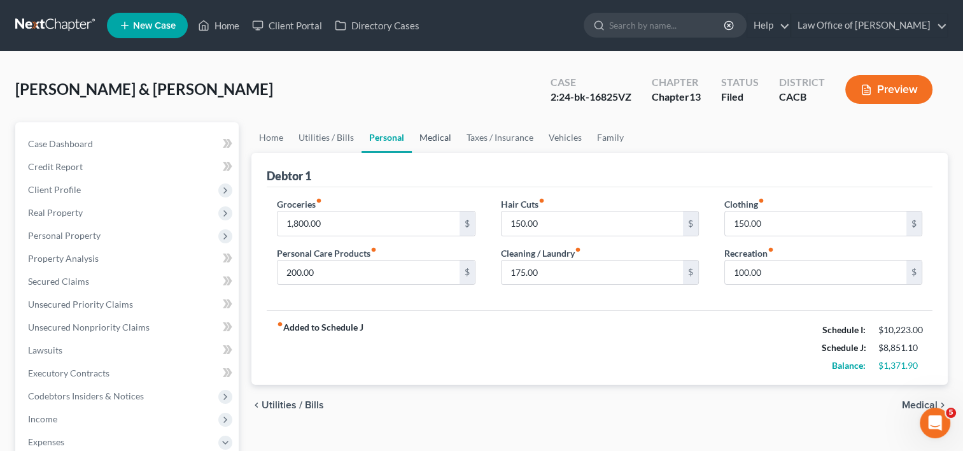
click at [435, 138] on link "Medical" at bounding box center [435, 137] width 47 height 31
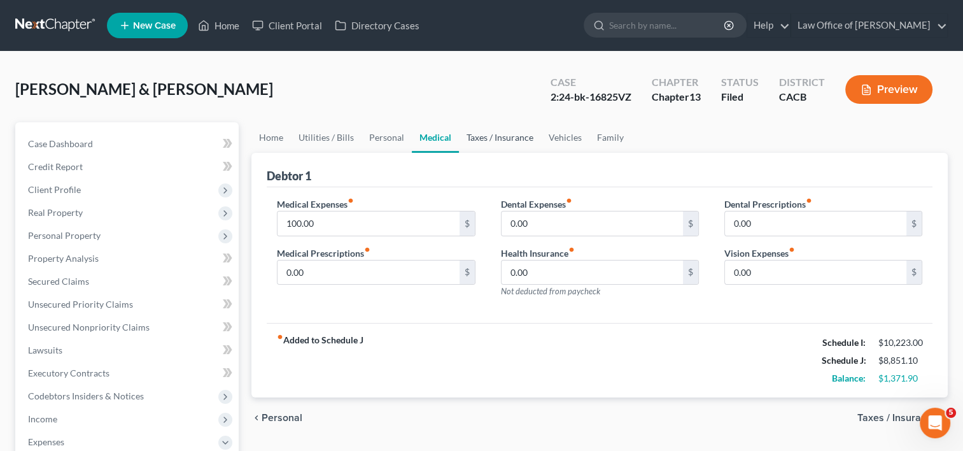
click at [476, 138] on link "Taxes / Insurance" at bounding box center [500, 137] width 82 height 31
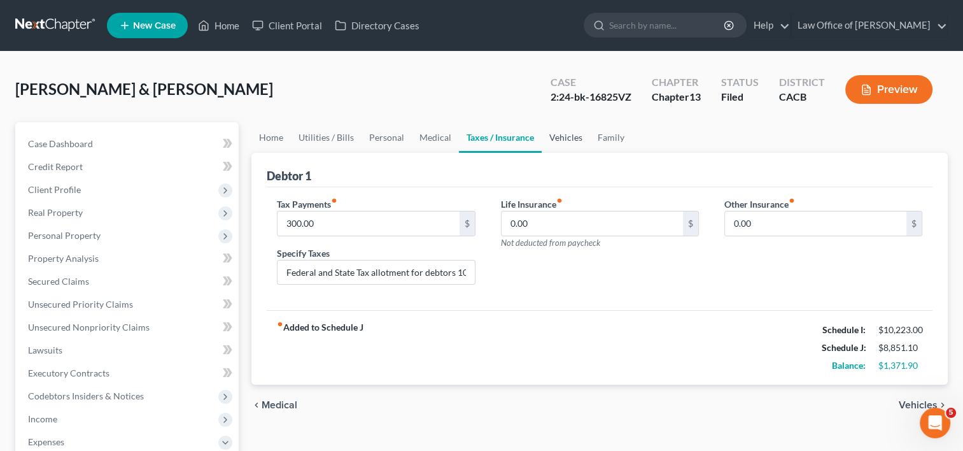
click at [562, 137] on link "Vehicles" at bounding box center [565, 137] width 48 height 31
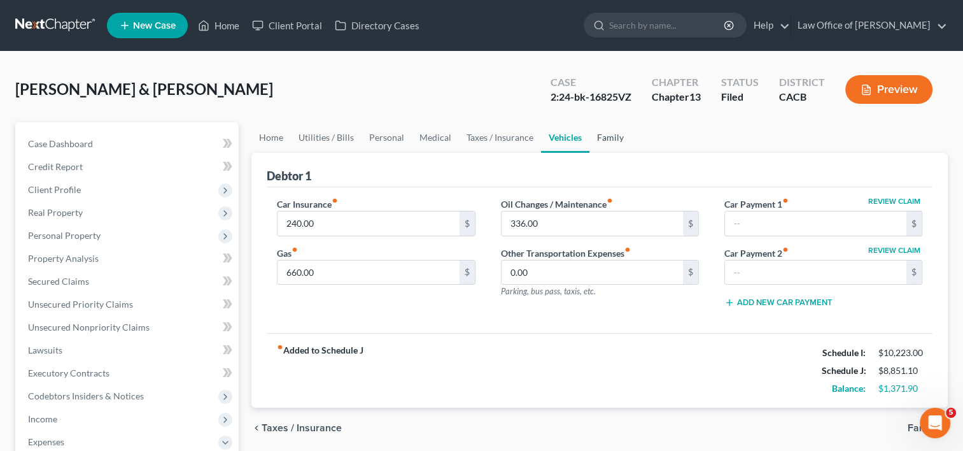
click at [618, 137] on link "Family" at bounding box center [610, 137] width 42 height 31
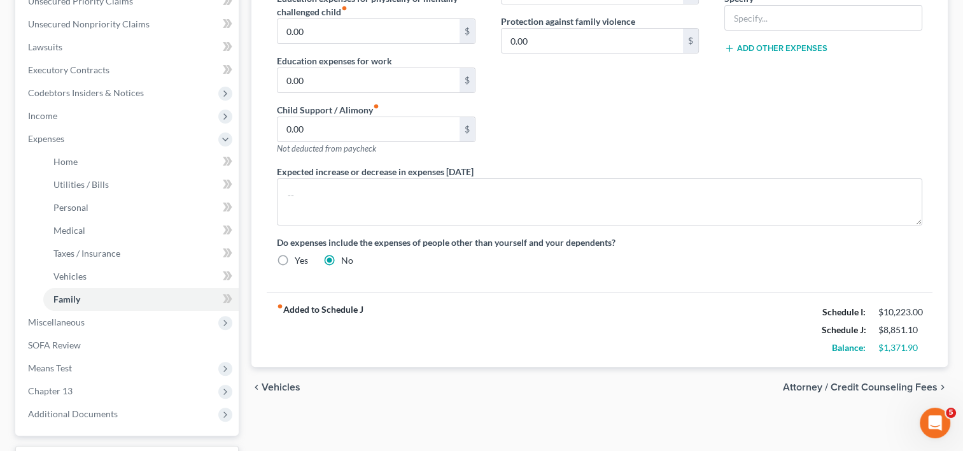
scroll to position [297, 0]
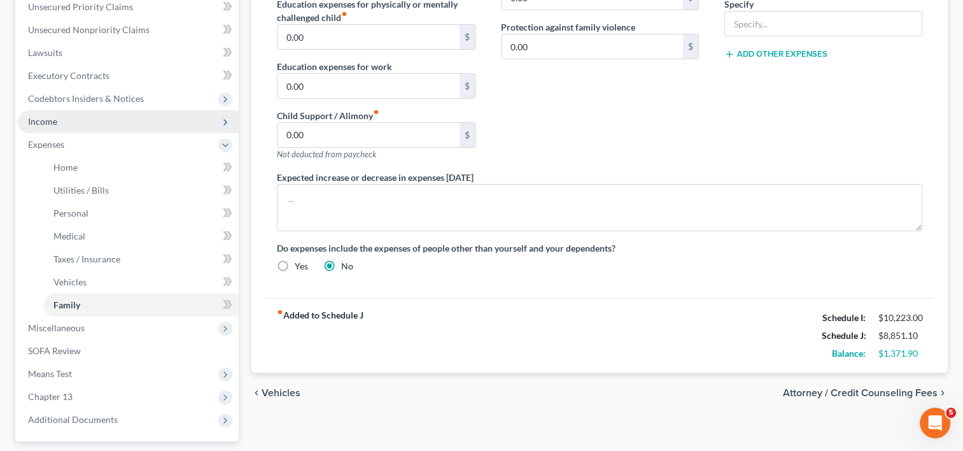
click at [53, 118] on span "Income" at bounding box center [42, 121] width 29 height 11
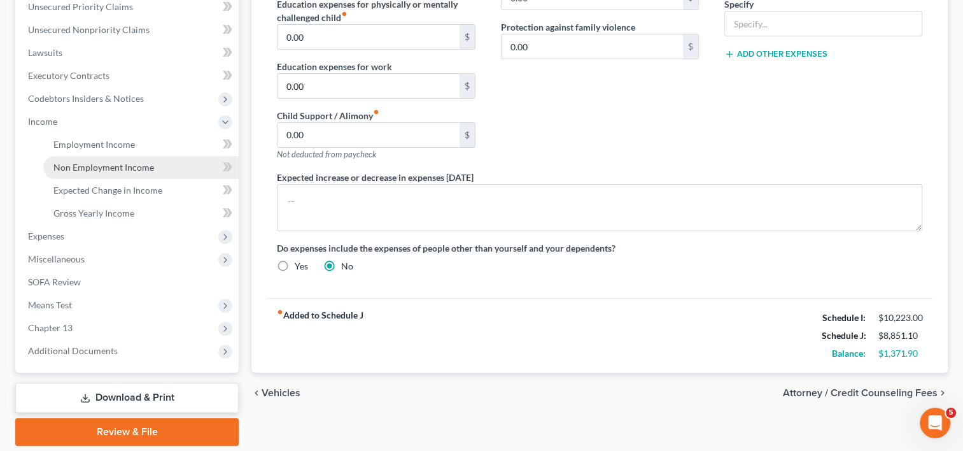
click at [99, 163] on span "Non Employment Income" at bounding box center [103, 167] width 101 height 11
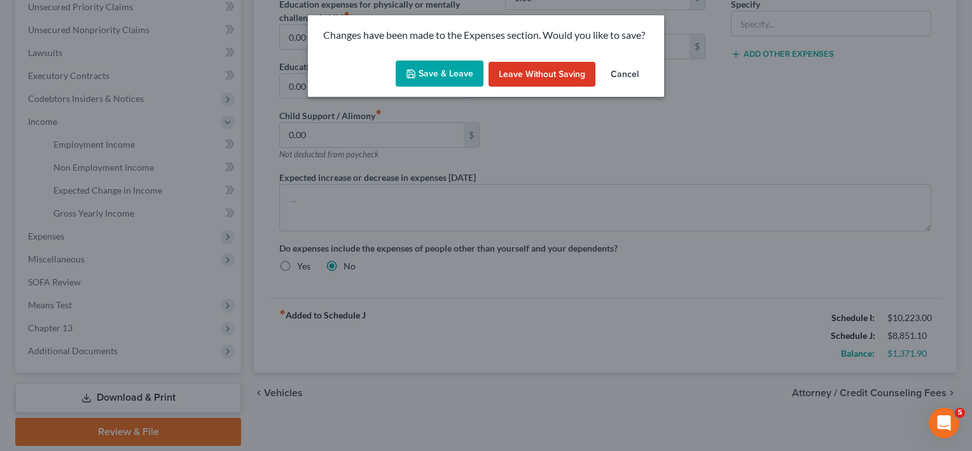
click at [448, 83] on button "Save & Leave" at bounding box center [440, 73] width 88 height 27
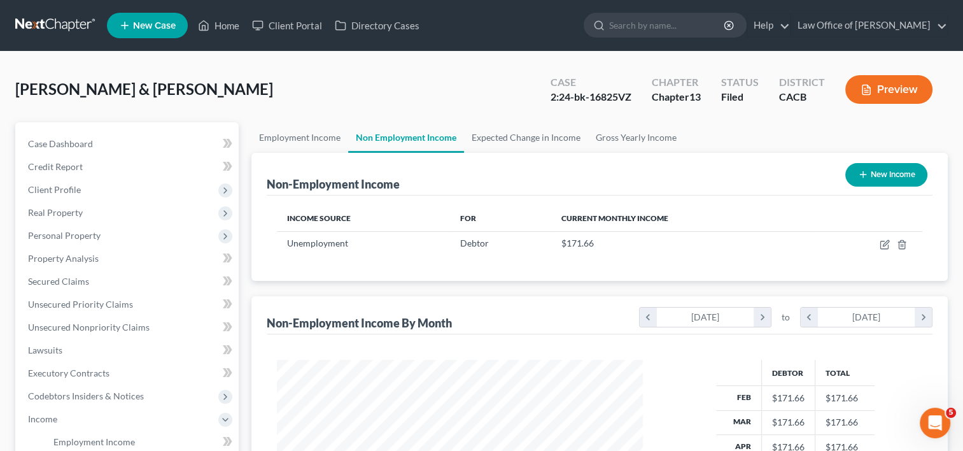
scroll to position [227, 391]
click at [293, 130] on link "Employment Income" at bounding box center [299, 137] width 97 height 31
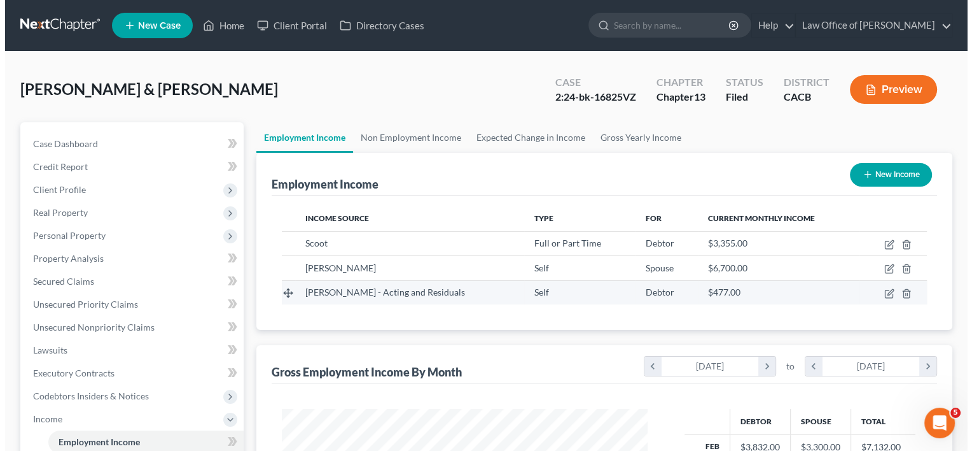
scroll to position [227, 391]
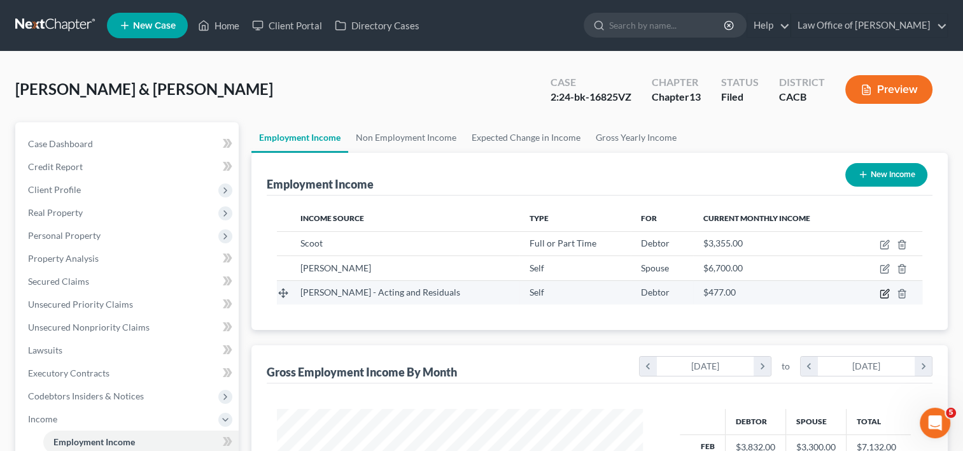
click at [886, 293] on icon "button" at bounding box center [884, 293] width 10 height 10
select select "1"
select select "0"
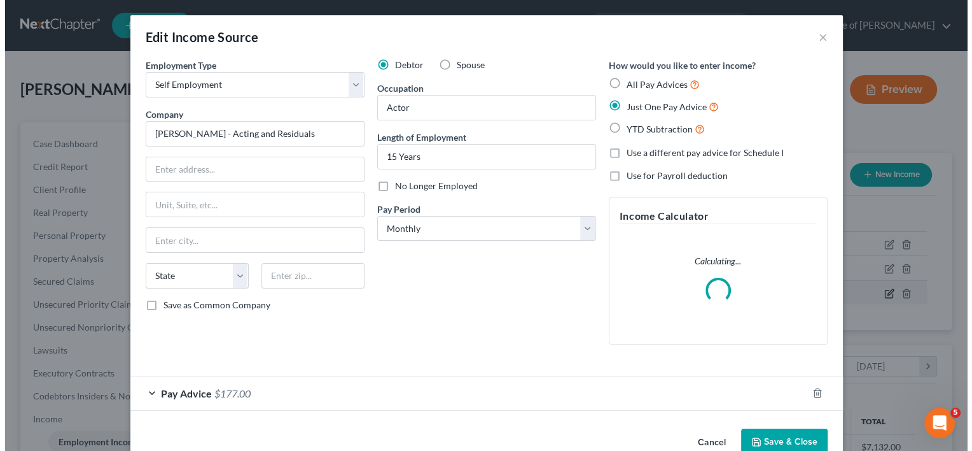
scroll to position [227, 395]
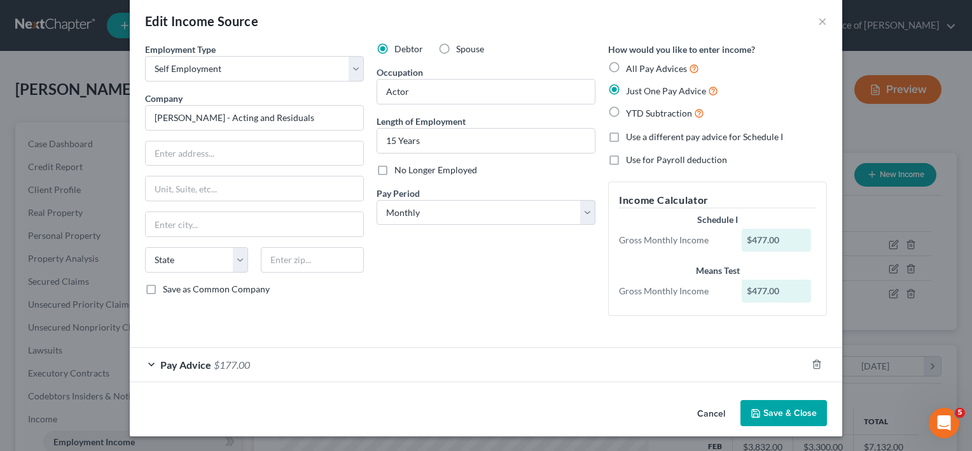
click at [200, 370] on div "Pay Advice $177.00" at bounding box center [468, 364] width 677 height 34
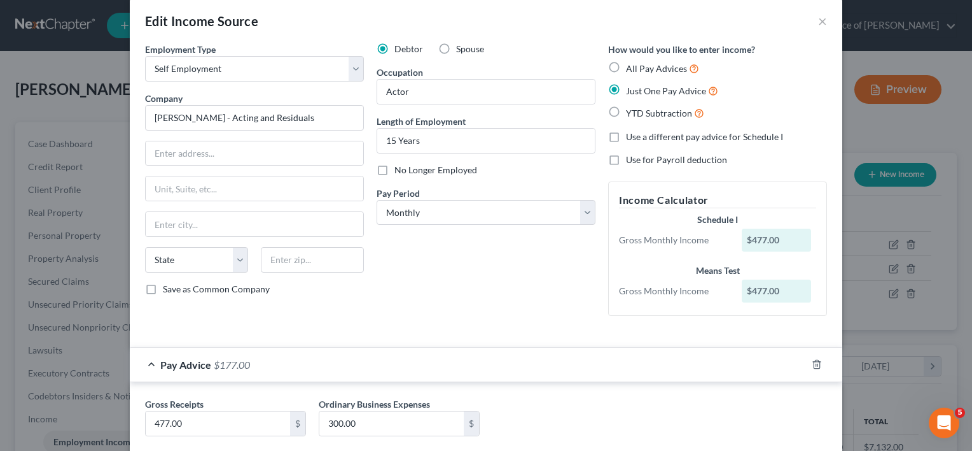
scroll to position [29, 0]
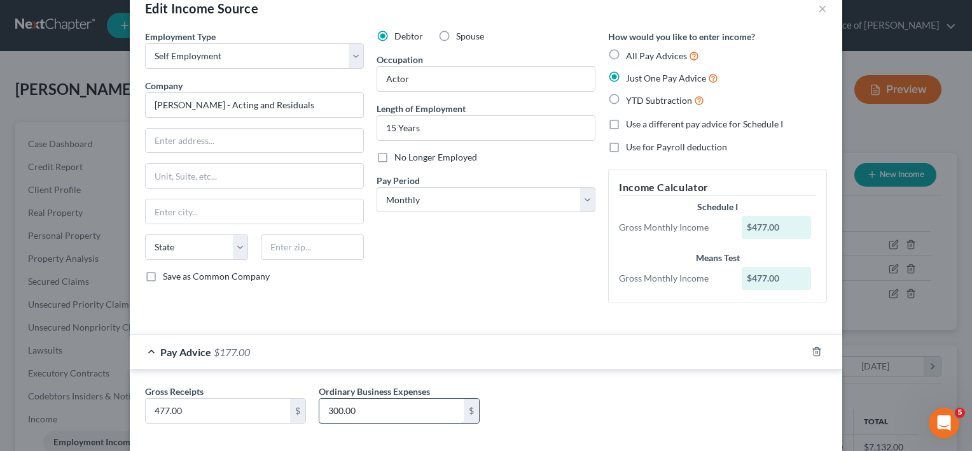
click at [367, 407] on input "300.00" at bounding box center [391, 410] width 144 height 24
type input "450.00"
click at [488, 256] on div "Debtor Spouse Occupation Actor Length of Employment 15 Years No Longer Employed…" at bounding box center [486, 171] width 232 height 283
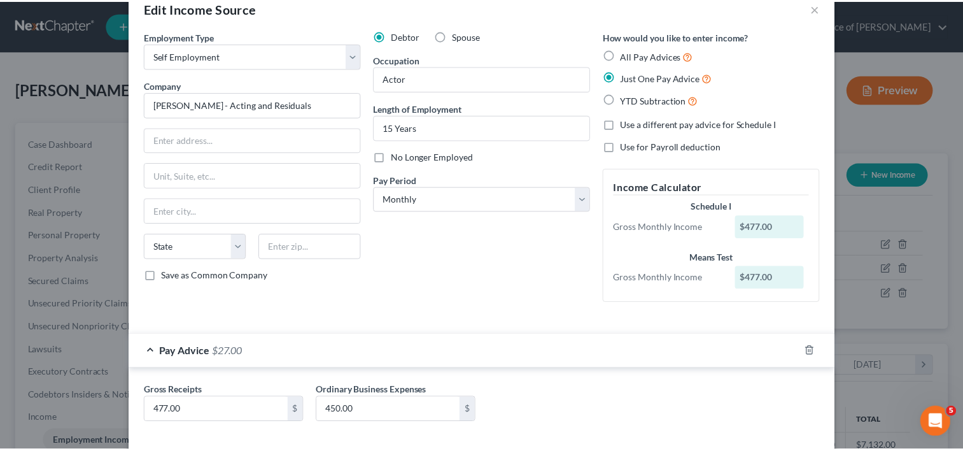
scroll to position [90, 0]
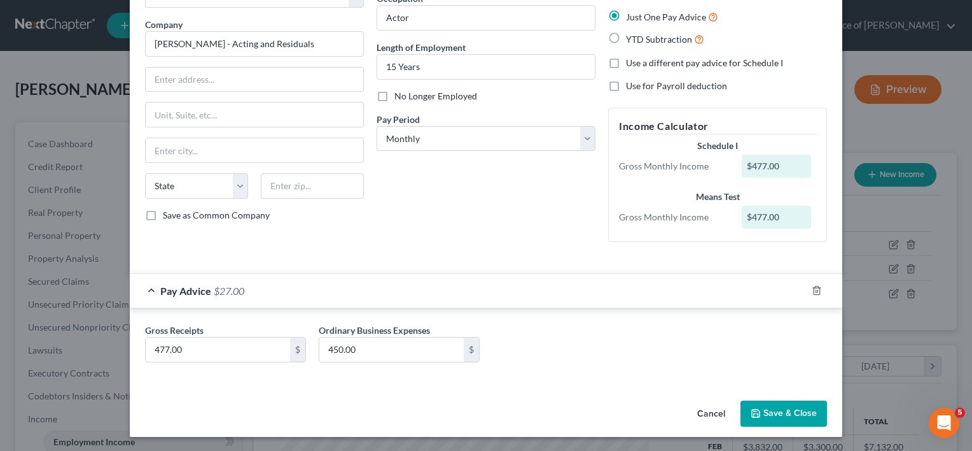
click at [798, 417] on button "Save & Close" at bounding box center [784, 413] width 87 height 27
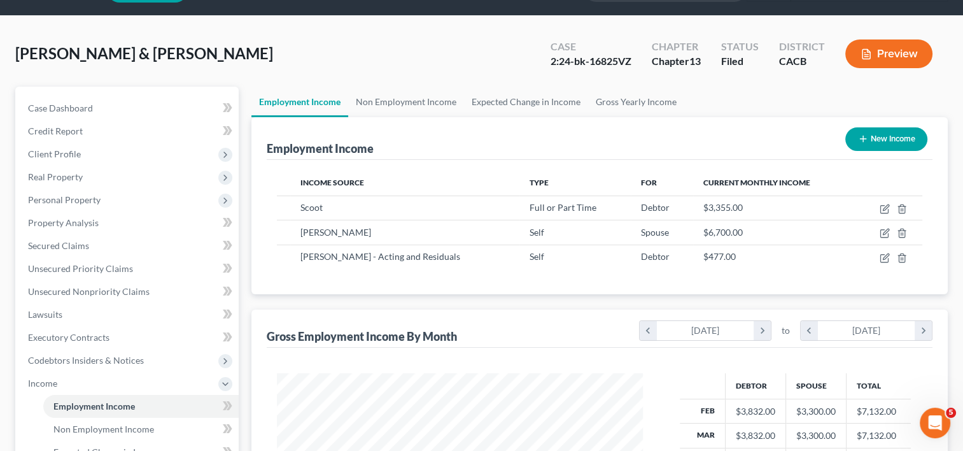
scroll to position [32, 0]
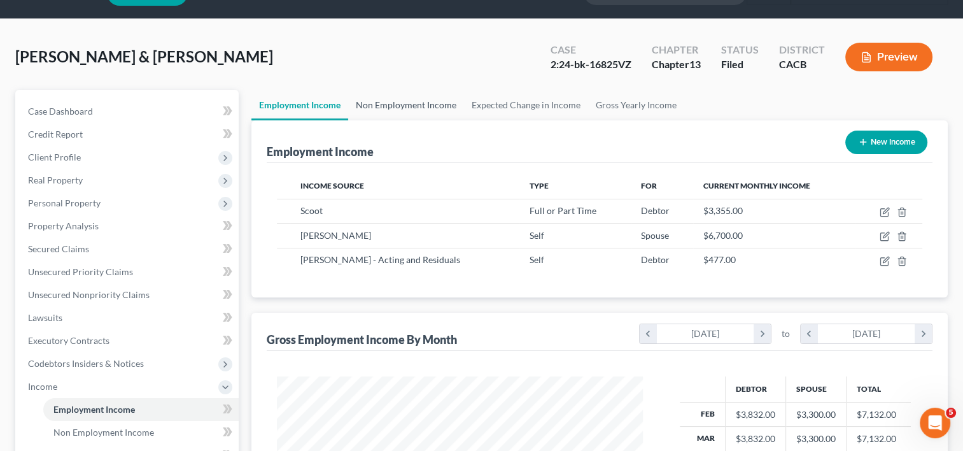
click at [428, 99] on link "Non Employment Income" at bounding box center [406, 105] width 116 height 31
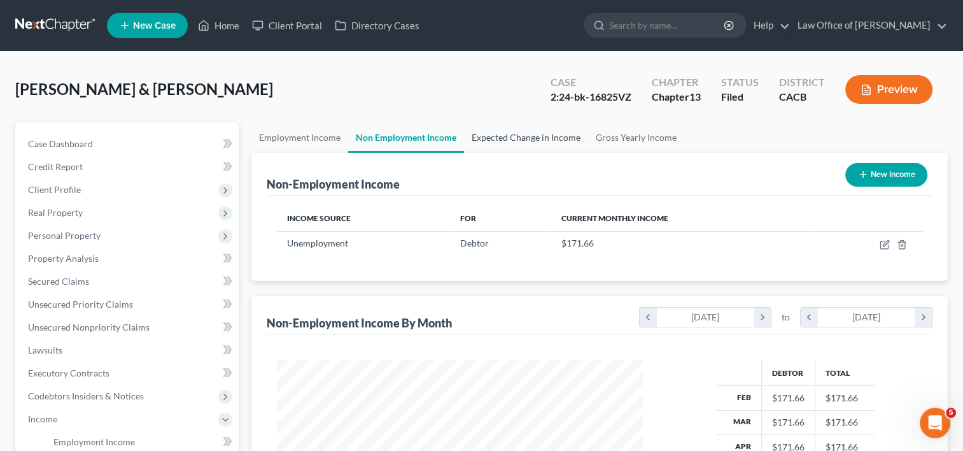
scroll to position [227, 391]
click at [501, 137] on link "Expected Change in Income" at bounding box center [526, 137] width 124 height 31
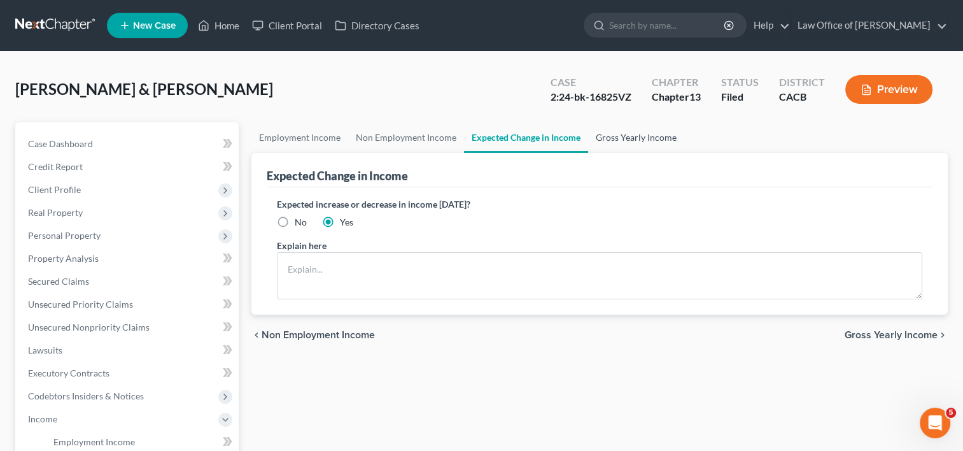
click at [626, 137] on link "Gross Yearly Income" at bounding box center [636, 137] width 96 height 31
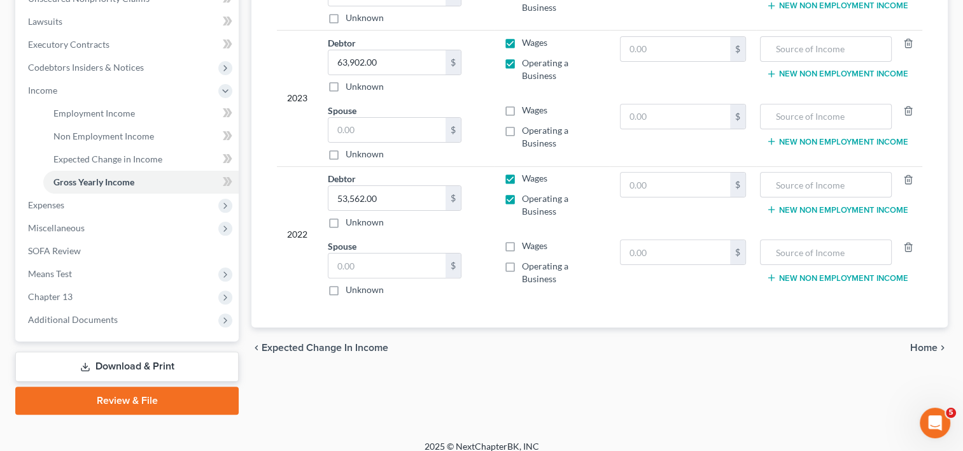
scroll to position [339, 0]
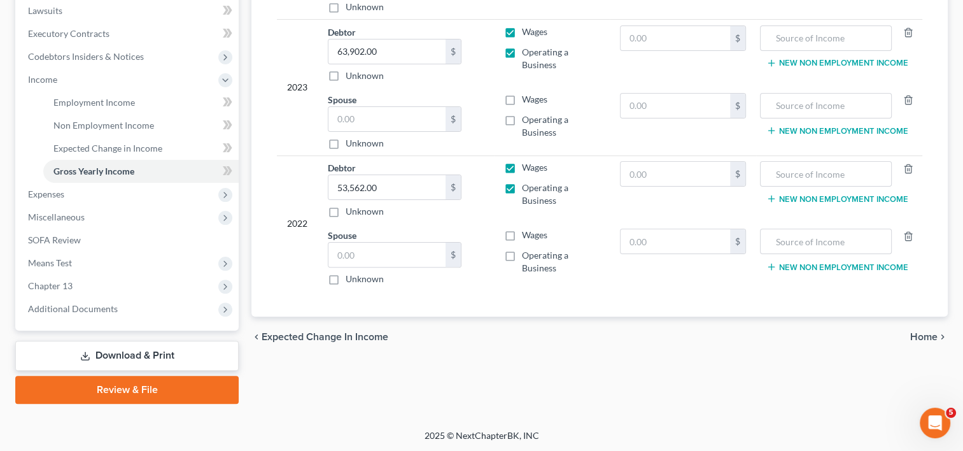
click at [145, 357] on link "Download & Print" at bounding box center [126, 355] width 223 height 30
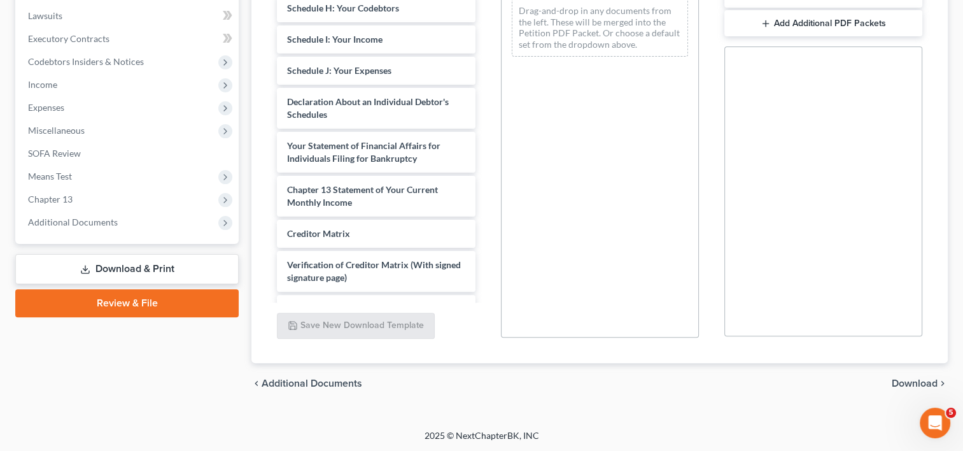
scroll to position [498, 0]
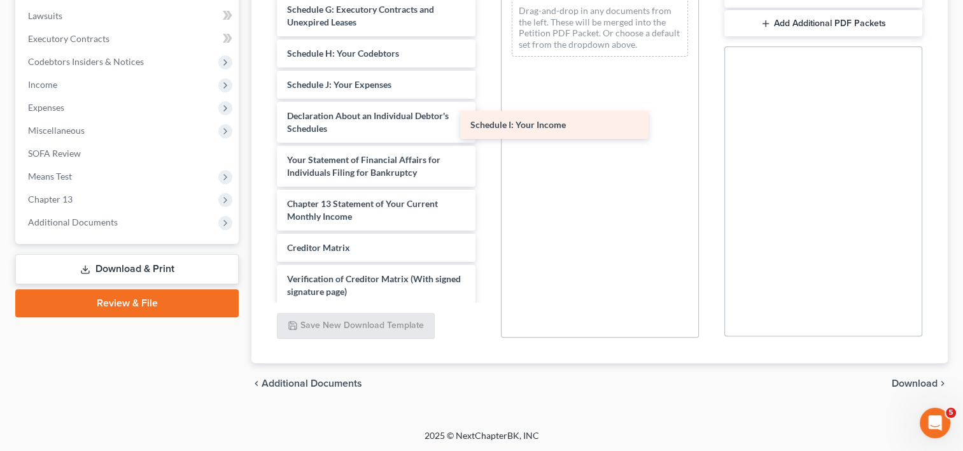
drag, startPoint x: 392, startPoint y: 105, endPoint x: 631, endPoint y: 141, distance: 241.9
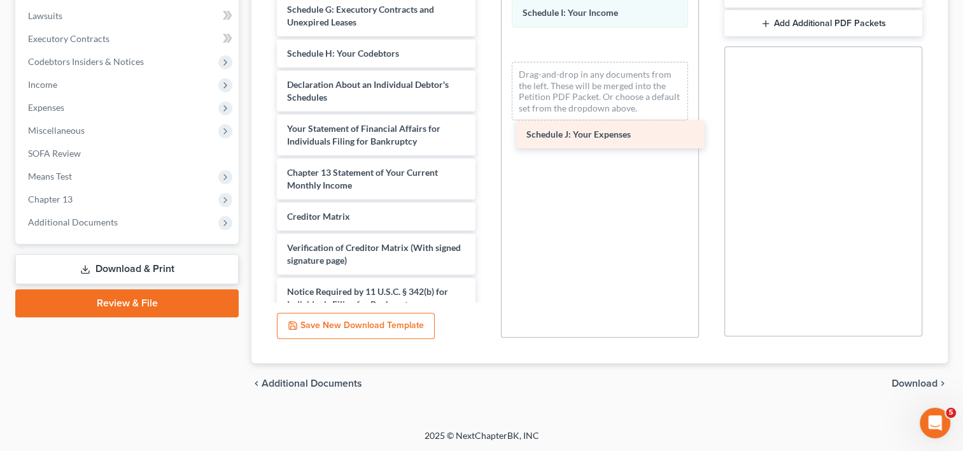
drag, startPoint x: 379, startPoint y: 111, endPoint x: 624, endPoint y: 140, distance: 246.7
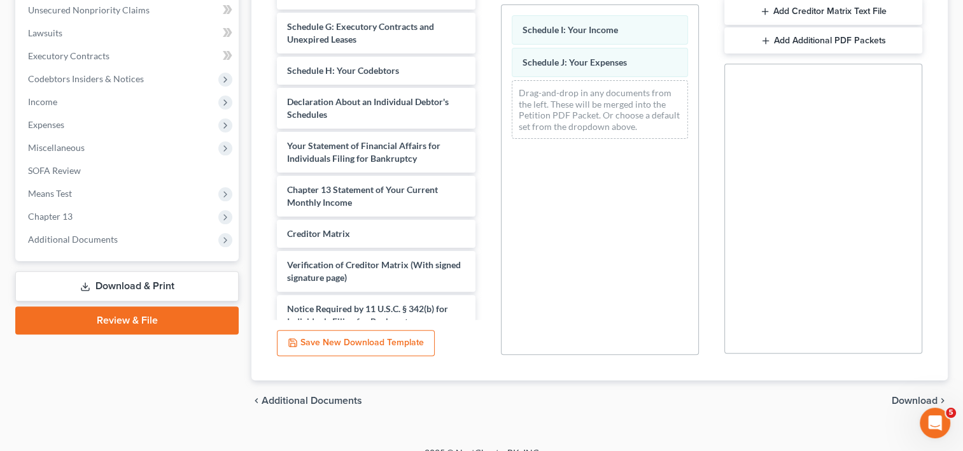
scroll to position [334, 0]
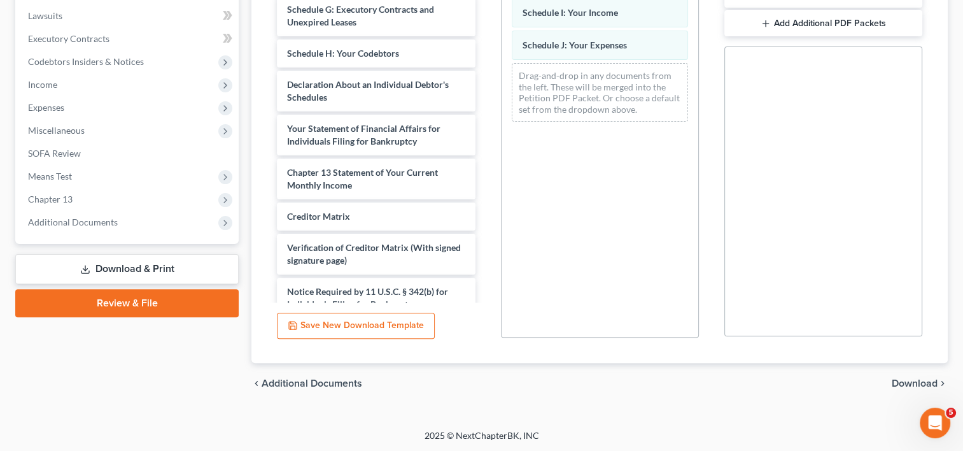
click at [905, 388] on div "chevron_left Additional Documents Download chevron_right" at bounding box center [599, 383] width 696 height 41
click at [905, 379] on span "Download" at bounding box center [914, 383] width 46 height 10
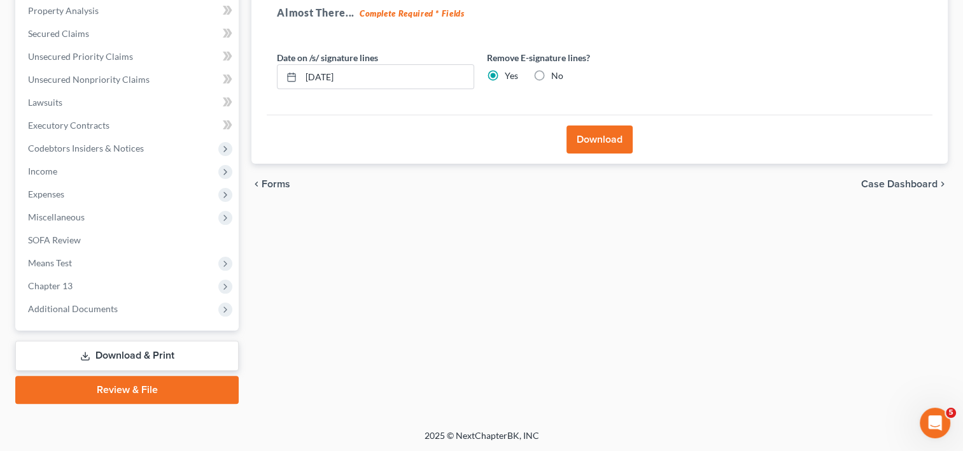
click at [573, 132] on button "Download" at bounding box center [599, 139] width 66 height 28
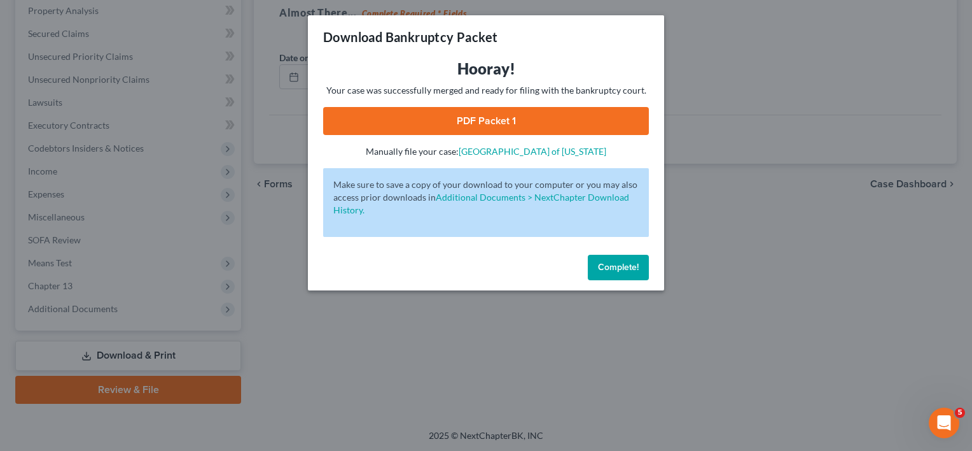
click at [496, 125] on link "PDF Packet 1" at bounding box center [486, 121] width 326 height 28
click at [624, 263] on span "Complete!" at bounding box center [618, 267] width 41 height 11
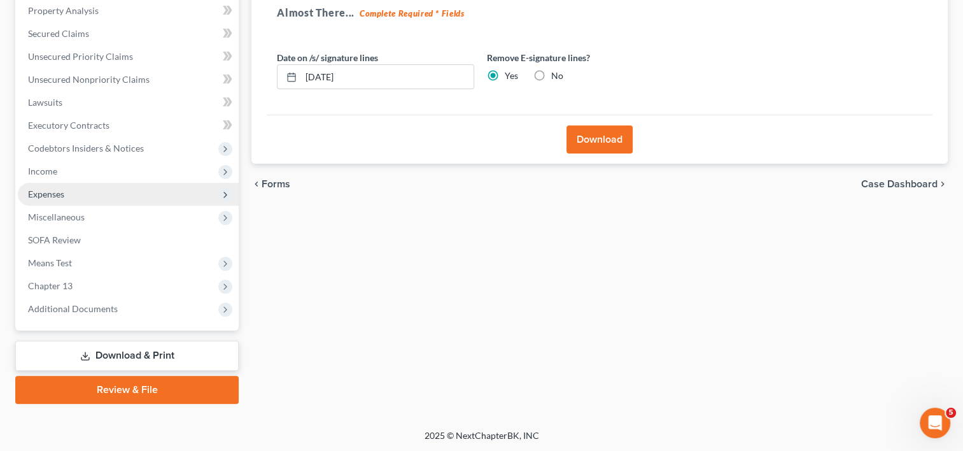
click at [92, 193] on span "Expenses" at bounding box center [128, 194] width 221 height 23
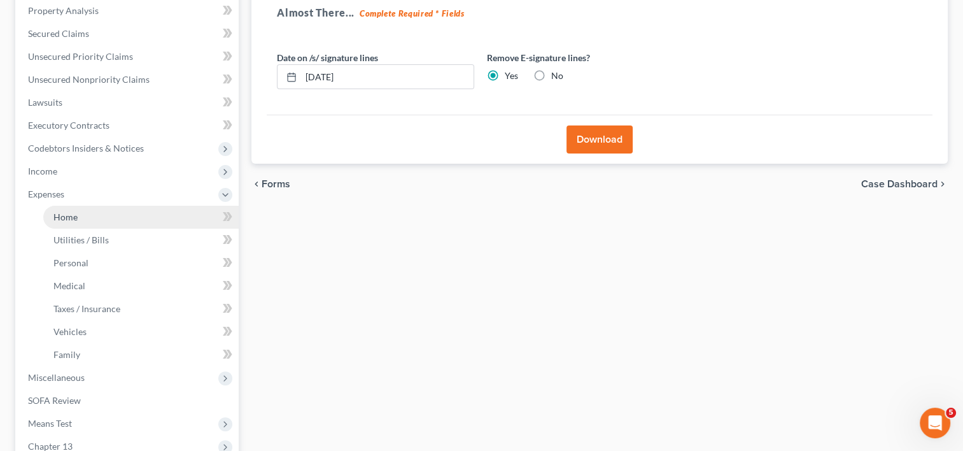
click at [92, 213] on link "Home" at bounding box center [140, 217] width 195 height 23
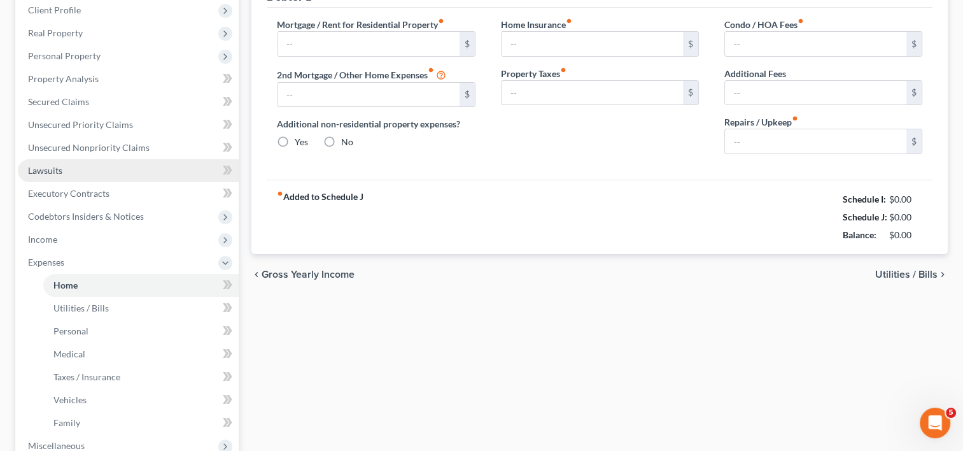
type input "2,008.21"
type input "1,236.89"
radio input "true"
type input "0.00"
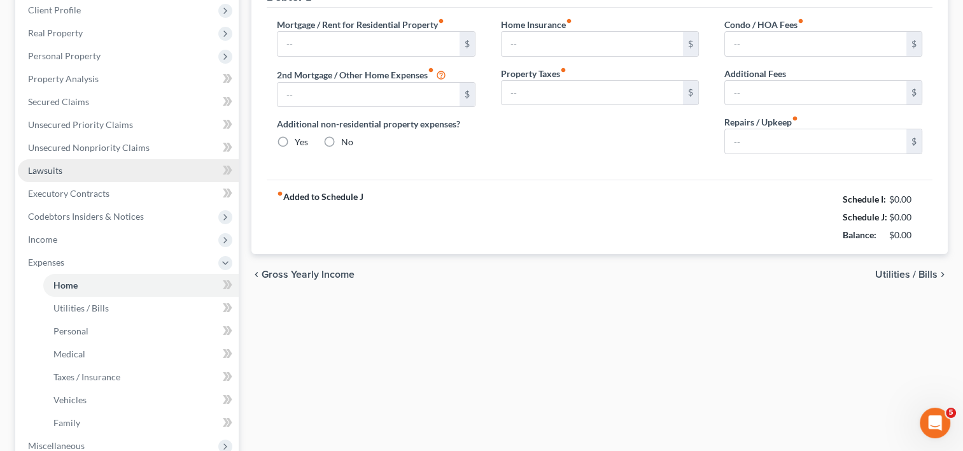
type input "0.00"
type input "50.00"
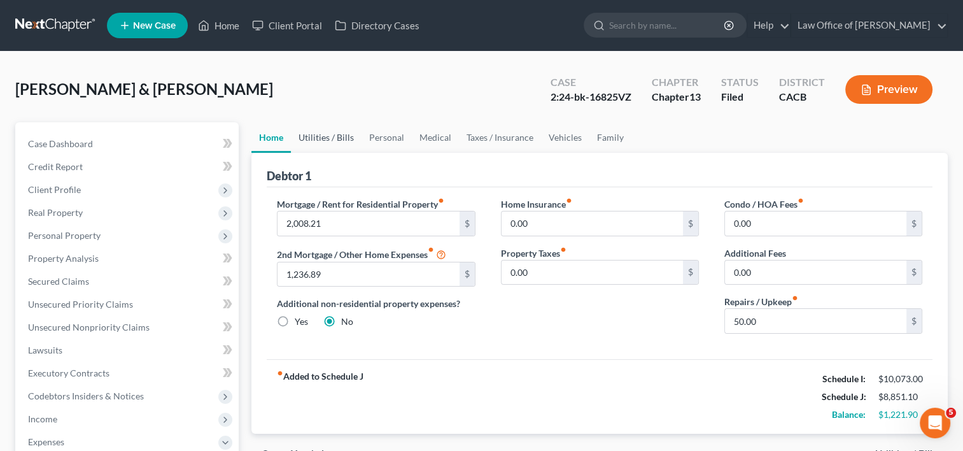
click at [318, 139] on link "Utilities / Bills" at bounding box center [326, 137] width 71 height 31
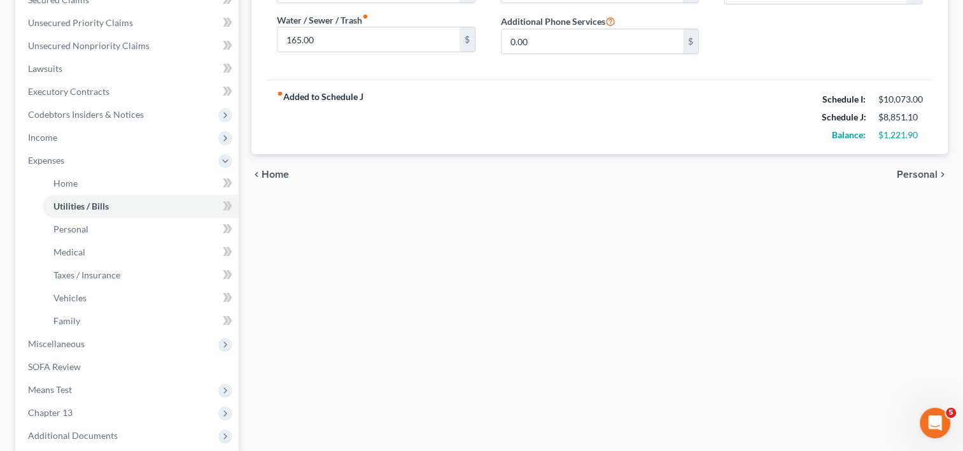
scroll to position [279, 0]
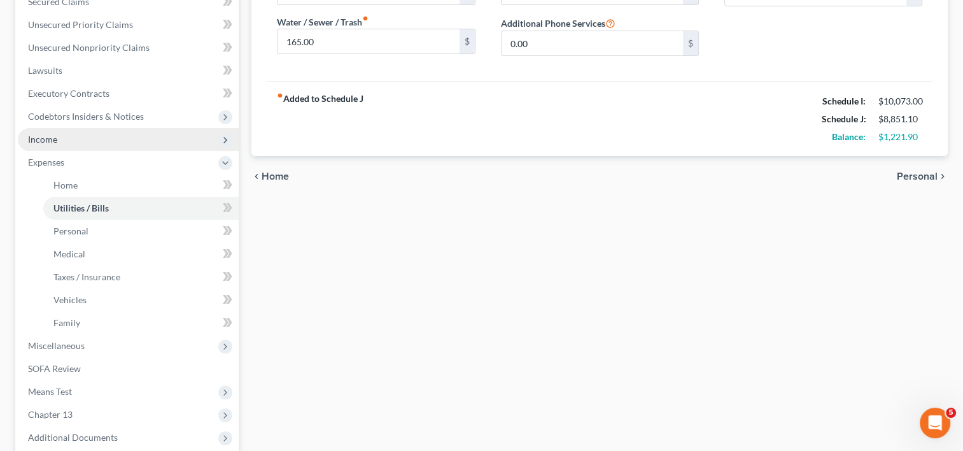
click at [53, 134] on span "Income" at bounding box center [42, 139] width 29 height 11
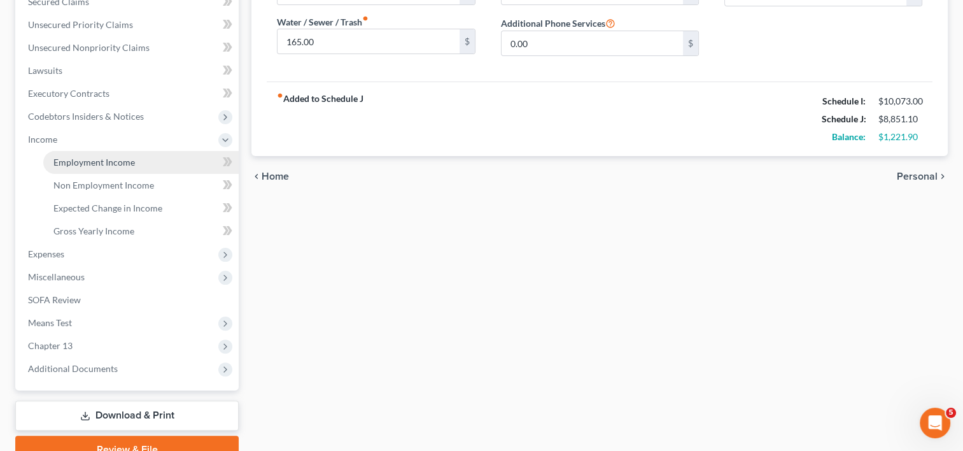
click at [97, 162] on span "Employment Income" at bounding box center [93, 162] width 81 height 11
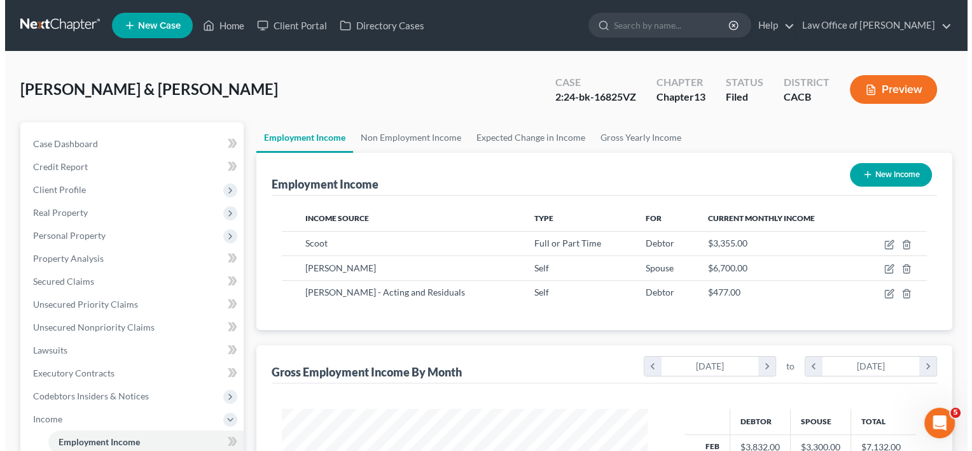
scroll to position [227, 391]
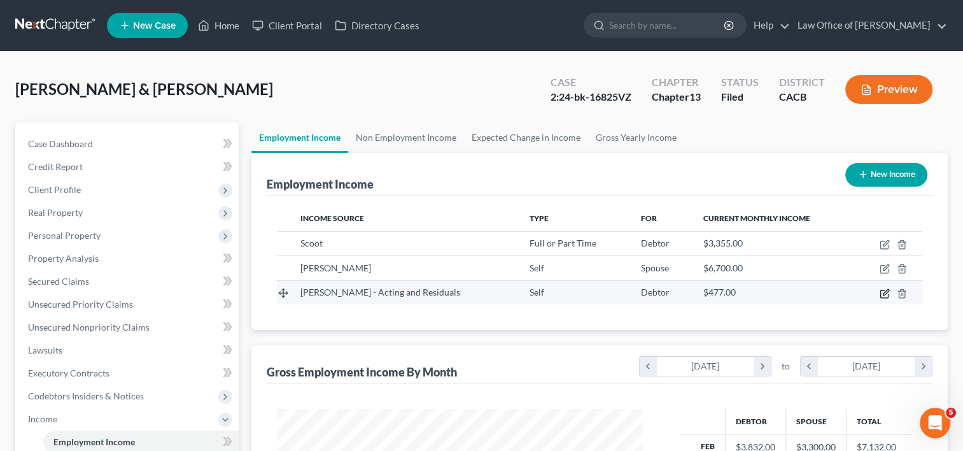
click at [886, 293] on icon "button" at bounding box center [884, 293] width 10 height 10
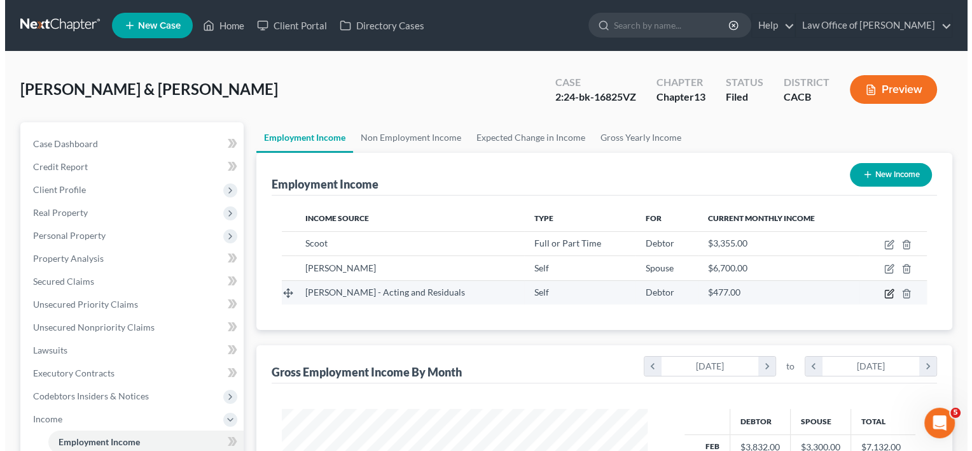
scroll to position [227, 395]
select select "1"
select select "0"
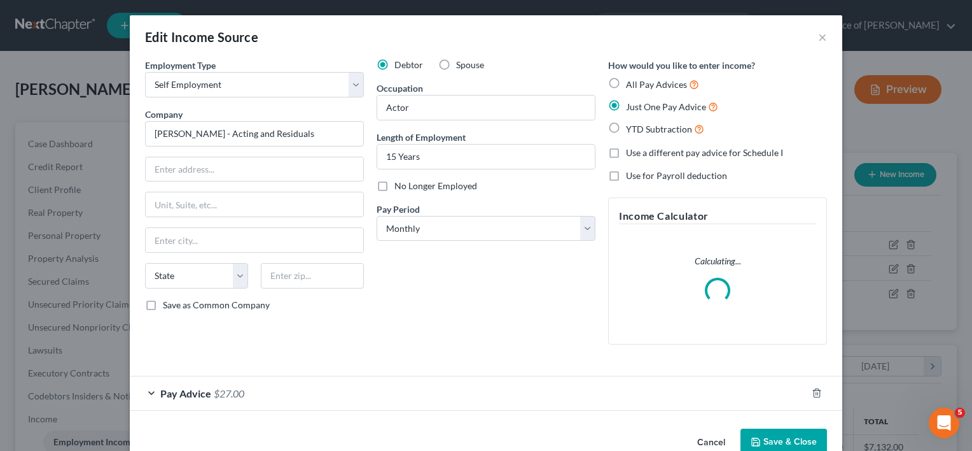
scroll to position [29, 0]
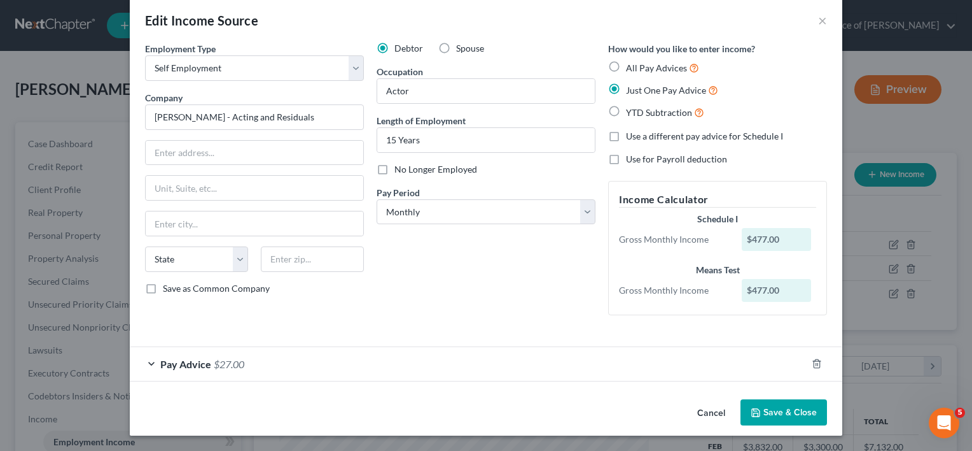
click at [205, 360] on span "Pay Advice" at bounding box center [185, 364] width 51 height 12
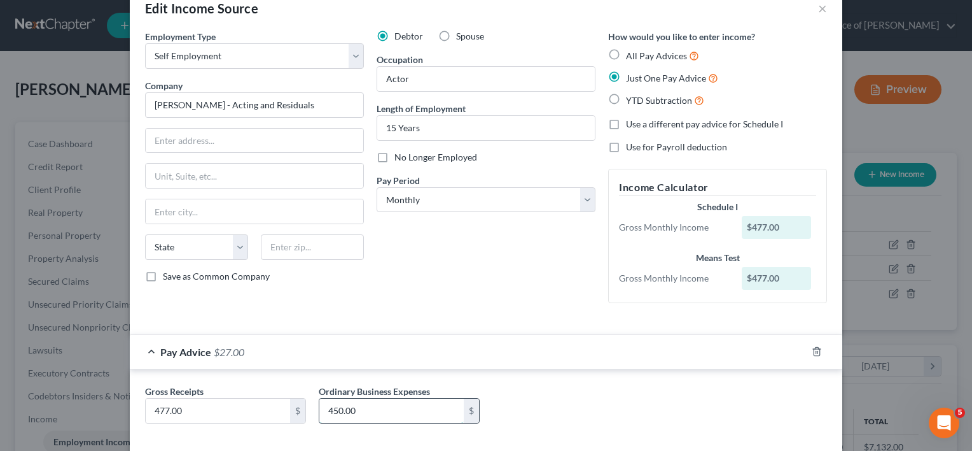
click at [373, 408] on input "450.00" at bounding box center [391, 410] width 144 height 24
click at [372, 410] on input "450.00" at bounding box center [391, 410] width 144 height 24
type input "4"
type input "300.00"
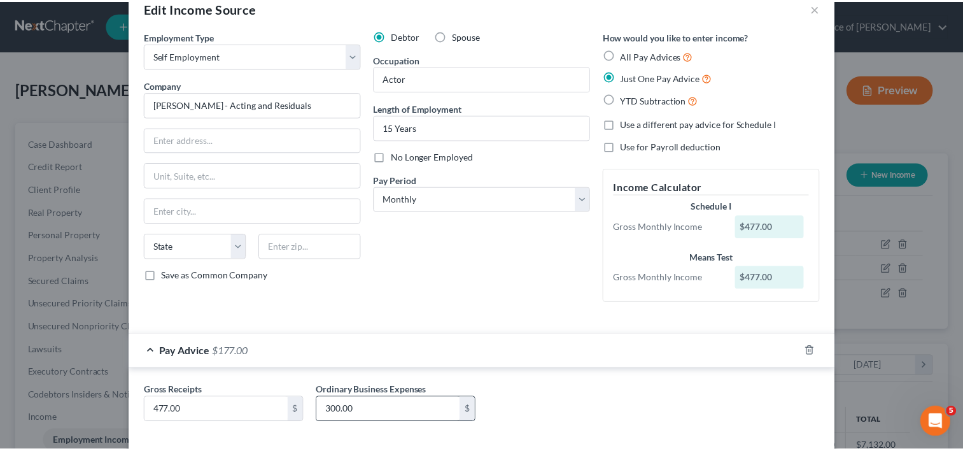
scroll to position [90, 0]
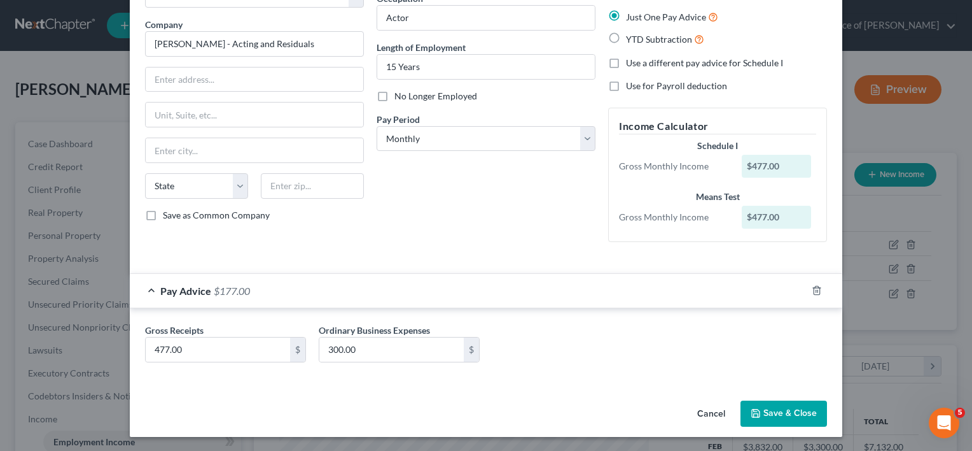
click at [763, 413] on button "Save & Close" at bounding box center [784, 413] width 87 height 27
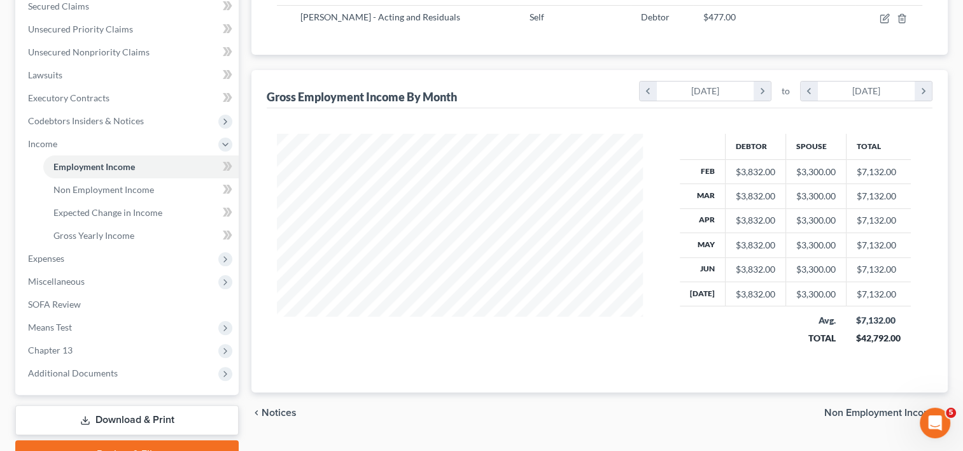
scroll to position [277, 0]
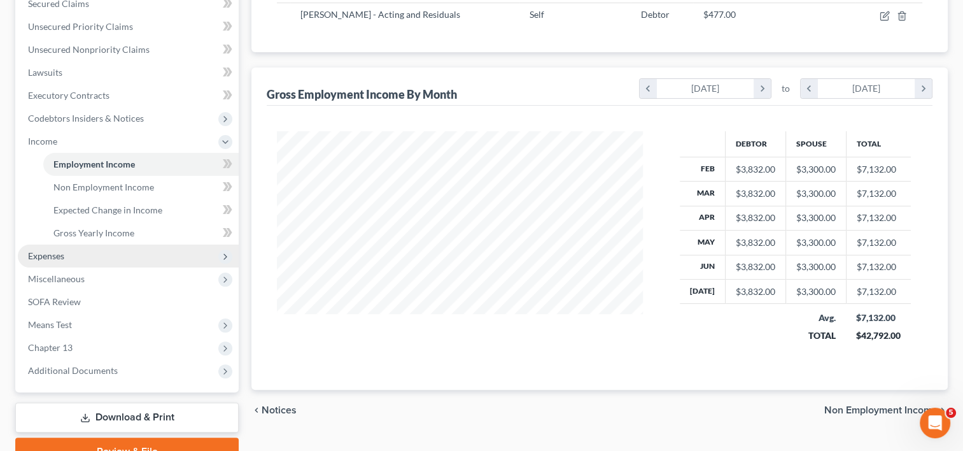
click at [60, 257] on span "Expenses" at bounding box center [46, 255] width 36 height 11
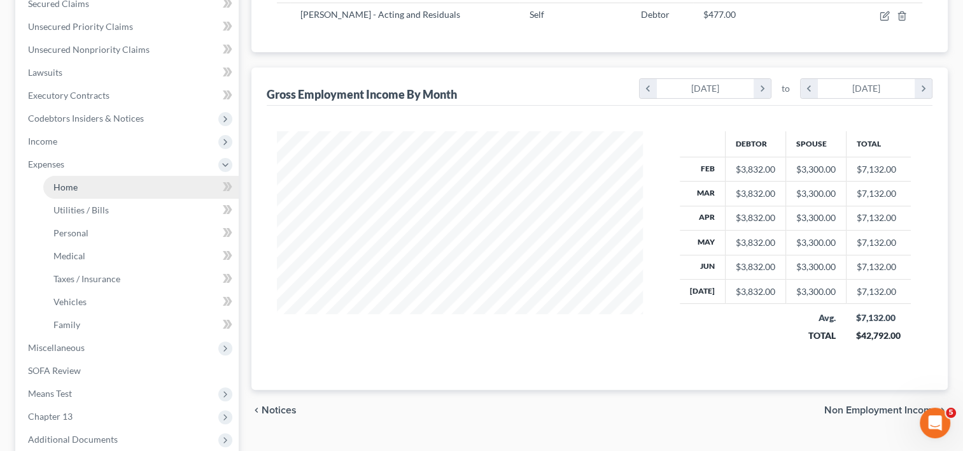
click at [73, 191] on span "Home" at bounding box center [65, 186] width 24 height 11
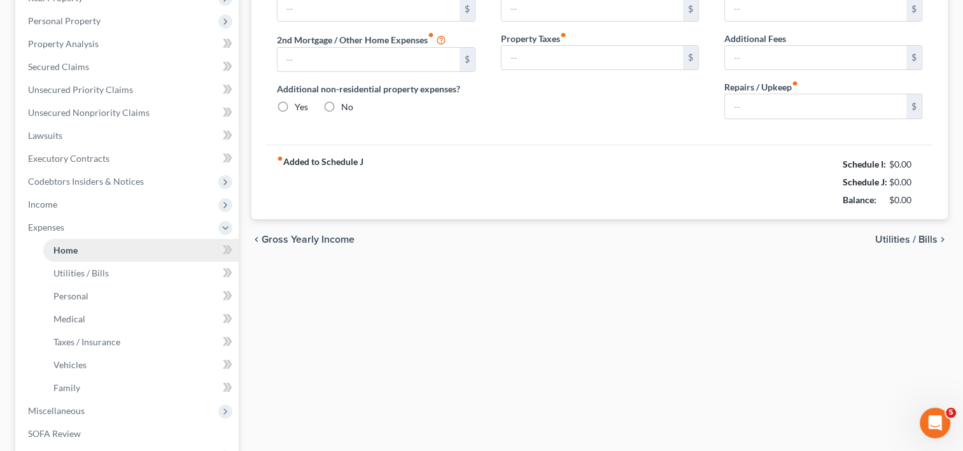
type input "2,008.21"
type input "1,236.89"
radio input "true"
type input "0.00"
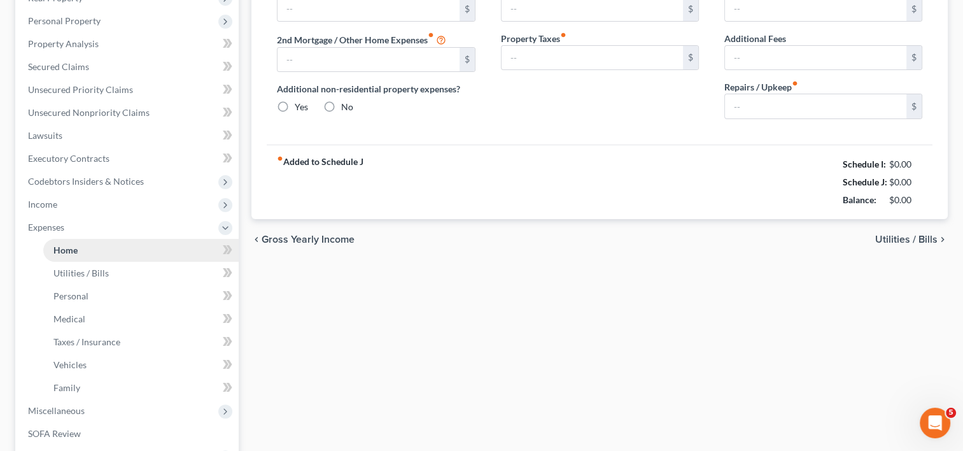
type input "0.00"
type input "50.00"
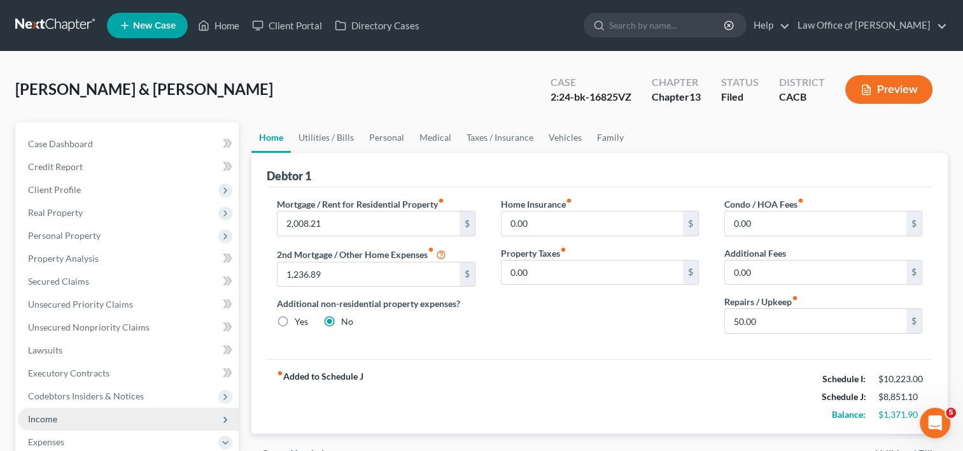
click at [61, 416] on span "Income" at bounding box center [128, 418] width 221 height 23
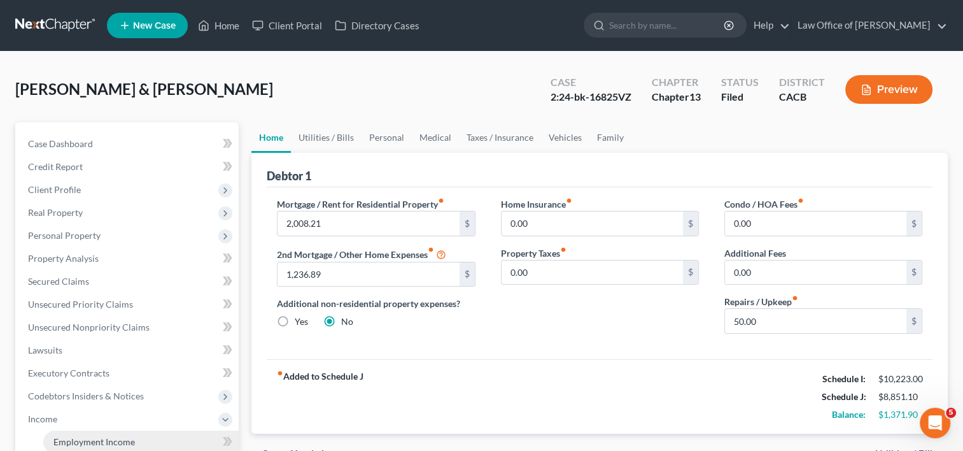
click at [102, 443] on span "Employment Income" at bounding box center [93, 441] width 81 height 11
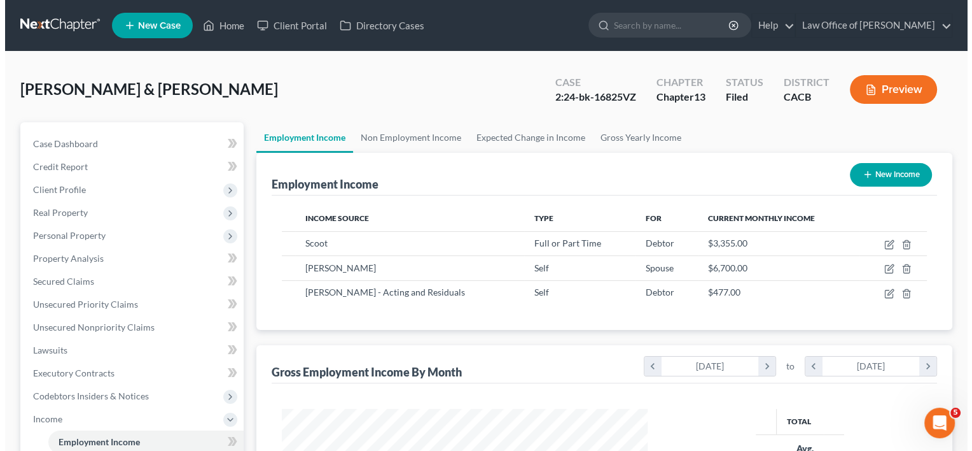
scroll to position [227, 391]
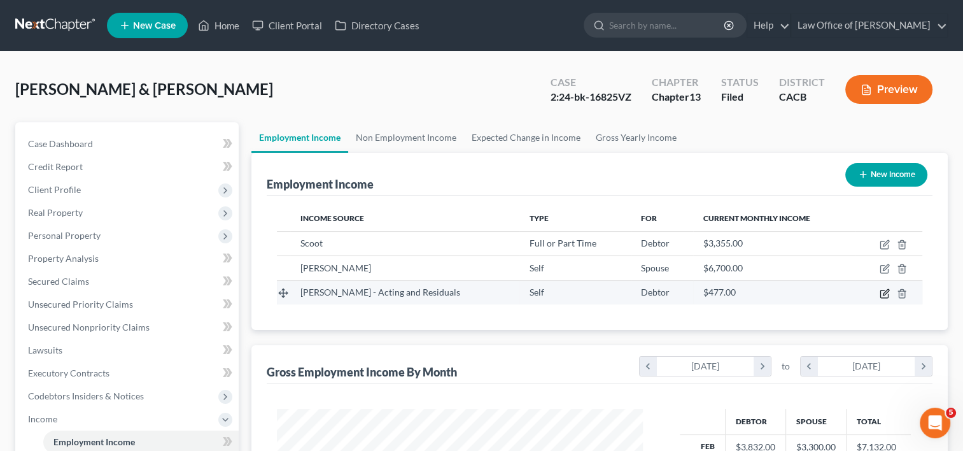
click at [883, 290] on icon "button" at bounding box center [884, 293] width 10 height 10
select select "1"
select select "0"
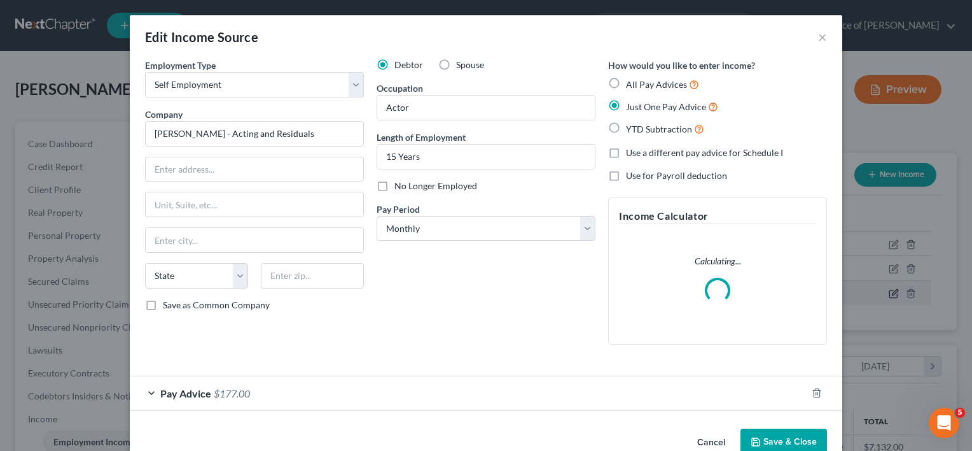
scroll to position [227, 395]
click at [232, 394] on span "$177.00" at bounding box center [232, 393] width 36 height 12
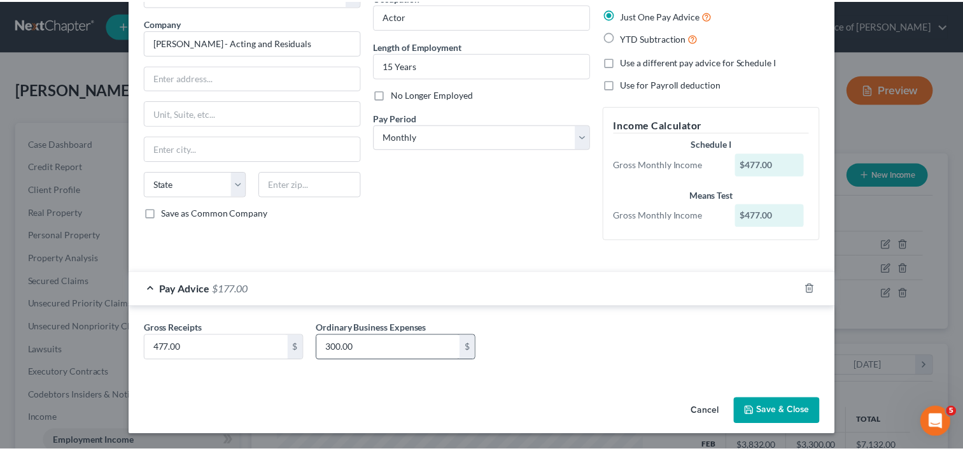
scroll to position [90, 0]
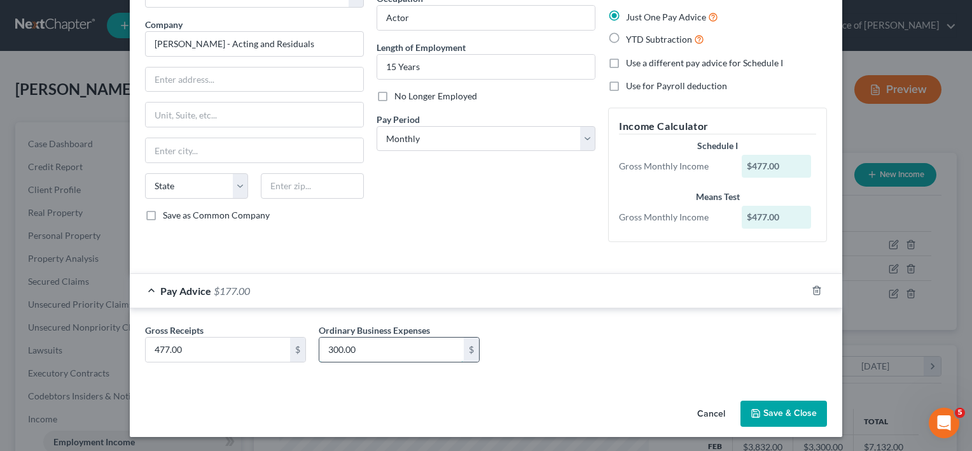
click at [364, 351] on input "300.00" at bounding box center [391, 349] width 144 height 24
type input "330.00"
click at [758, 414] on button "Save & Close" at bounding box center [784, 413] width 87 height 27
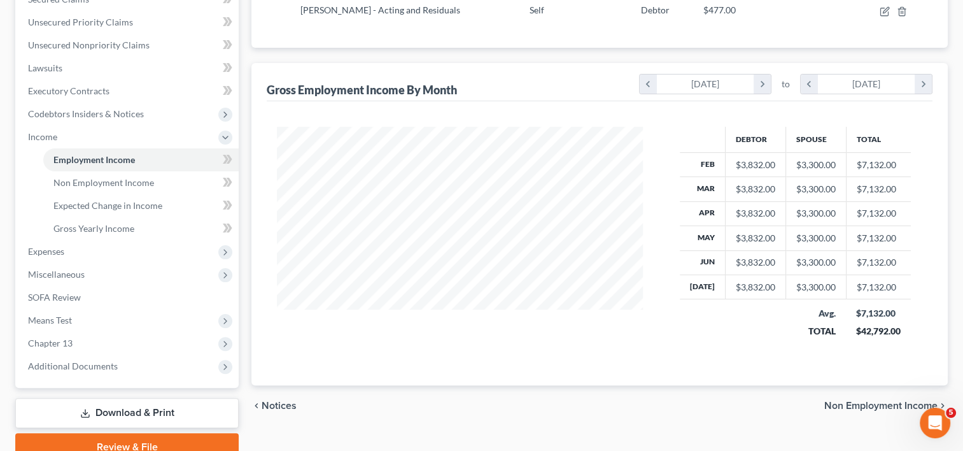
scroll to position [339, 0]
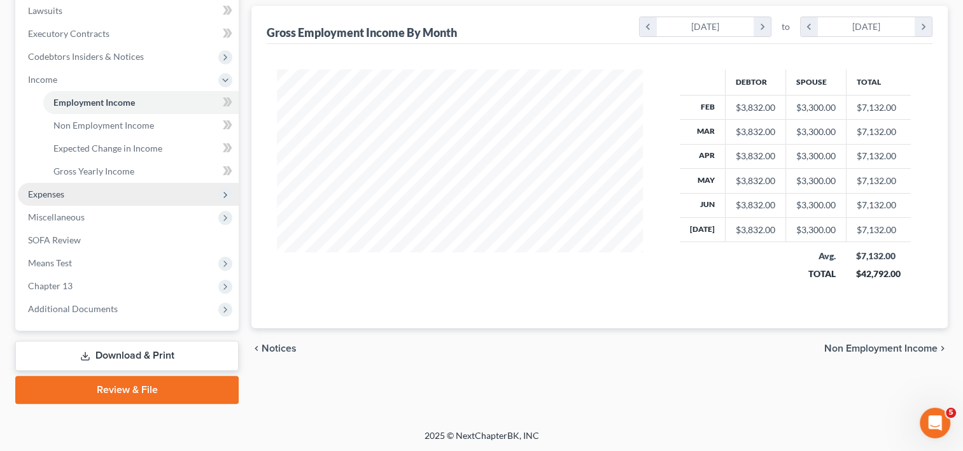
click at [60, 195] on span "Expenses" at bounding box center [46, 193] width 36 height 11
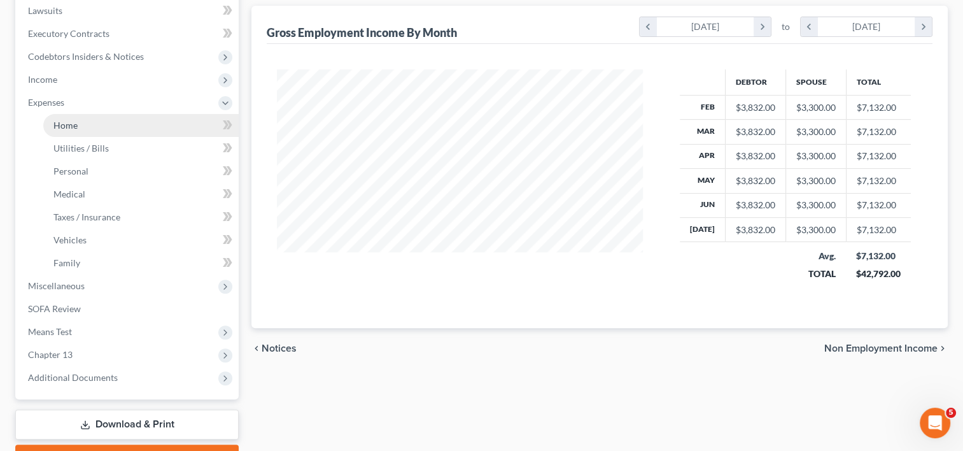
click at [69, 123] on span "Home" at bounding box center [65, 125] width 24 height 11
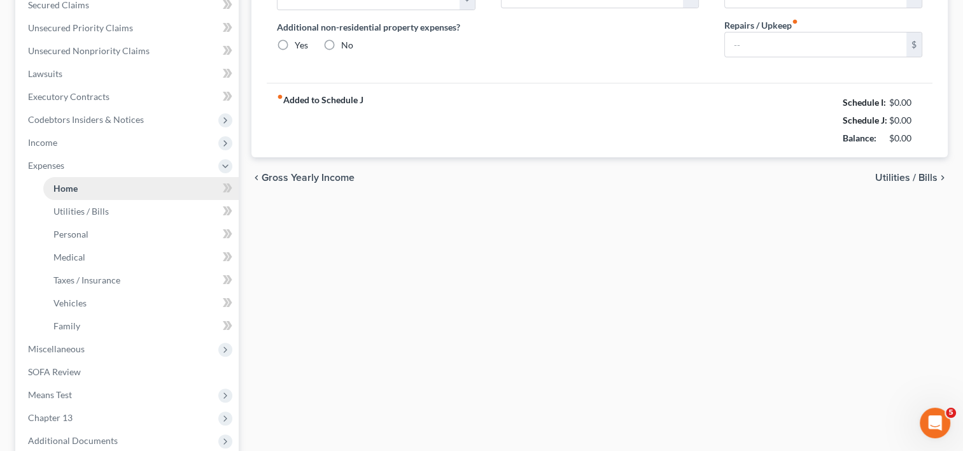
type input "2,008.21"
type input "1,236.89"
radio input "true"
type input "0.00"
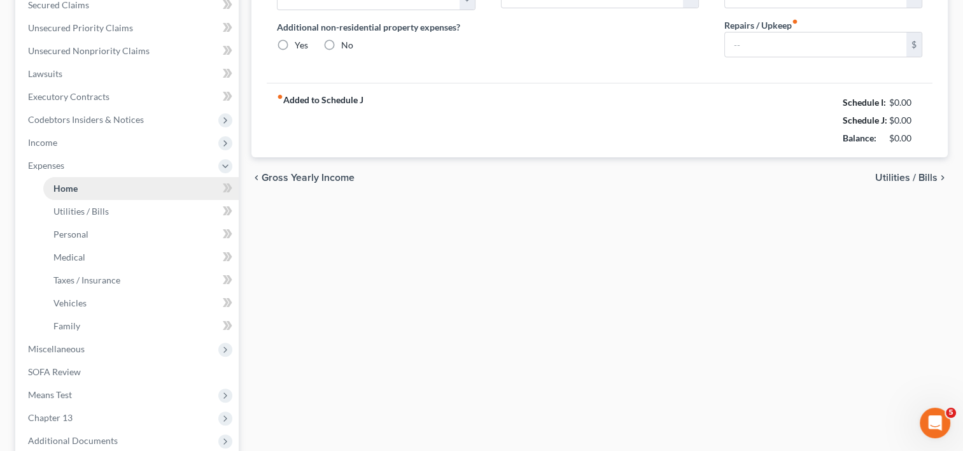
type input "0.00"
type input "50.00"
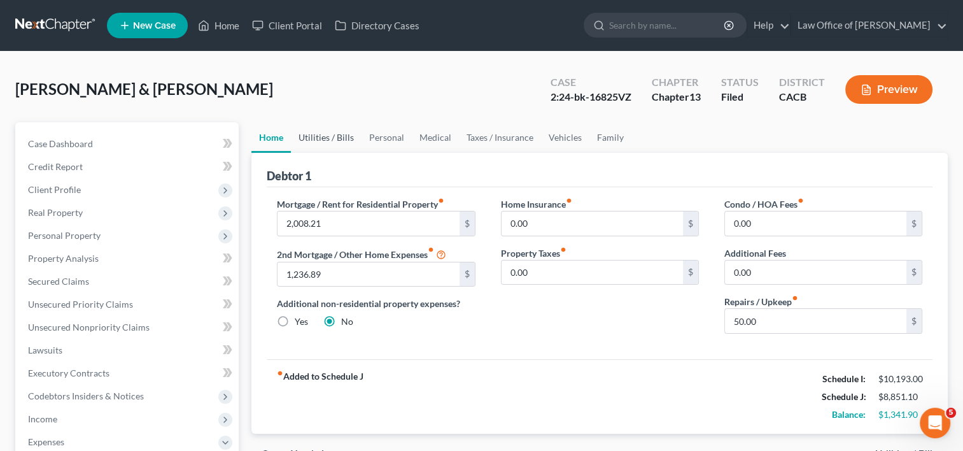
click at [323, 134] on link "Utilities / Bills" at bounding box center [326, 137] width 71 height 31
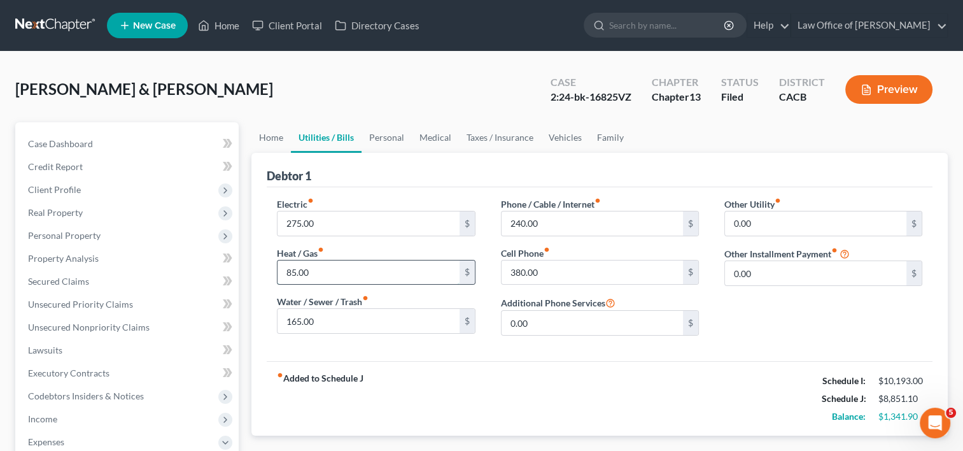
click at [295, 268] on input "85.00" at bounding box center [367, 272] width 181 height 24
type input "86.00"
click at [388, 142] on link "Personal" at bounding box center [386, 137] width 50 height 31
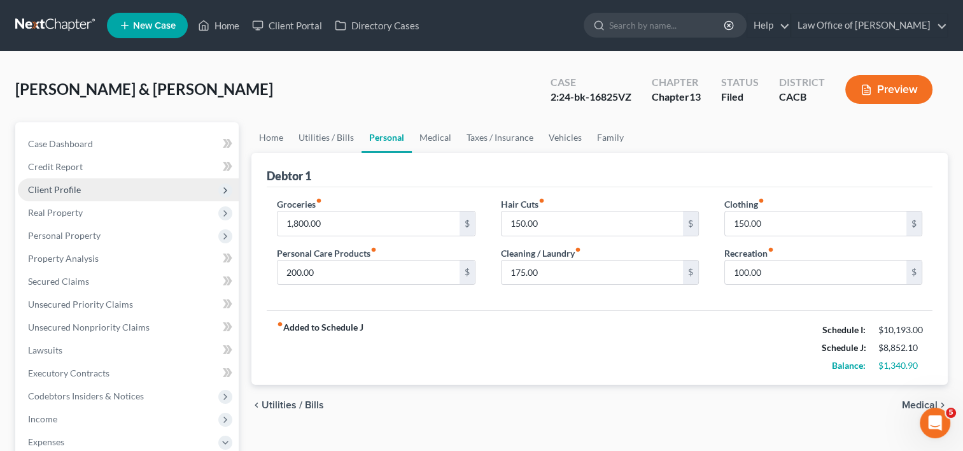
click at [53, 193] on span "Client Profile" at bounding box center [54, 189] width 53 height 11
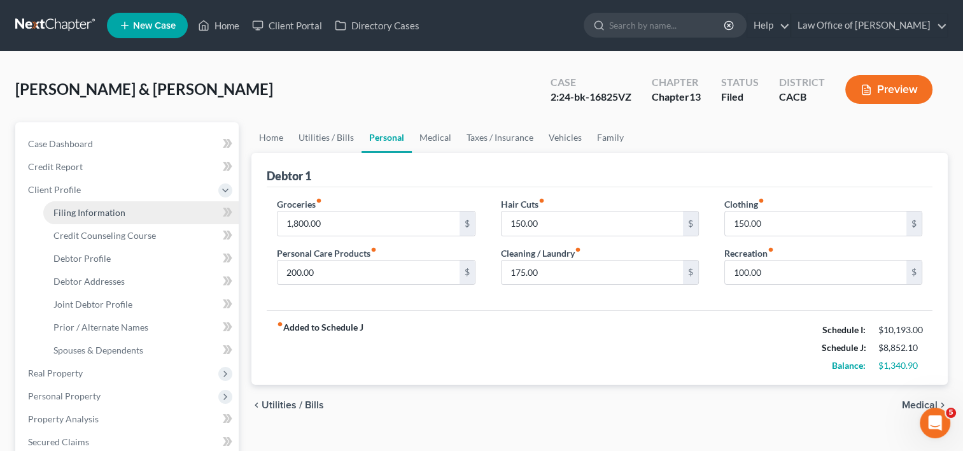
click at [97, 218] on link "Filing Information" at bounding box center [140, 212] width 195 height 23
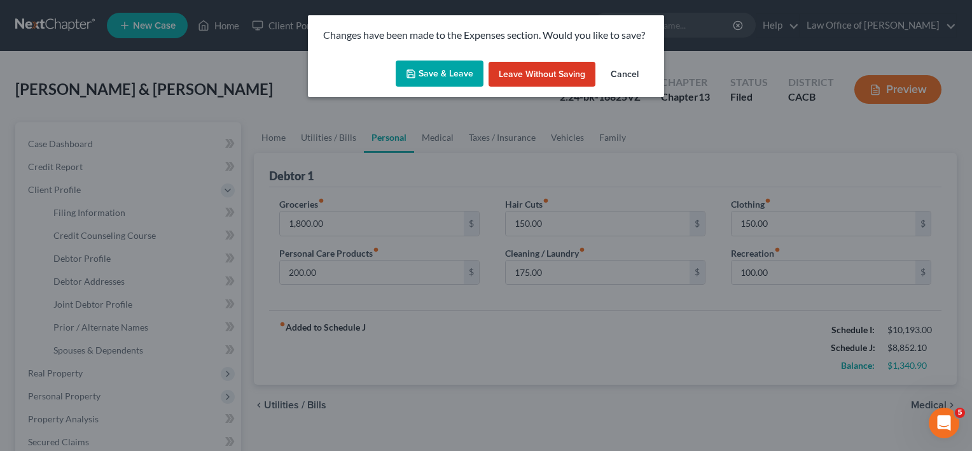
click at [444, 81] on button "Save & Leave" at bounding box center [440, 73] width 88 height 27
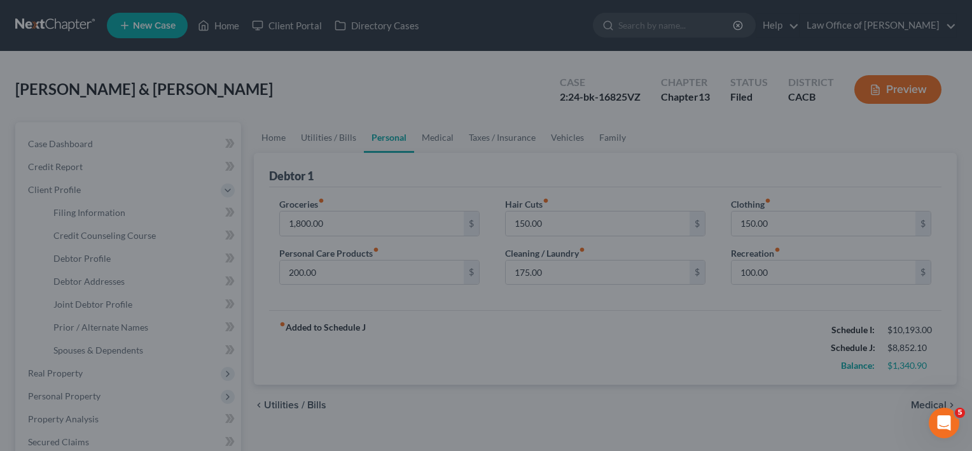
select select "1"
select select "3"
select select "4"
select select "1"
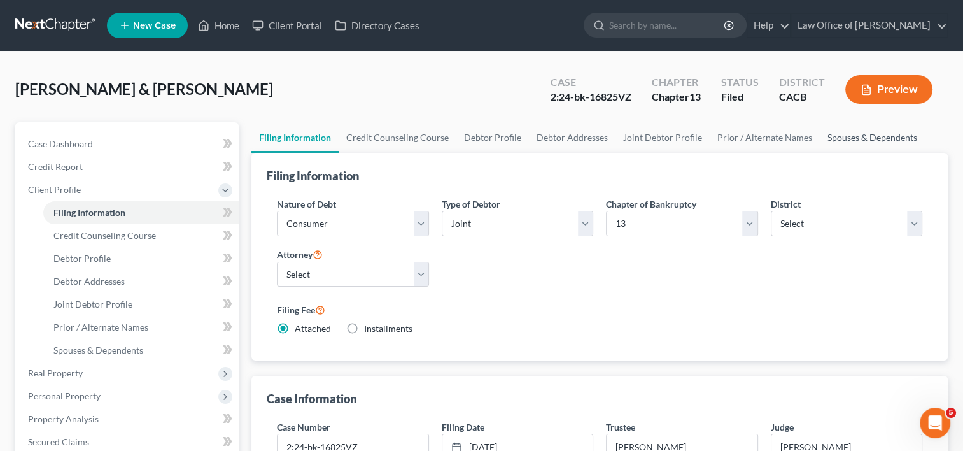
click at [858, 132] on link "Spouses & Dependents" at bounding box center [872, 137] width 105 height 31
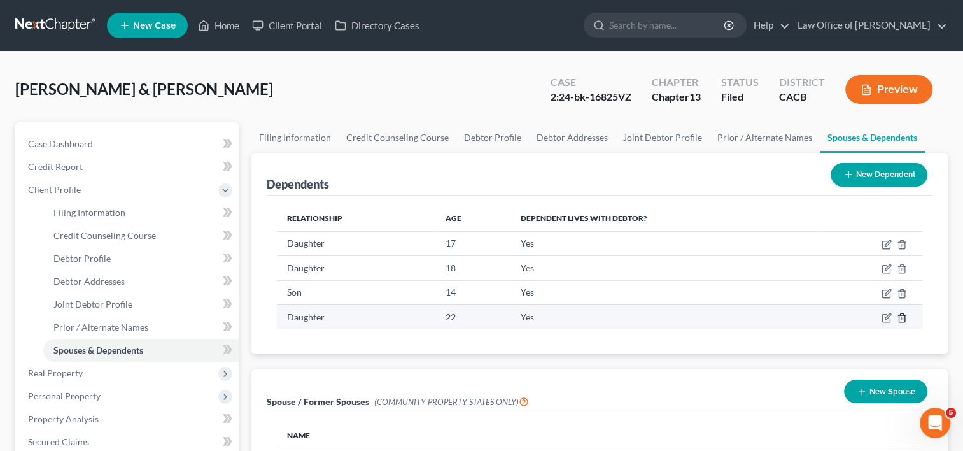
click at [901, 316] on icon "button" at bounding box center [902, 317] width 10 height 10
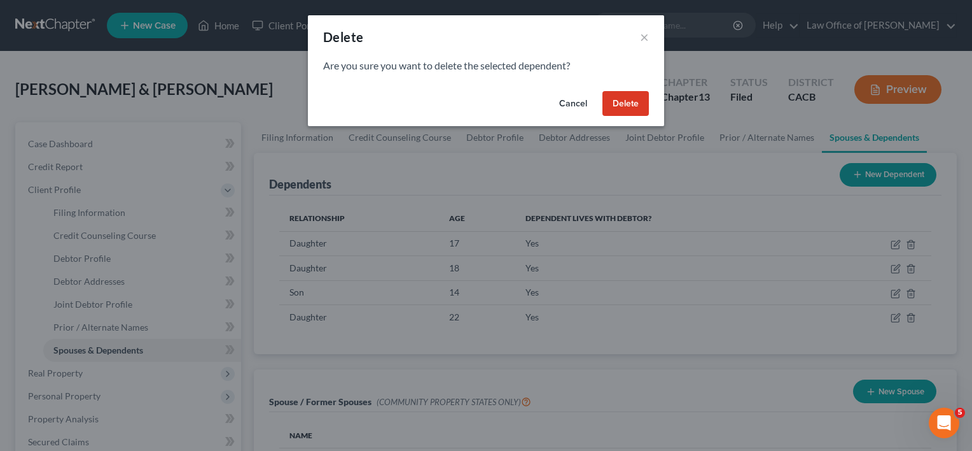
click at [618, 102] on button "Delete" at bounding box center [626, 103] width 46 height 25
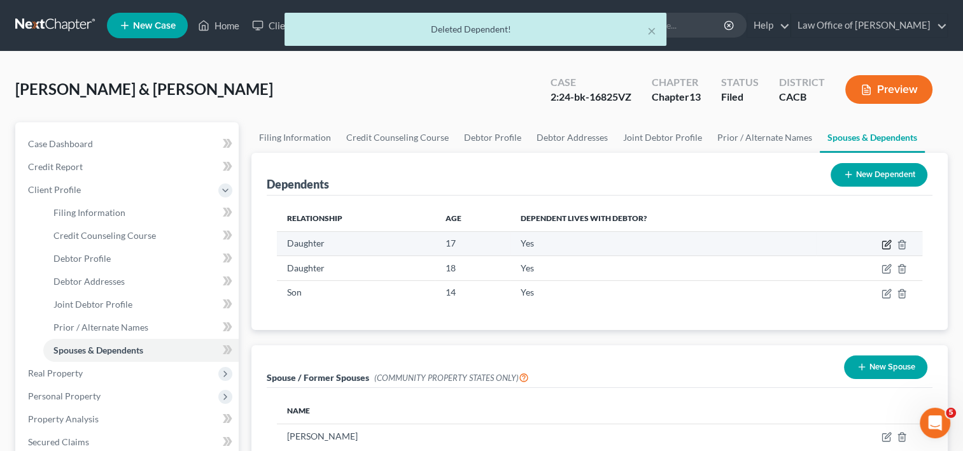
click at [884, 242] on icon "button" at bounding box center [886, 244] width 10 height 10
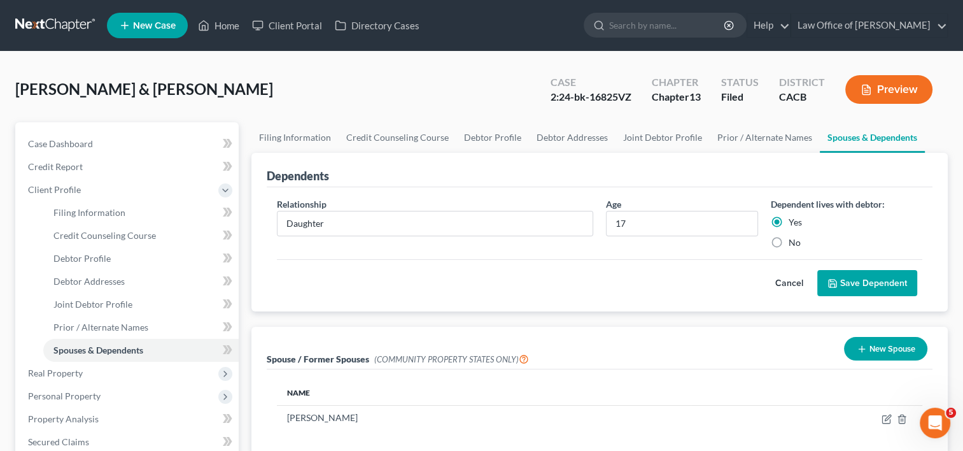
click at [641, 209] on div "Age [DEMOGRAPHIC_DATA]" at bounding box center [681, 223] width 164 height 52
click at [629, 221] on input "17" at bounding box center [681, 223] width 150 height 24
type input "18"
click at [863, 284] on button "Save Dependent" at bounding box center [867, 283] width 100 height 27
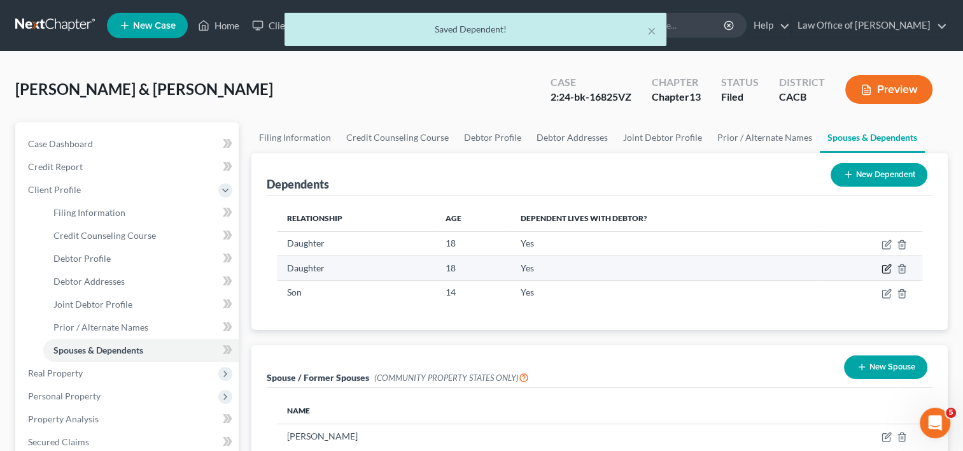
click at [887, 269] on icon "button" at bounding box center [887, 268] width 6 height 6
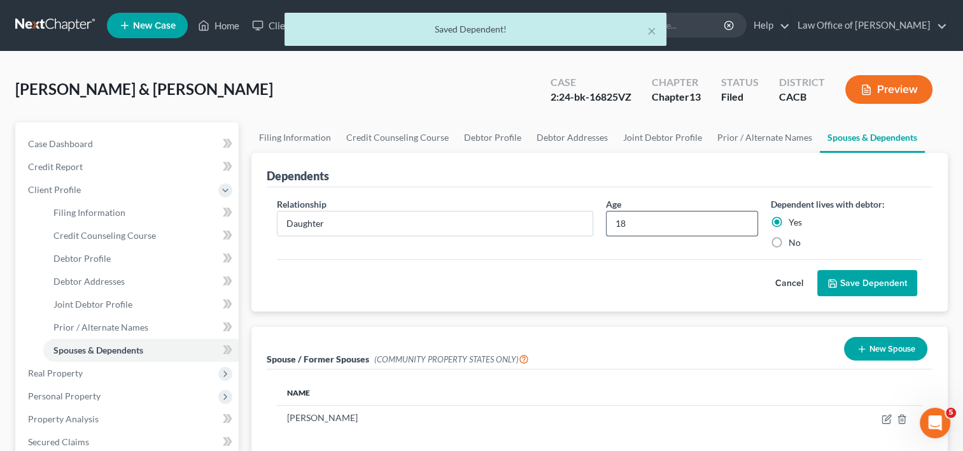
click at [639, 220] on input "18" at bounding box center [681, 223] width 150 height 24
type input "19"
click at [835, 285] on icon "submit" at bounding box center [832, 283] width 10 height 10
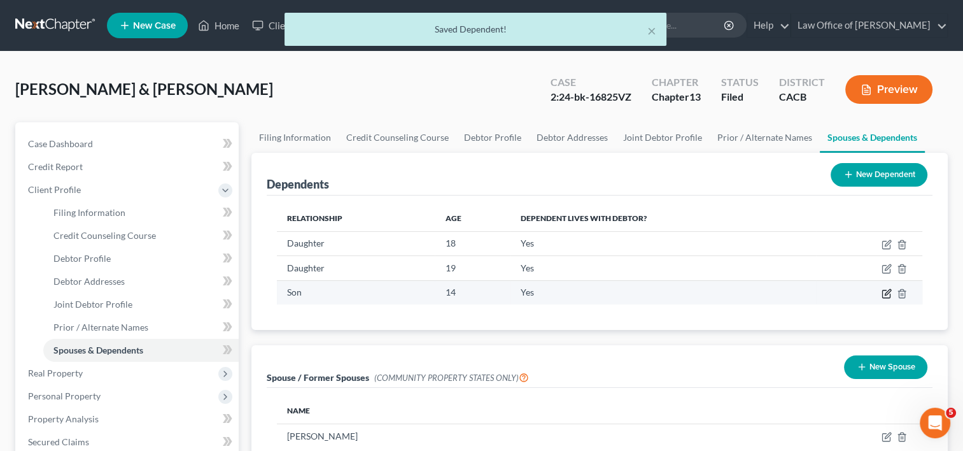
click at [884, 290] on icon "button" at bounding box center [886, 293] width 10 height 10
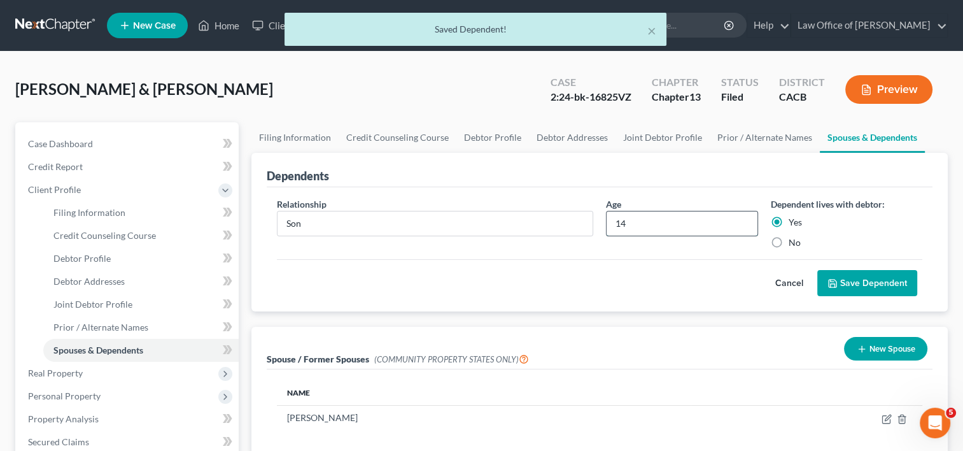
click at [645, 224] on input "14" at bounding box center [681, 223] width 150 height 24
type input "16"
click at [876, 278] on button "Save Dependent" at bounding box center [867, 283] width 100 height 27
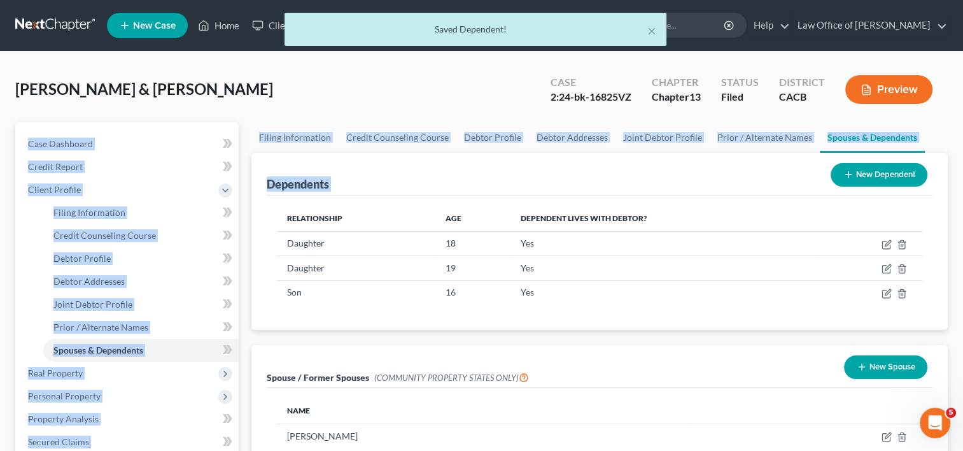
drag, startPoint x: 962, startPoint y: 62, endPoint x: 974, endPoint y: 167, distance: 105.7
click at [963, 167] on html "Home New Case Client Portal Directory Cases Law Office of [PERSON_NAME] [EMAIL_…" at bounding box center [481, 430] width 963 height 860
click at [708, 183] on div "Dependents New Dependent" at bounding box center [600, 174] width 666 height 43
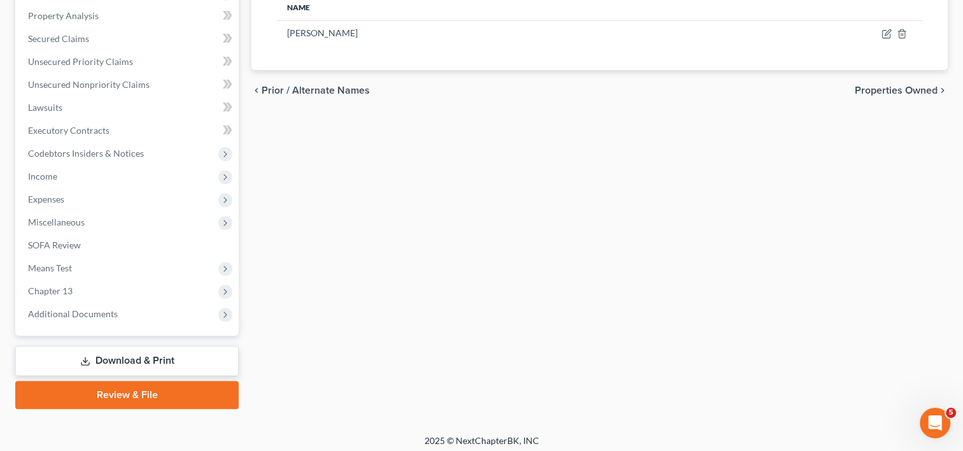
scroll to position [408, 0]
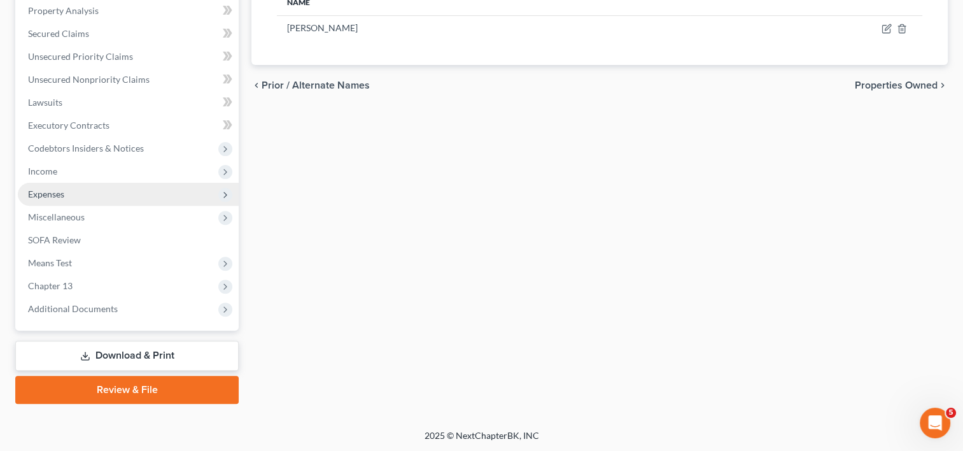
click at [92, 199] on span "Expenses" at bounding box center [128, 194] width 221 height 23
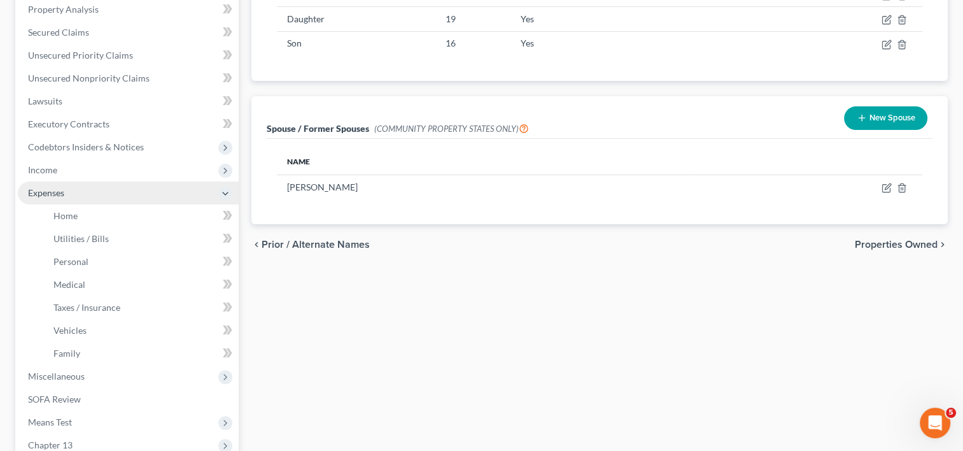
scroll to position [248, 0]
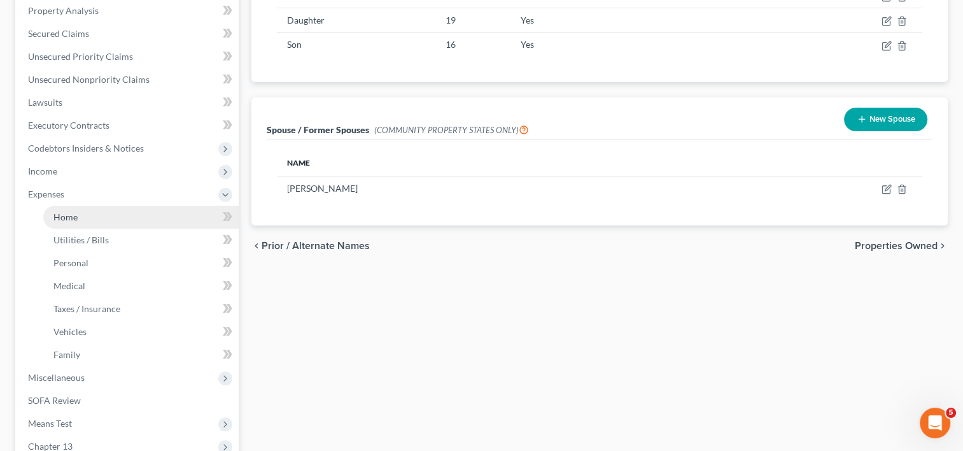
click at [100, 225] on link "Home" at bounding box center [140, 217] width 195 height 23
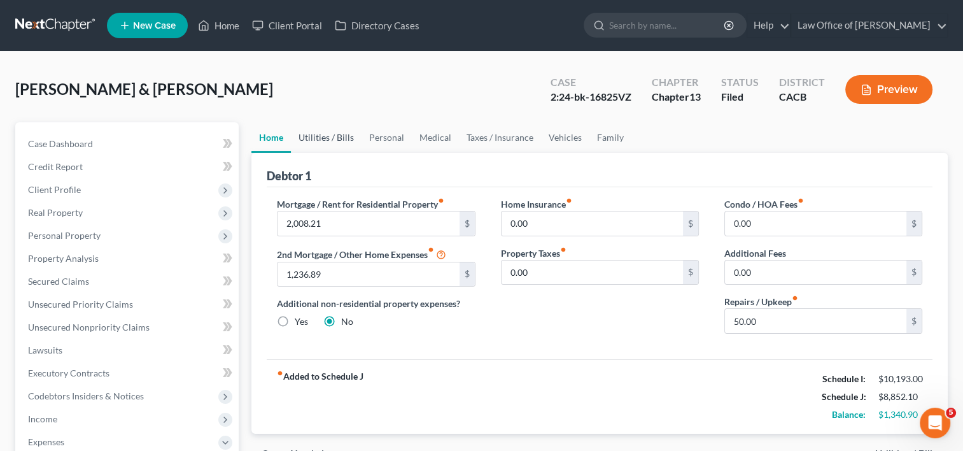
click at [325, 139] on link "Utilities / Bills" at bounding box center [326, 137] width 71 height 31
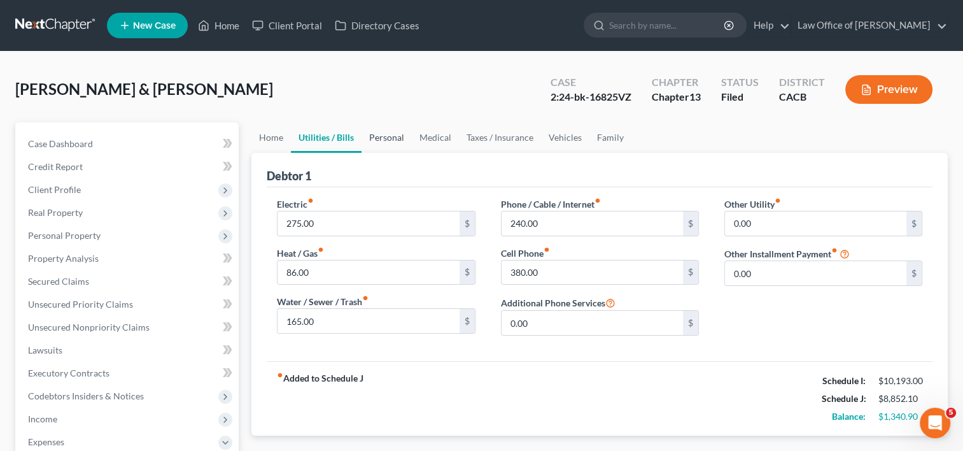
click at [395, 137] on link "Personal" at bounding box center [386, 137] width 50 height 31
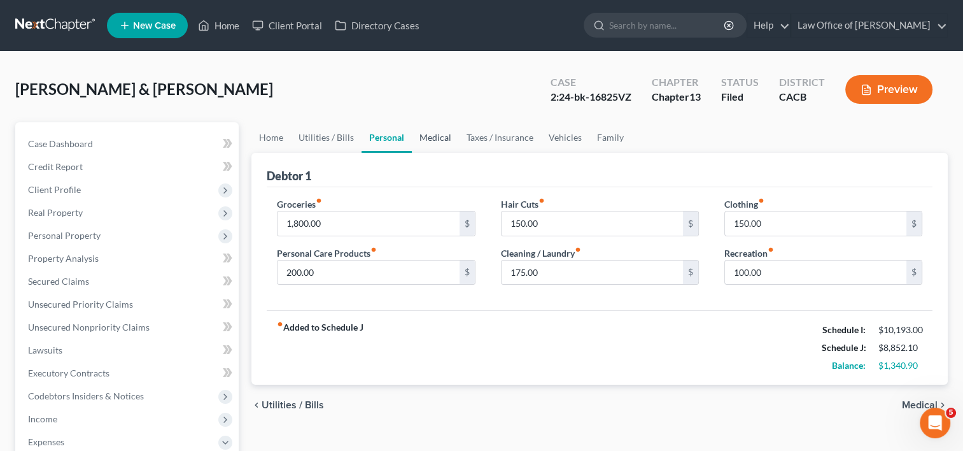
click at [440, 136] on link "Medical" at bounding box center [435, 137] width 47 height 31
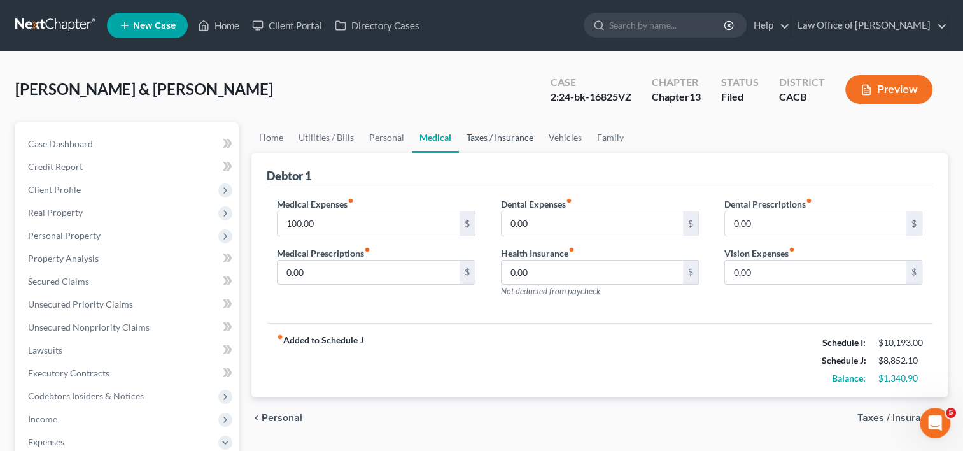
click at [505, 139] on link "Taxes / Insurance" at bounding box center [500, 137] width 82 height 31
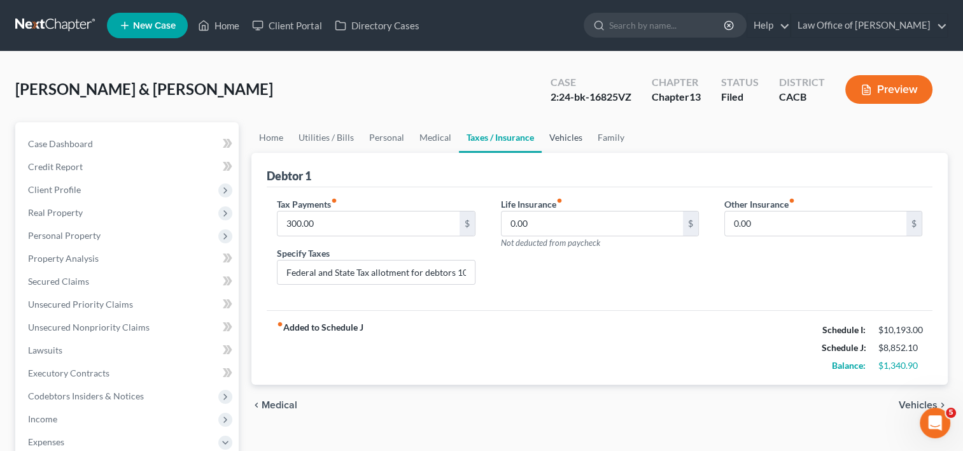
click at [560, 137] on link "Vehicles" at bounding box center [565, 137] width 48 height 31
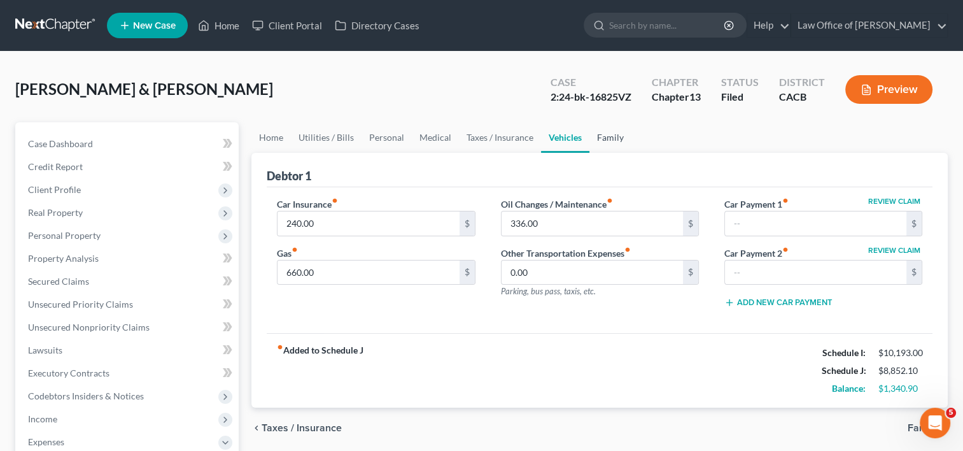
click at [611, 139] on link "Family" at bounding box center [610, 137] width 42 height 31
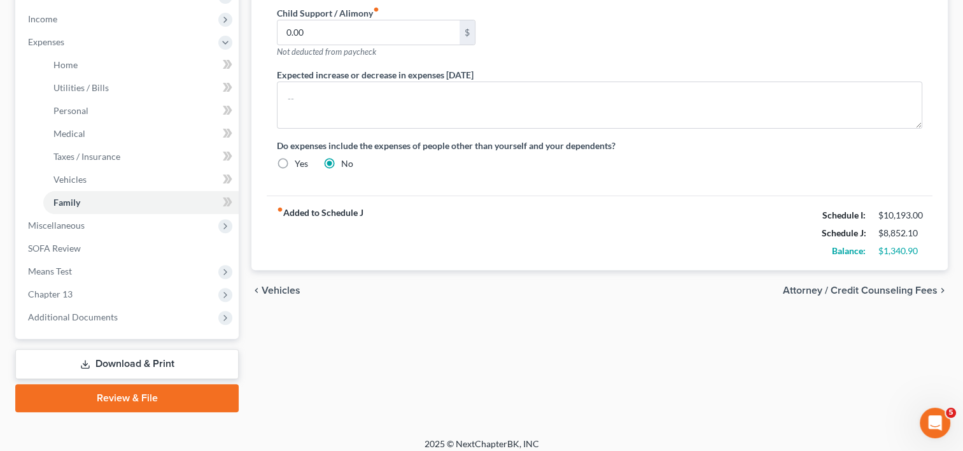
scroll to position [408, 0]
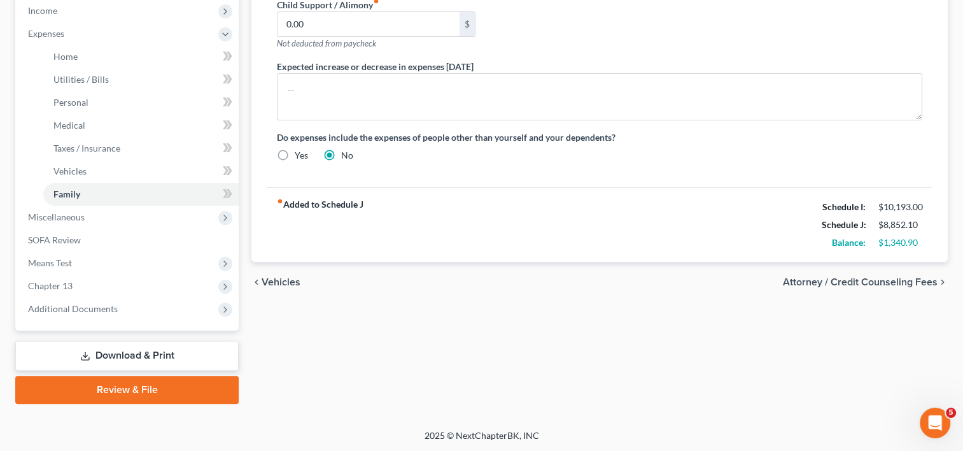
click at [130, 356] on link "Download & Print" at bounding box center [126, 355] width 223 height 30
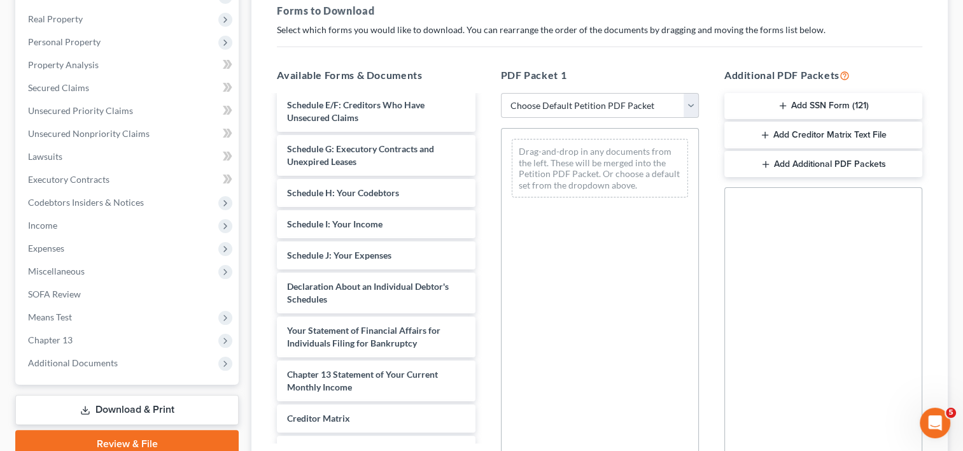
scroll to position [508, 0]
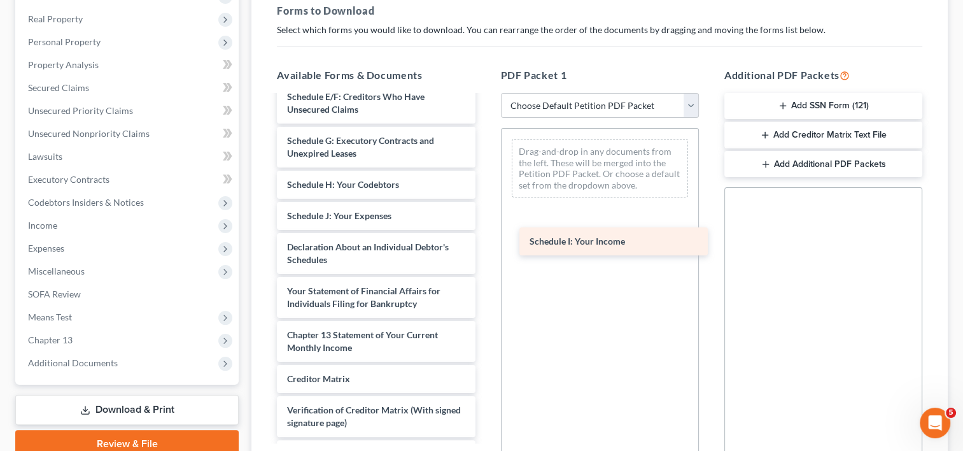
drag, startPoint x: 384, startPoint y: 238, endPoint x: 628, endPoint y: 241, distance: 244.4
click at [485, 241] on div "Schedule I: Your Income Petition Documents 2-pdf Chapter 13 Plan ([GEOGRAPHIC_D…" at bounding box center [376, 49] width 218 height 923
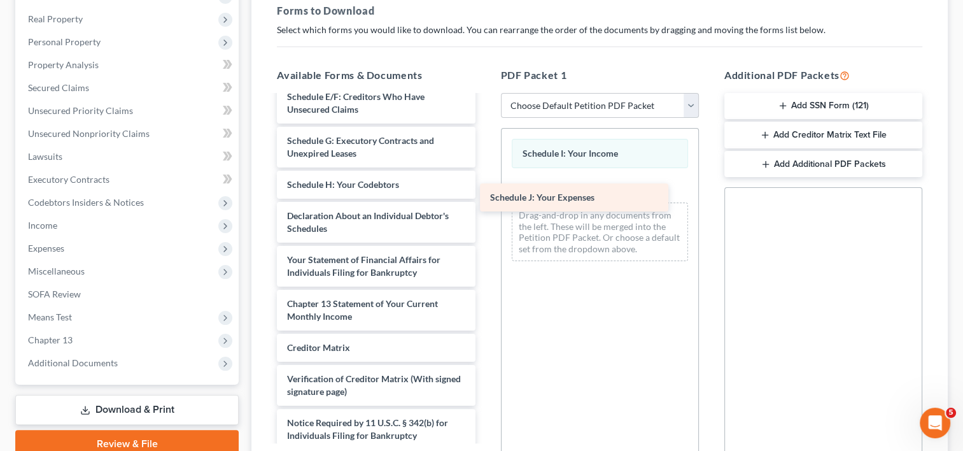
drag, startPoint x: 417, startPoint y: 234, endPoint x: 619, endPoint y: 190, distance: 206.9
click at [485, 190] on div "Schedule J: Your Expenses Petition Documents 2-pdf Chapter 13 Plan ([GEOGRAPHIC…" at bounding box center [376, 34] width 218 height 892
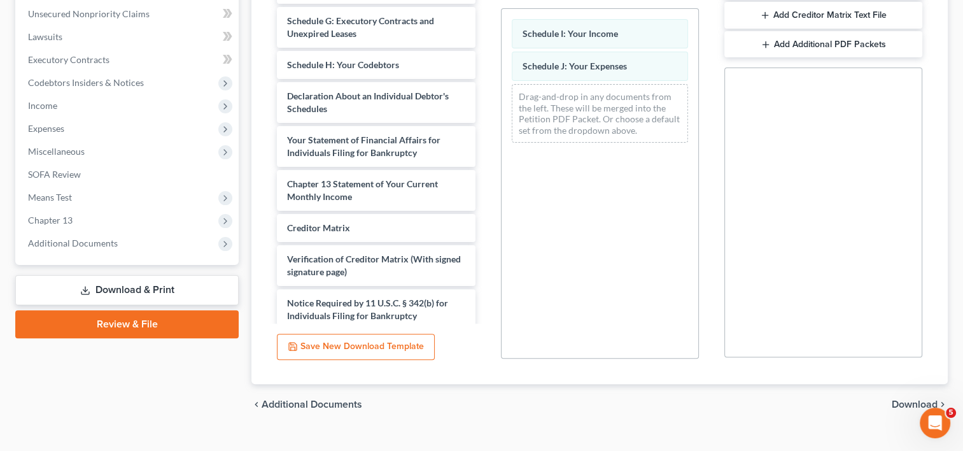
scroll to position [334, 0]
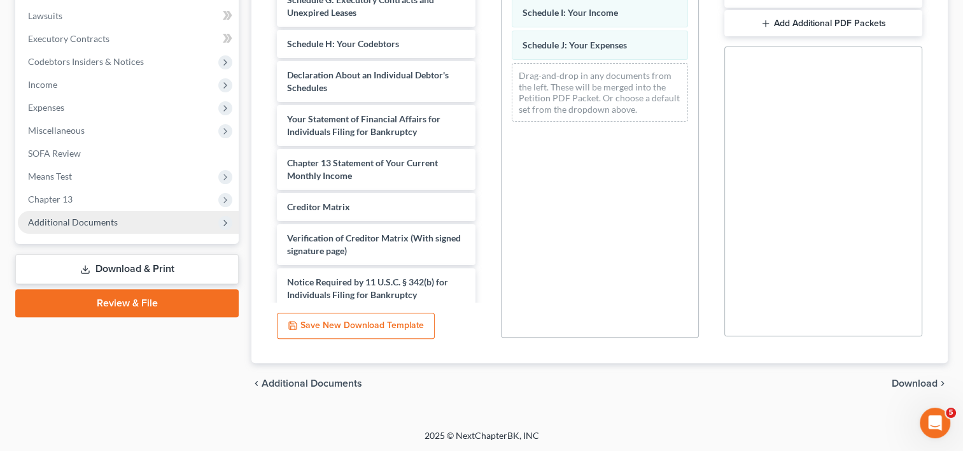
click at [94, 223] on span "Additional Documents" at bounding box center [73, 221] width 90 height 11
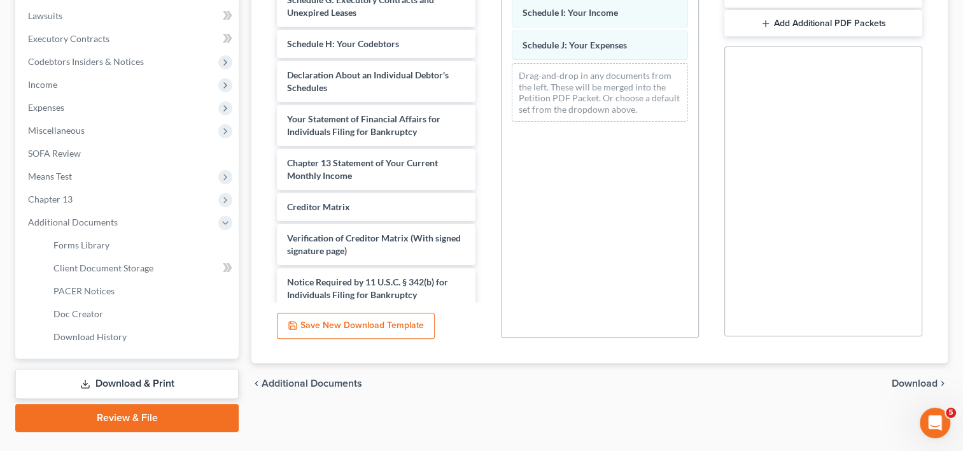
click at [913, 380] on span "Download" at bounding box center [914, 383] width 46 height 10
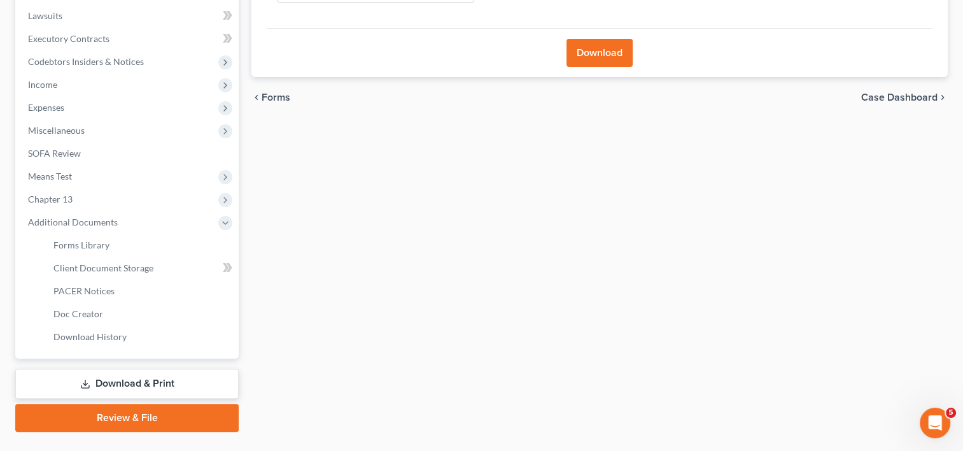
click at [601, 56] on button "Download" at bounding box center [599, 53] width 66 height 28
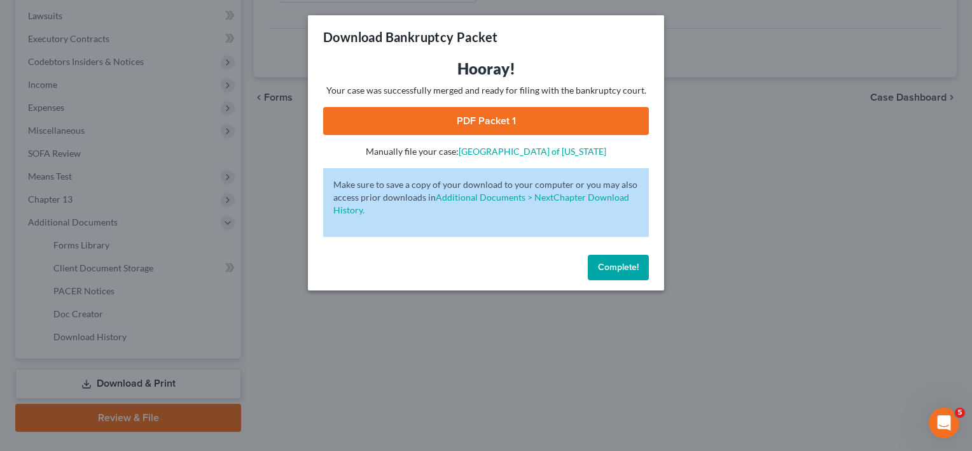
click at [499, 120] on link "PDF Packet 1" at bounding box center [486, 121] width 326 height 28
click at [622, 270] on span "Complete!" at bounding box center [618, 267] width 41 height 11
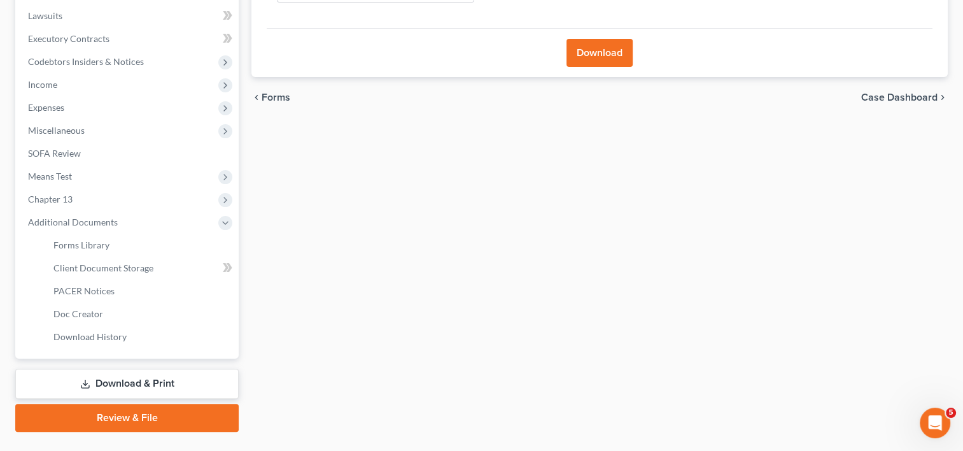
click at [139, 378] on link "Download & Print" at bounding box center [126, 383] width 223 height 30
click at [111, 415] on link "Review & File" at bounding box center [126, 417] width 223 height 28
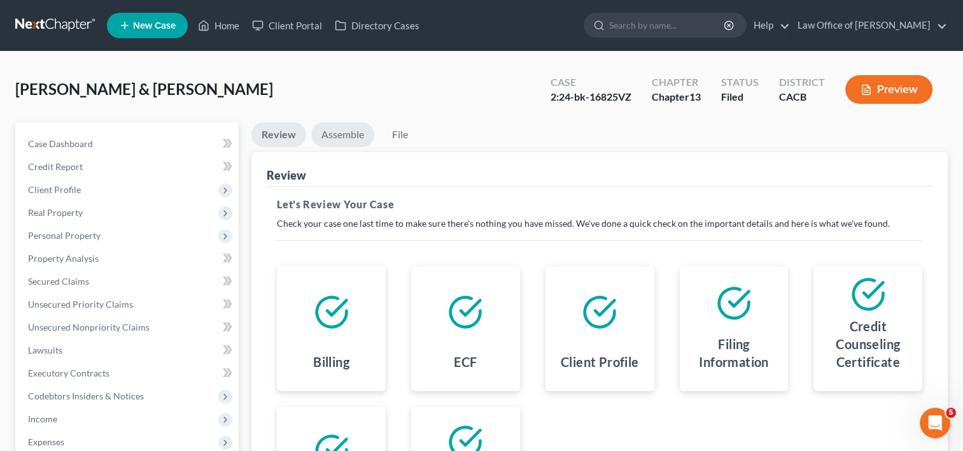
click at [359, 130] on link "Assemble" at bounding box center [342, 134] width 63 height 25
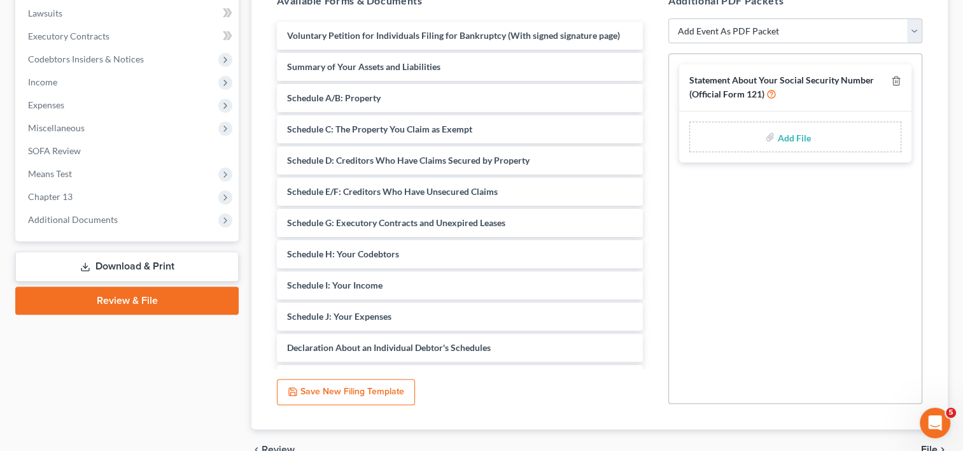
scroll to position [338, 0]
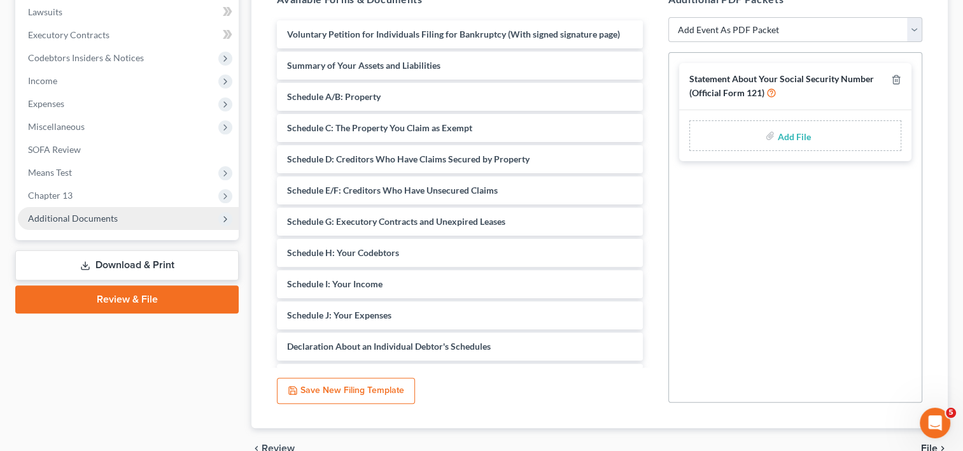
click at [96, 214] on span "Additional Documents" at bounding box center [73, 218] width 90 height 11
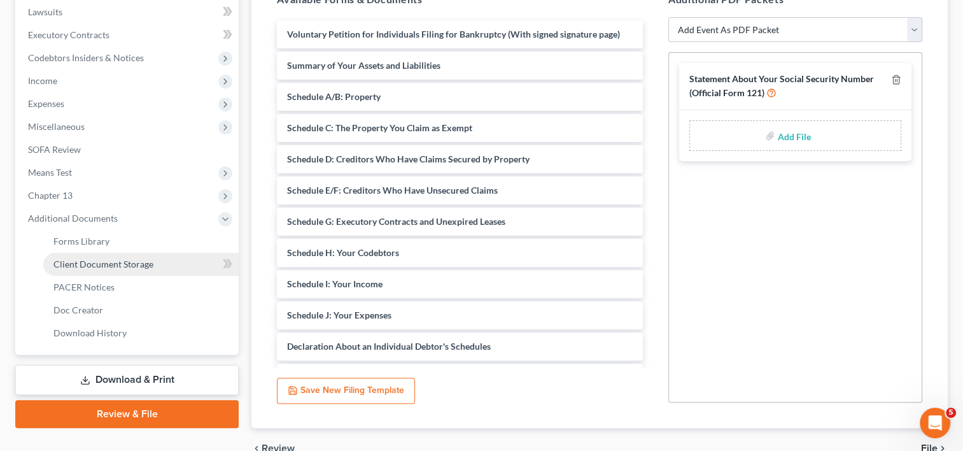
click at [135, 262] on span "Client Document Storage" at bounding box center [103, 263] width 100 height 11
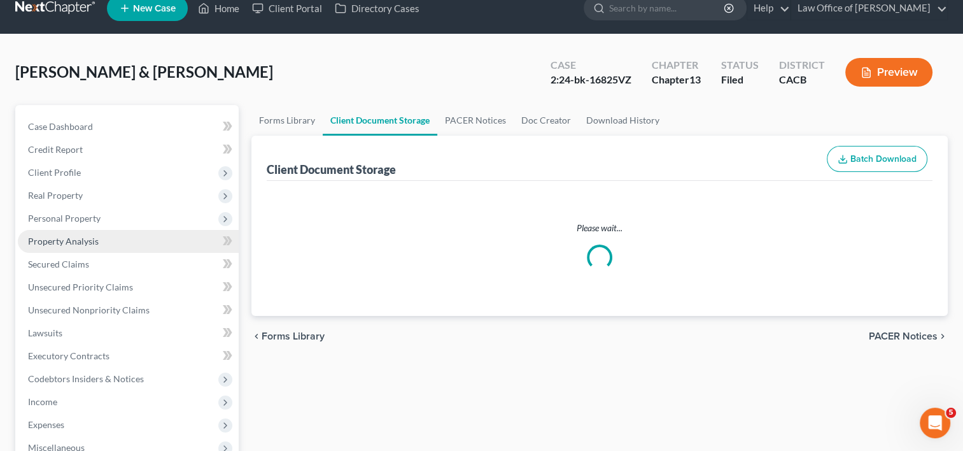
select select "60"
select select "59"
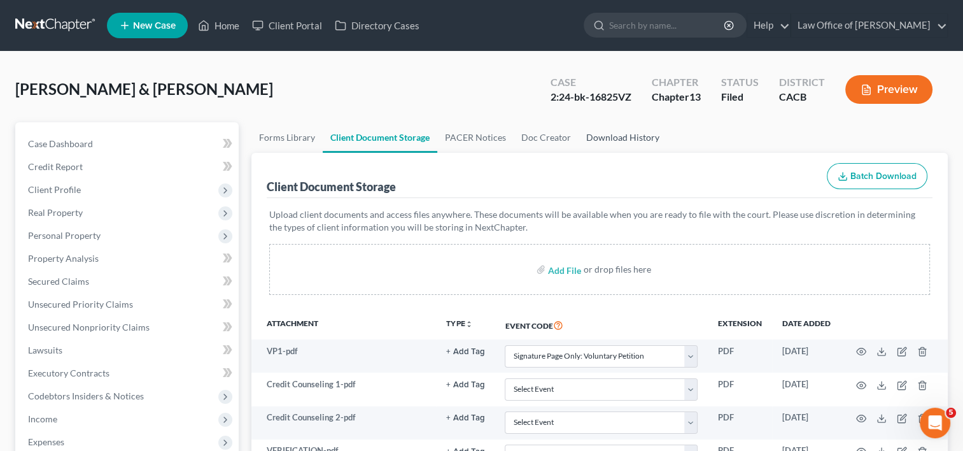
click at [619, 141] on link "Download History" at bounding box center [622, 137] width 88 height 31
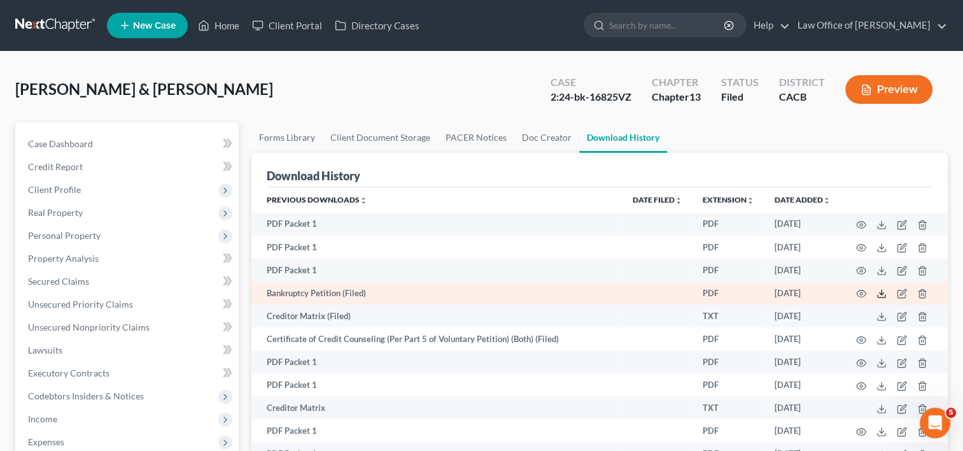
click at [883, 295] on icon at bounding box center [881, 293] width 10 height 10
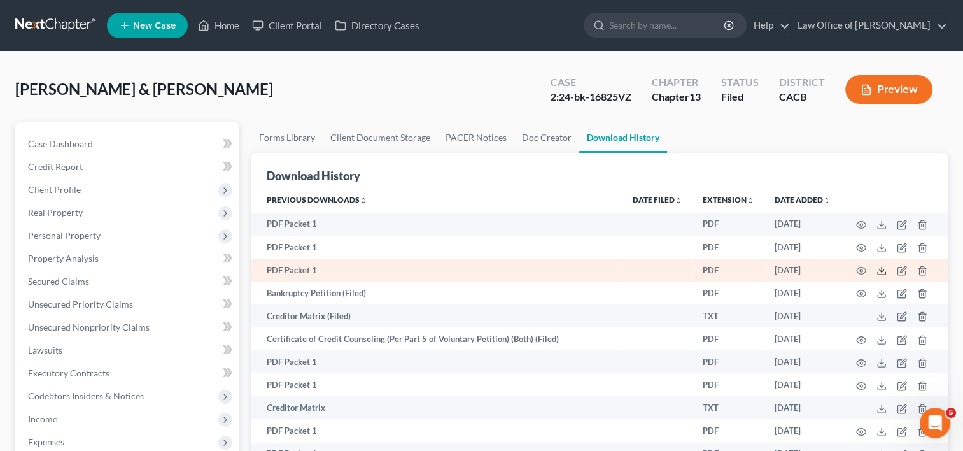
click at [881, 271] on line at bounding box center [881, 269] width 0 height 5
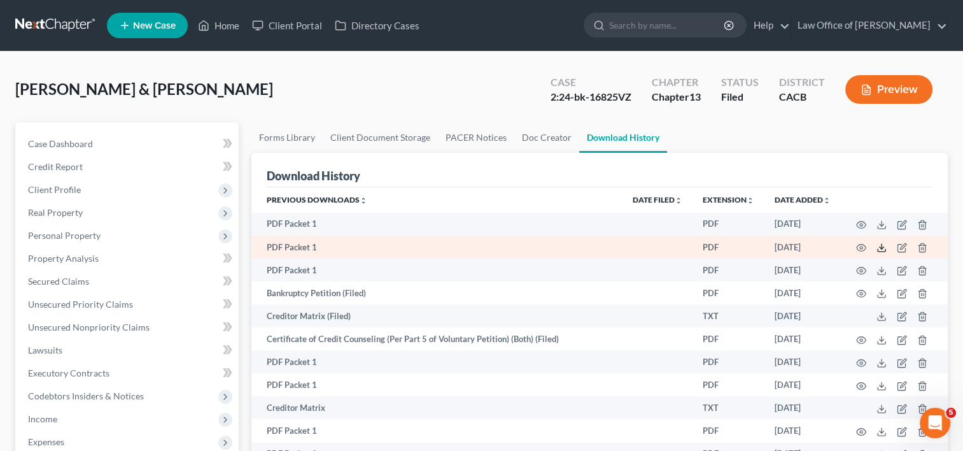
click at [879, 247] on polyline at bounding box center [881, 248] width 4 height 2
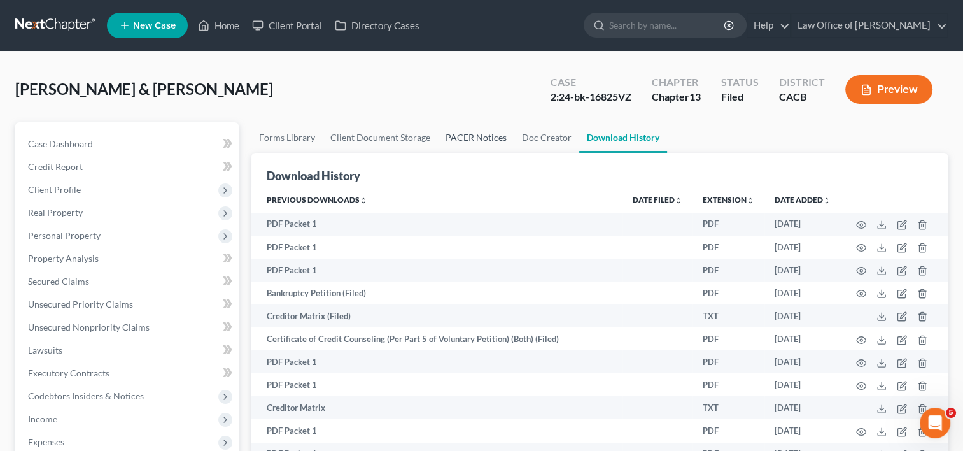
click at [468, 144] on link "PACER Notices" at bounding box center [476, 137] width 76 height 31
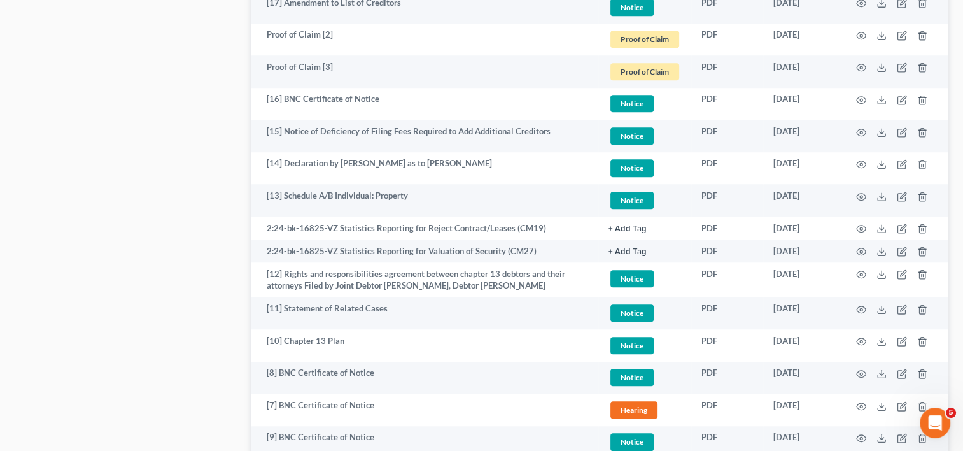
scroll to position [1097, 0]
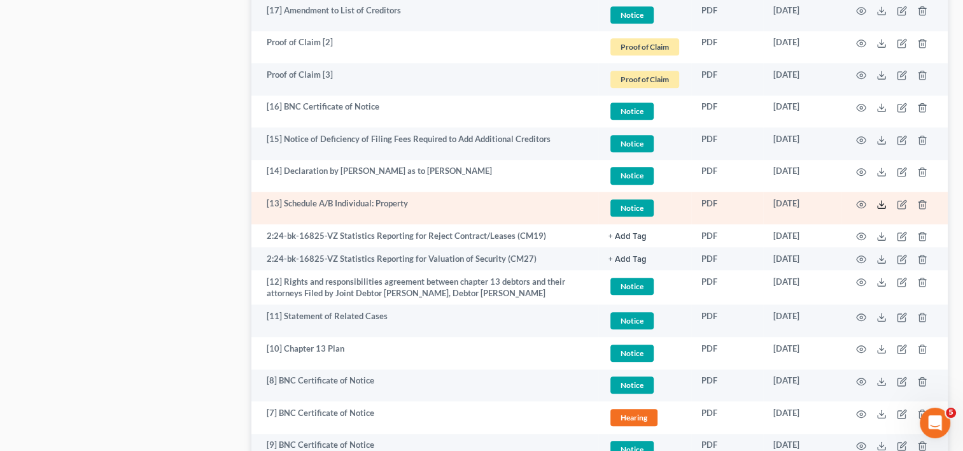
click at [876, 199] on icon at bounding box center [881, 204] width 10 height 10
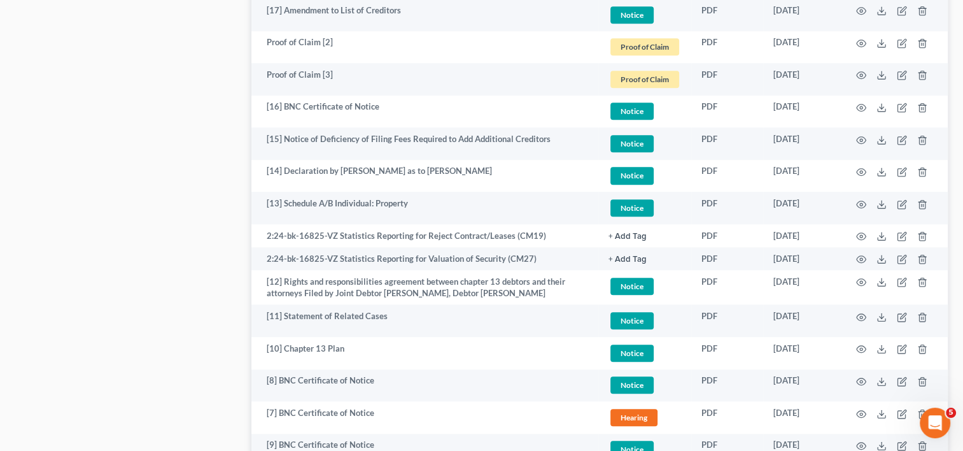
drag, startPoint x: 962, startPoint y: 274, endPoint x: 970, endPoint y: 122, distance: 152.3
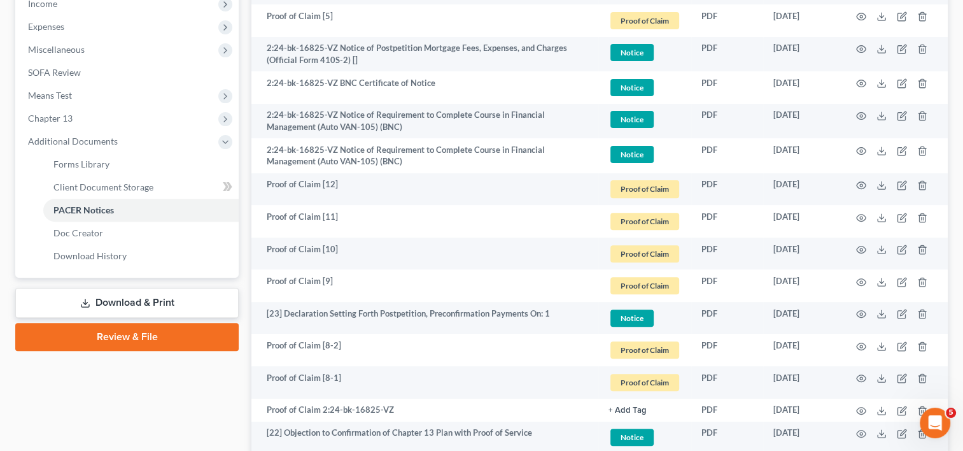
scroll to position [412, 0]
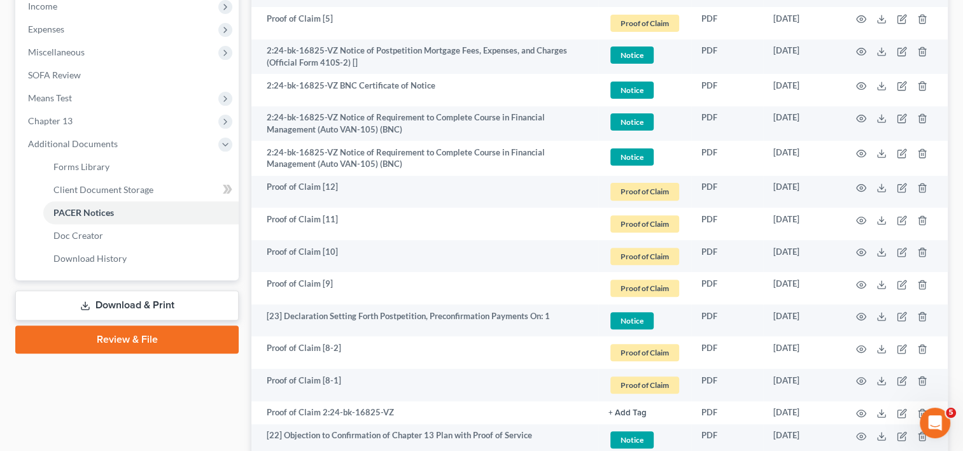
click at [132, 307] on link "Download & Print" at bounding box center [126, 305] width 223 height 30
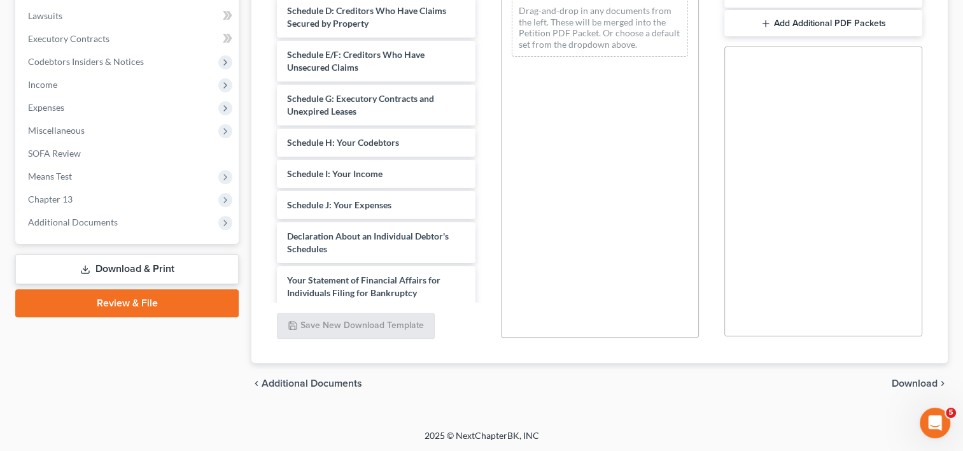
scroll to position [431, 0]
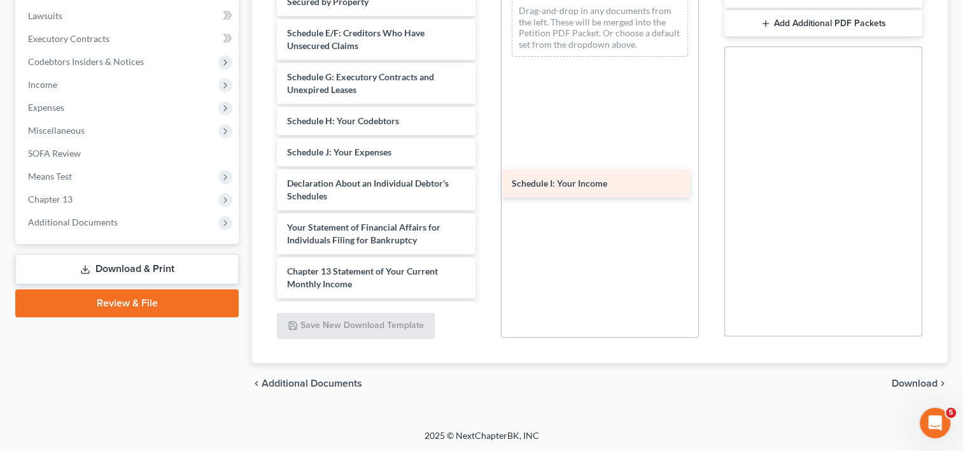
drag, startPoint x: 374, startPoint y: 174, endPoint x: 598, endPoint y: 181, distance: 224.7
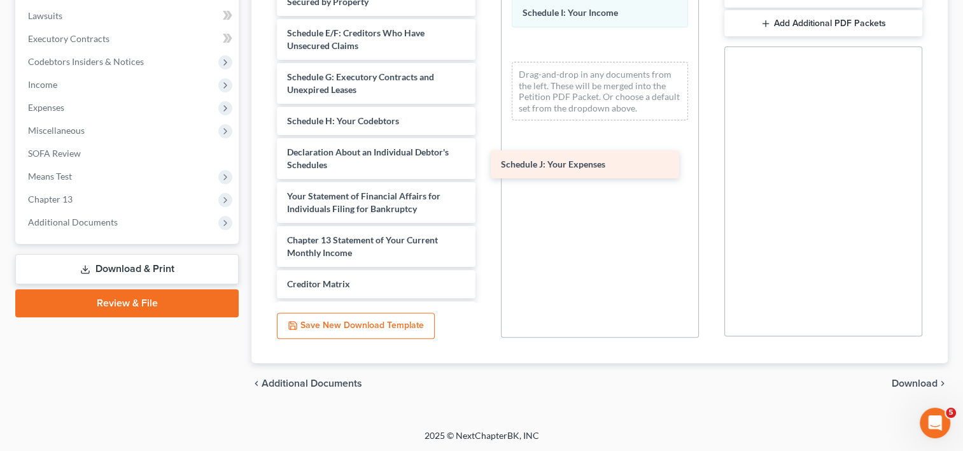
drag, startPoint x: 404, startPoint y: 179, endPoint x: 618, endPoint y: 167, distance: 214.7
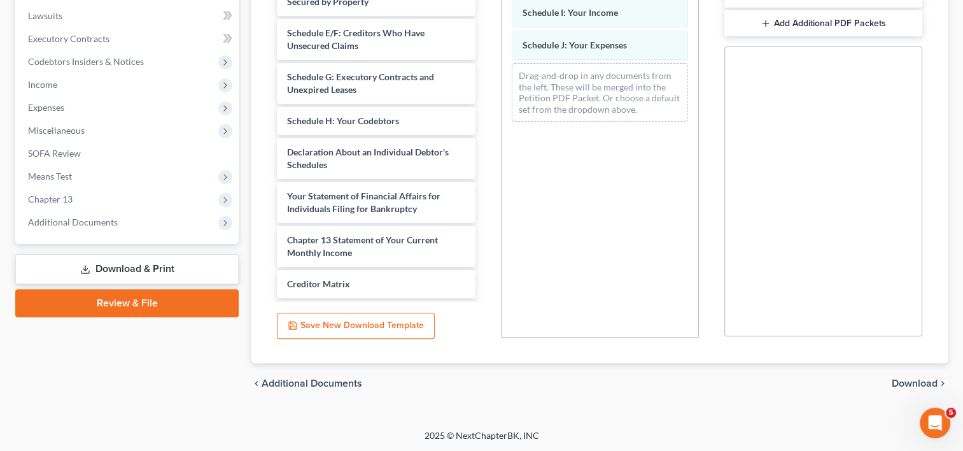
click at [918, 379] on span "Download" at bounding box center [914, 383] width 46 height 10
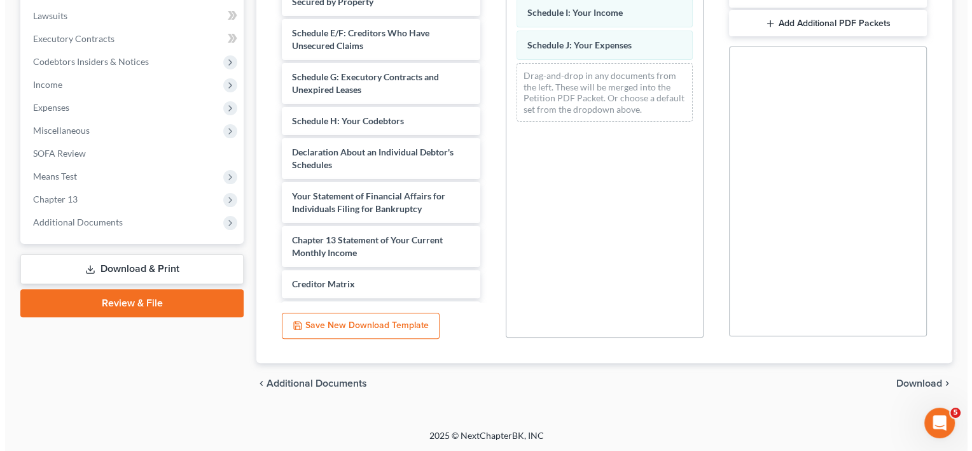
scroll to position [248, 0]
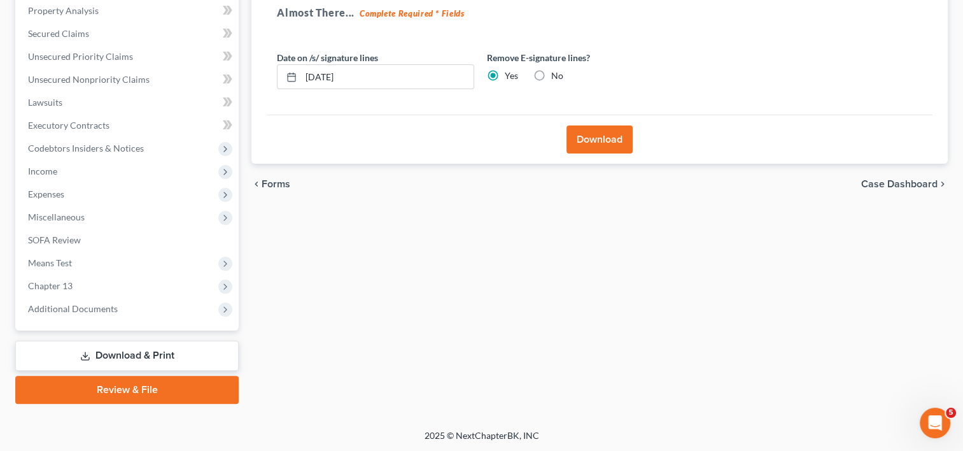
click at [610, 141] on button "Download" at bounding box center [599, 139] width 66 height 28
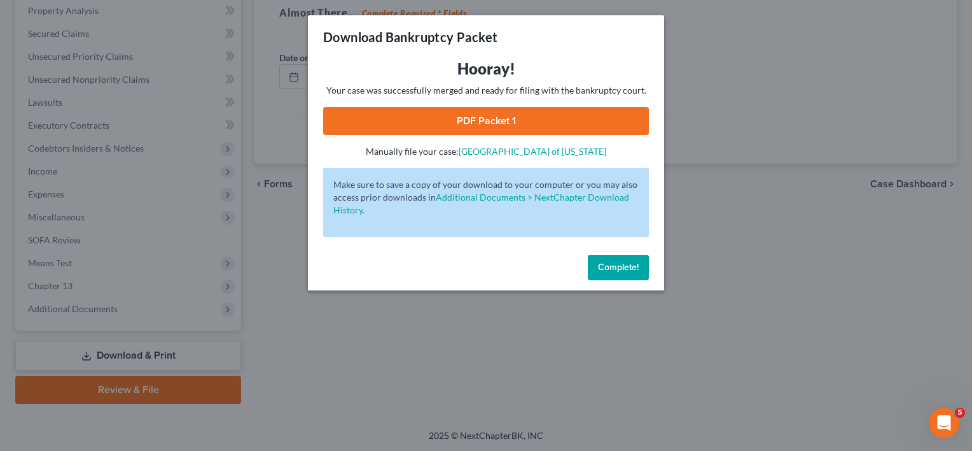
click at [486, 118] on link "PDF Packet 1" at bounding box center [486, 121] width 326 height 28
